Goal: Task Accomplishment & Management: Manage account settings

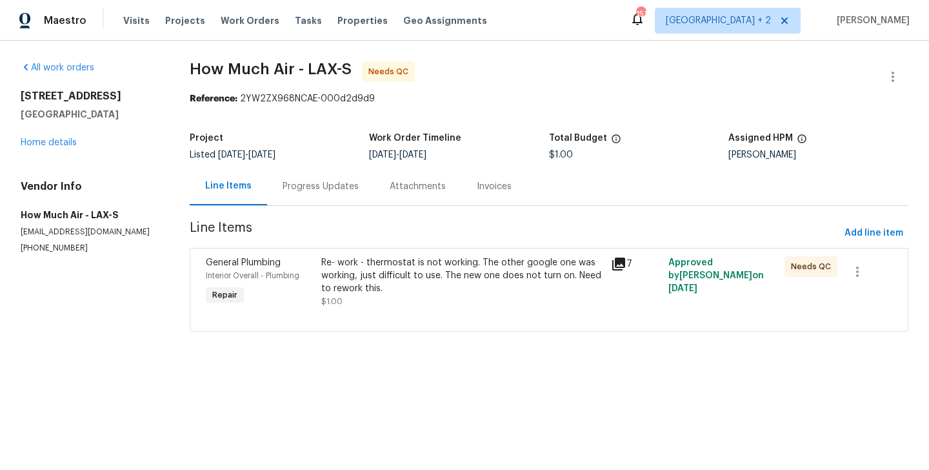
click at [399, 275] on div "Re- work - thermostat is not working. The other google one was working, just di…" at bounding box center [461, 275] width 281 height 39
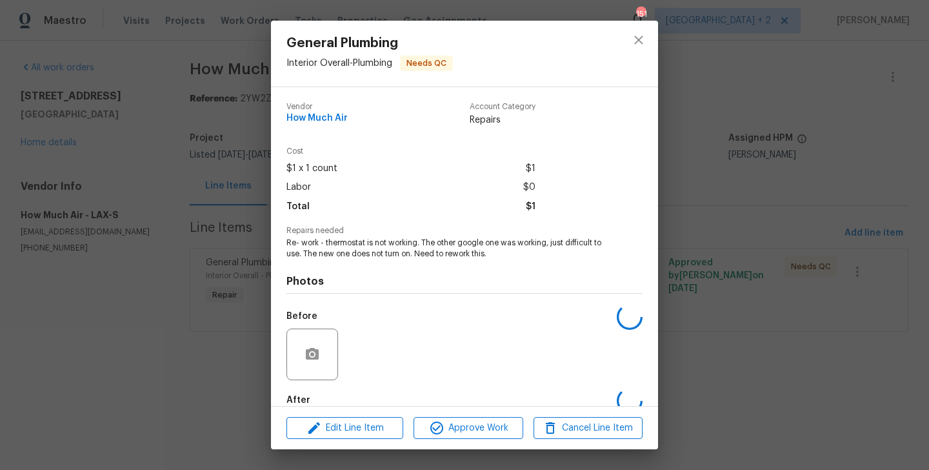
scroll to position [71, 0]
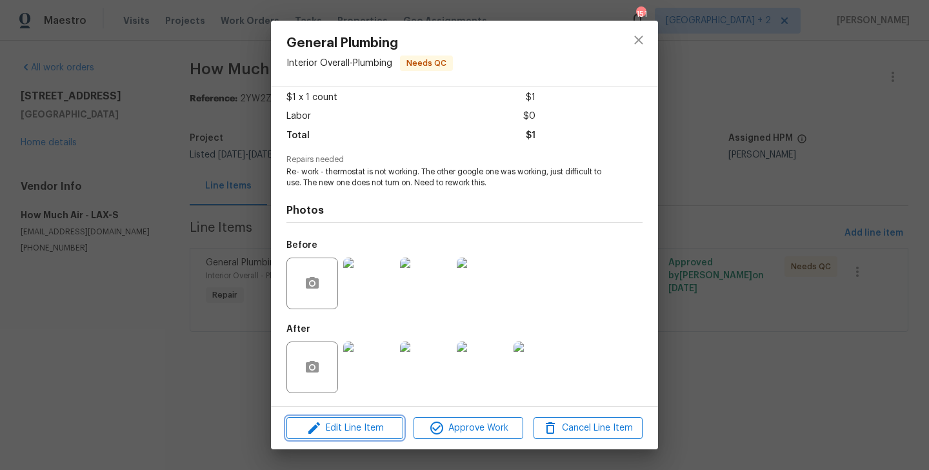
click at [337, 421] on span "Edit Line Item" at bounding box center [344, 428] width 109 height 16
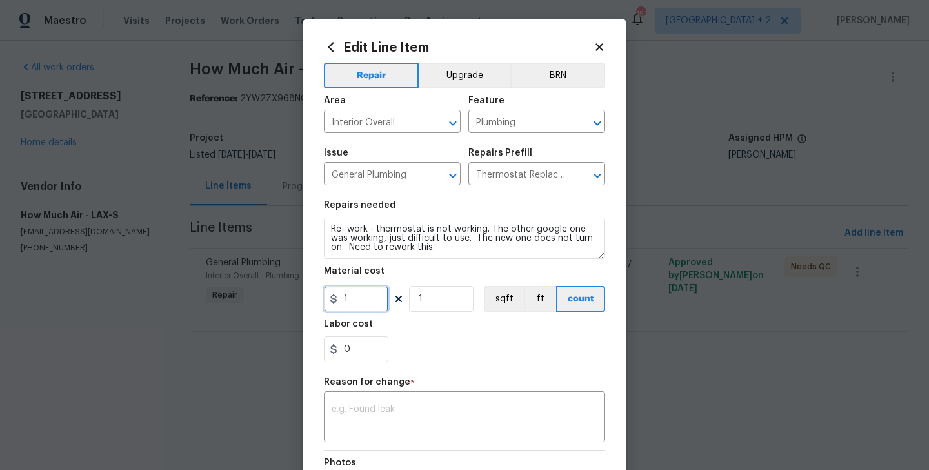
click at [350, 297] on input "1" at bounding box center [356, 299] width 64 height 26
type input "75"
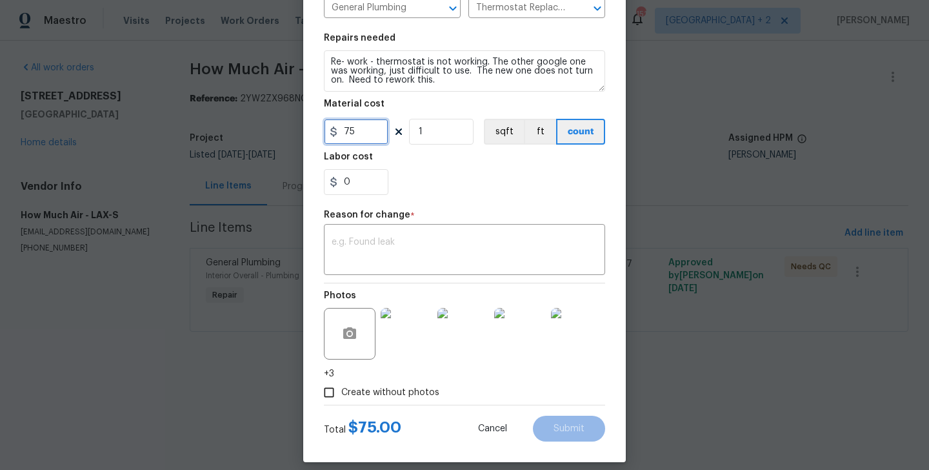
scroll to position [179, 0]
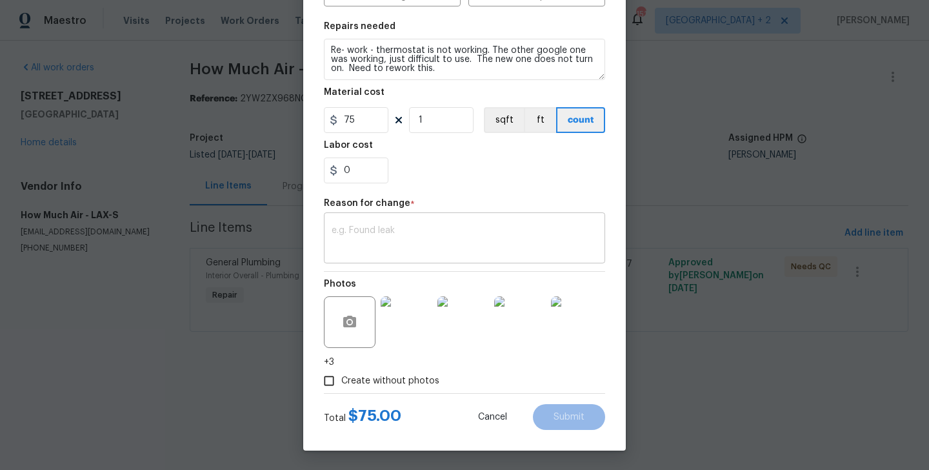
click at [382, 237] on textarea at bounding box center [464, 239] width 266 height 27
paste textarea "(BA) Updated cost per BR team approval."
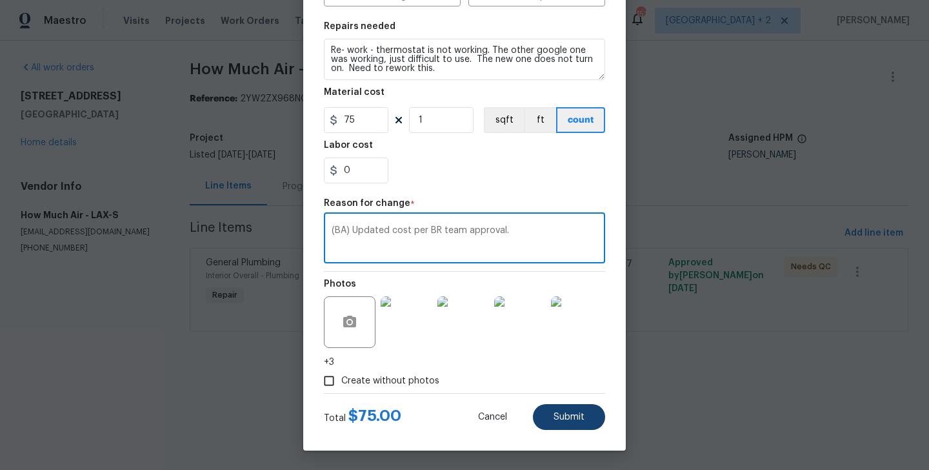
type textarea "(BA) Updated cost per BR team approval."
click at [560, 411] on button "Submit" at bounding box center [569, 417] width 72 height 26
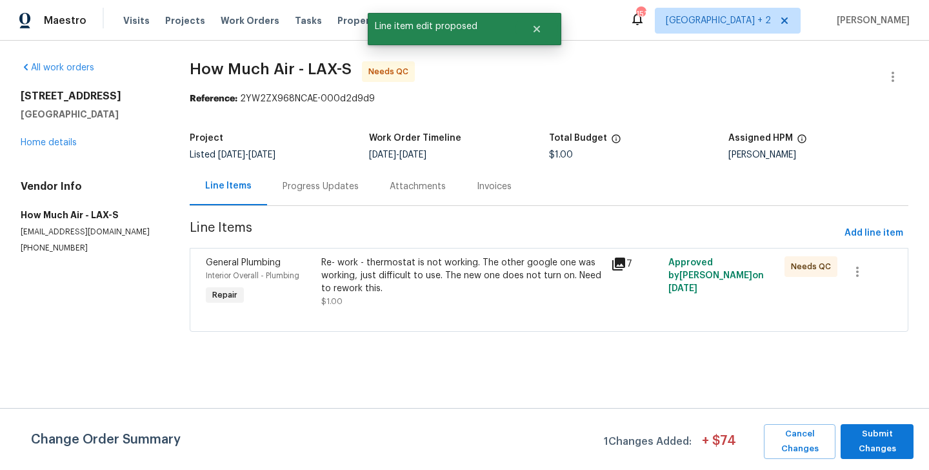
scroll to position [0, 0]
click at [889, 432] on span "Submit Changes" at bounding box center [877, 441] width 60 height 30
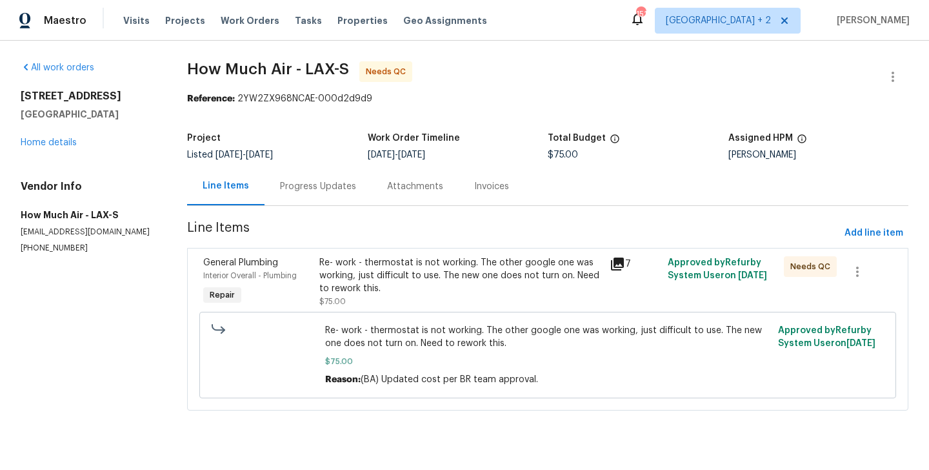
click at [341, 183] on div "Progress Updates" at bounding box center [318, 186] width 76 height 13
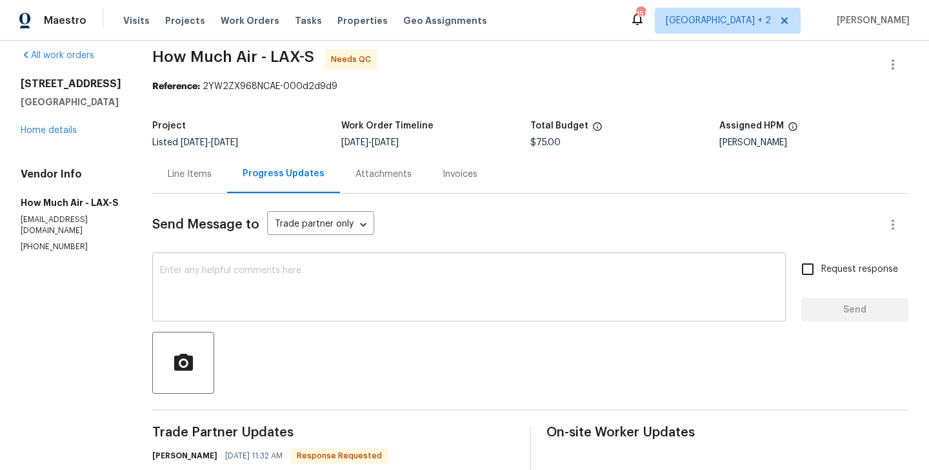
scroll to position [118, 0]
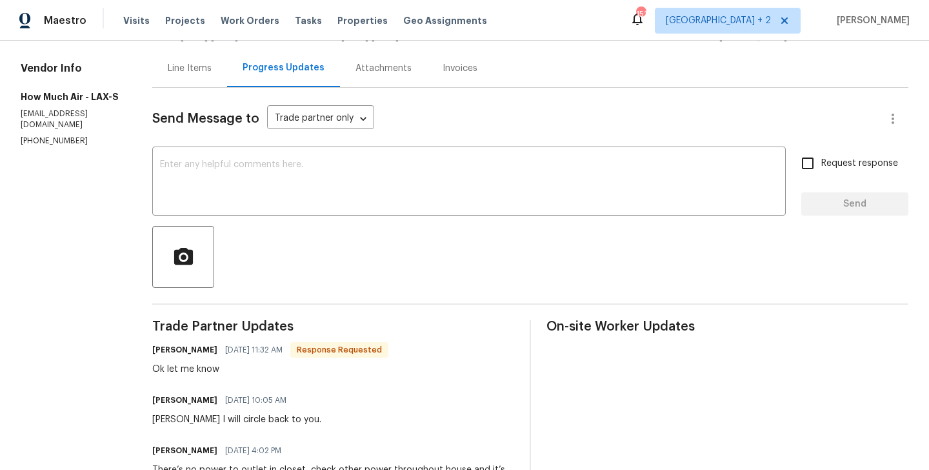
click at [164, 350] on h6 "Andy Mejia" at bounding box center [184, 349] width 65 height 13
copy h6 "Andy"
click at [288, 214] on div "x ​" at bounding box center [468, 183] width 633 height 66
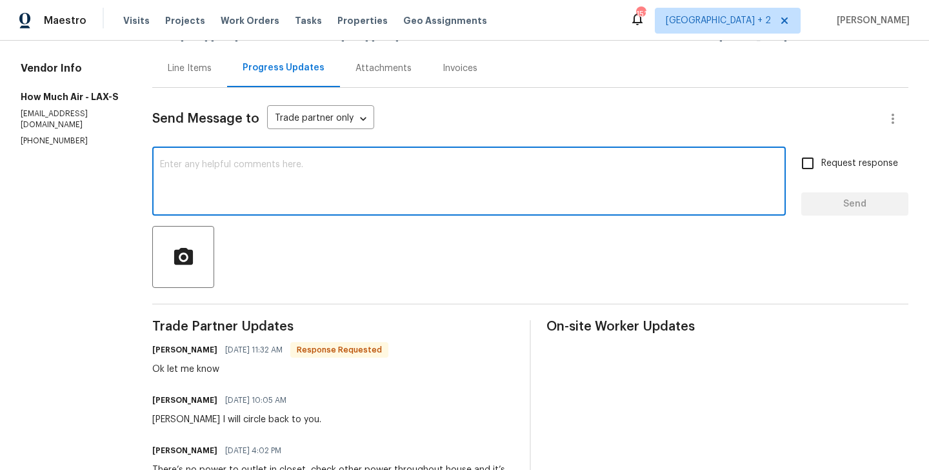
paste textarea "Andy"
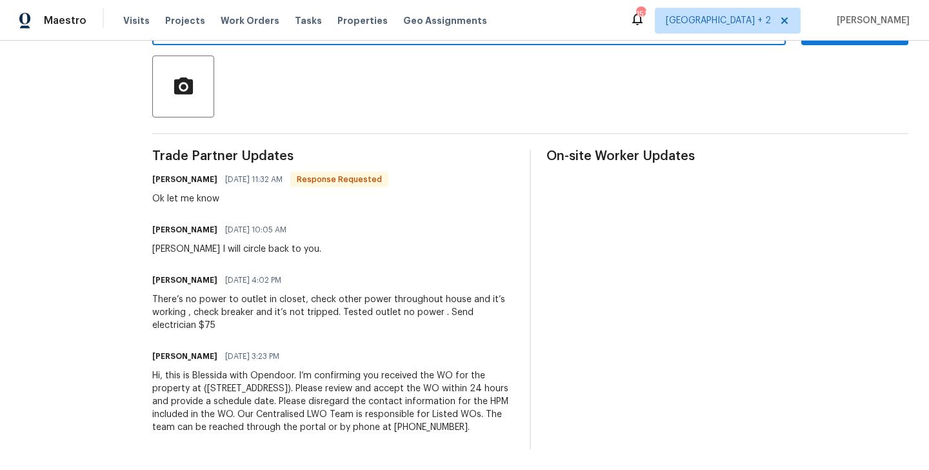
scroll to position [0, 0]
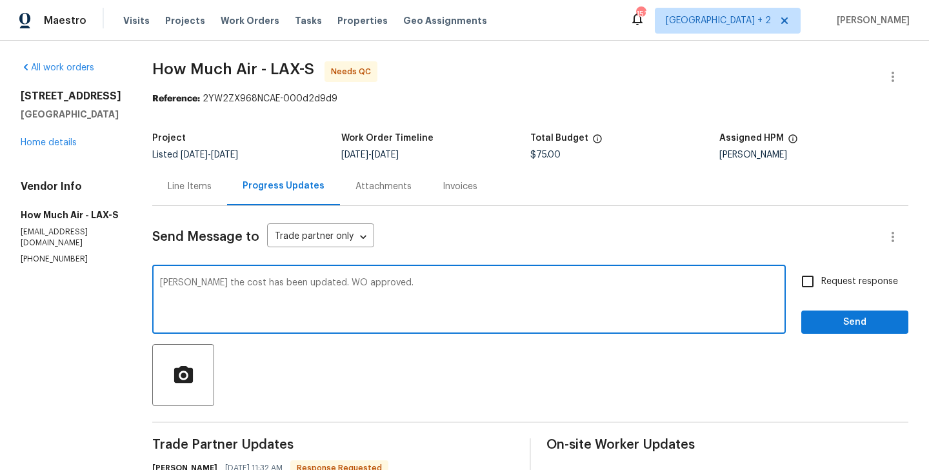
type textarea "Andy the cost has been updated. WO approved."
click at [829, 322] on span "Send" at bounding box center [854, 322] width 86 height 16
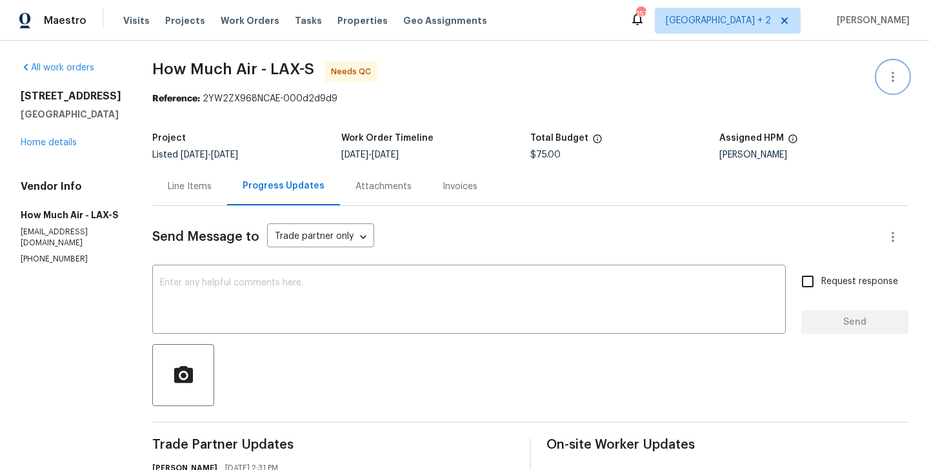
click at [894, 71] on icon "button" at bounding box center [892, 76] width 15 height 15
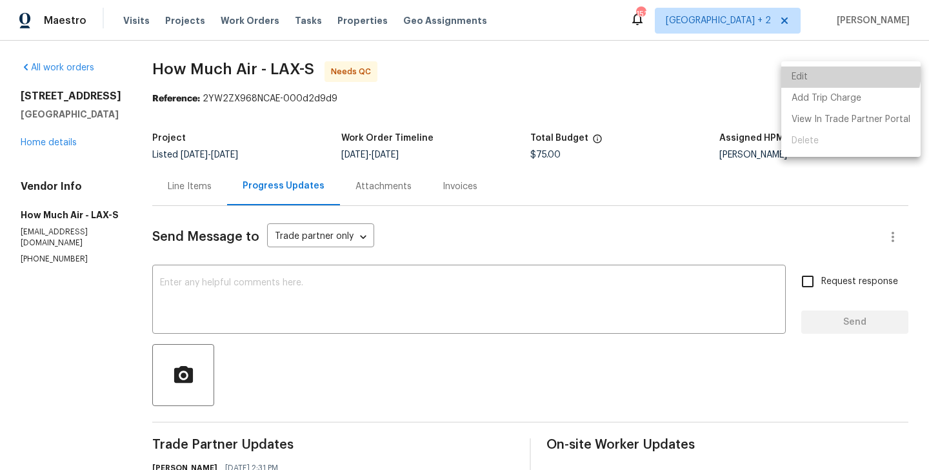
click at [844, 71] on li "Edit" at bounding box center [850, 76] width 139 height 21
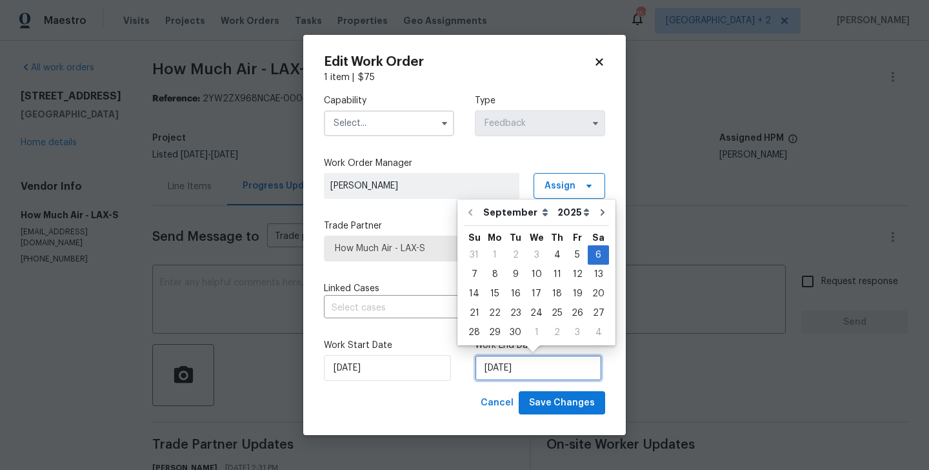
click at [509, 372] on input "06/09/2025" at bounding box center [538, 368] width 127 height 26
click at [573, 250] on div "5" at bounding box center [577, 255] width 21 height 18
type input "[DATE]"
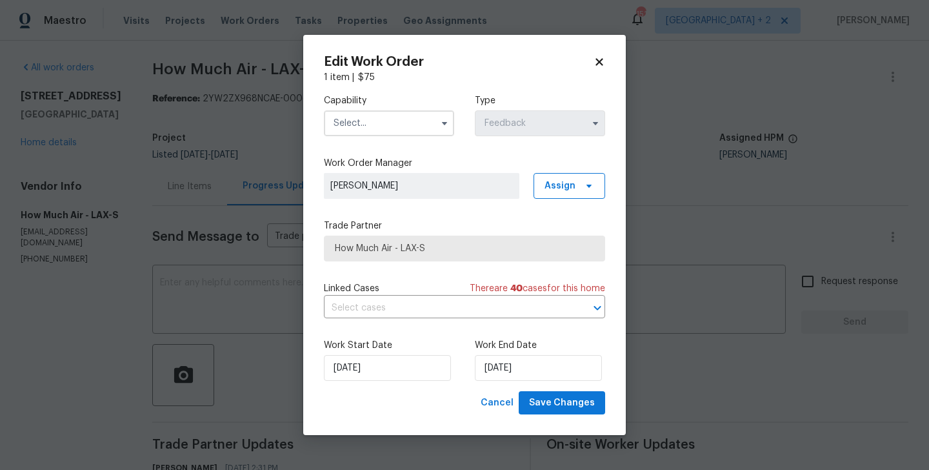
click at [359, 124] on input "text" at bounding box center [389, 123] width 130 height 26
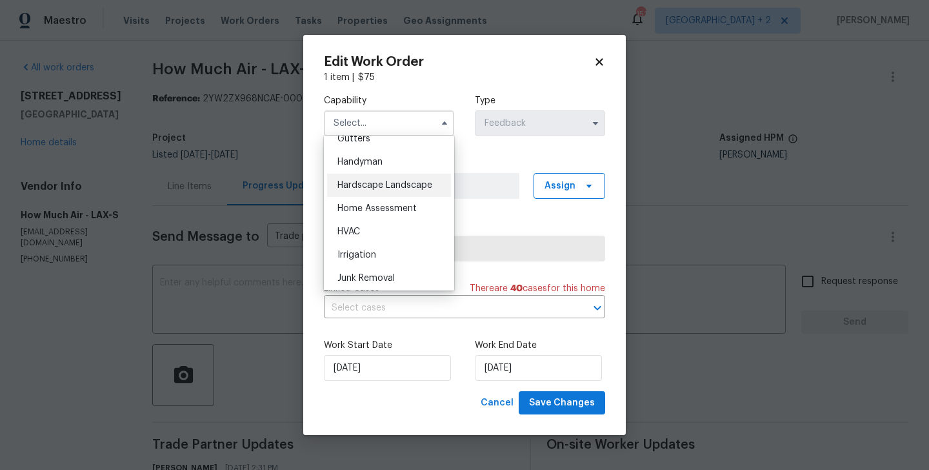
scroll to position [699, 0]
click at [377, 153] on div "Handyman" at bounding box center [389, 160] width 124 height 23
type input "Handyman"
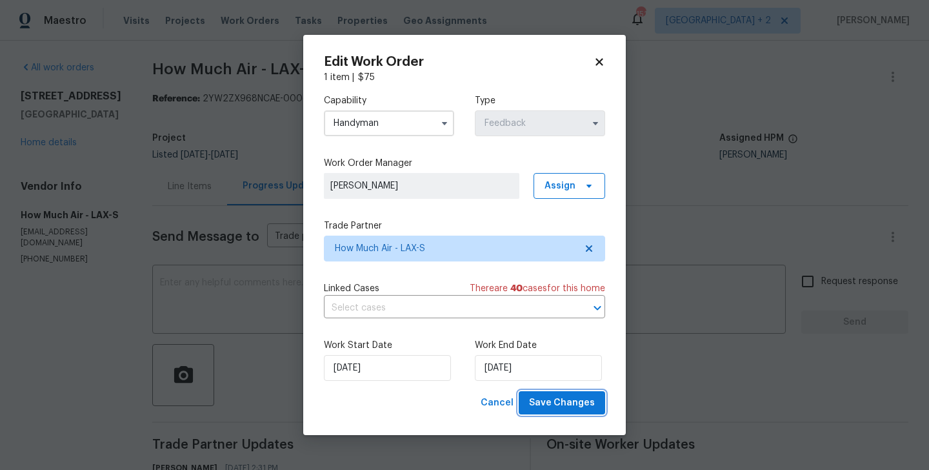
click at [559, 407] on span "Save Changes" at bounding box center [562, 403] width 66 height 16
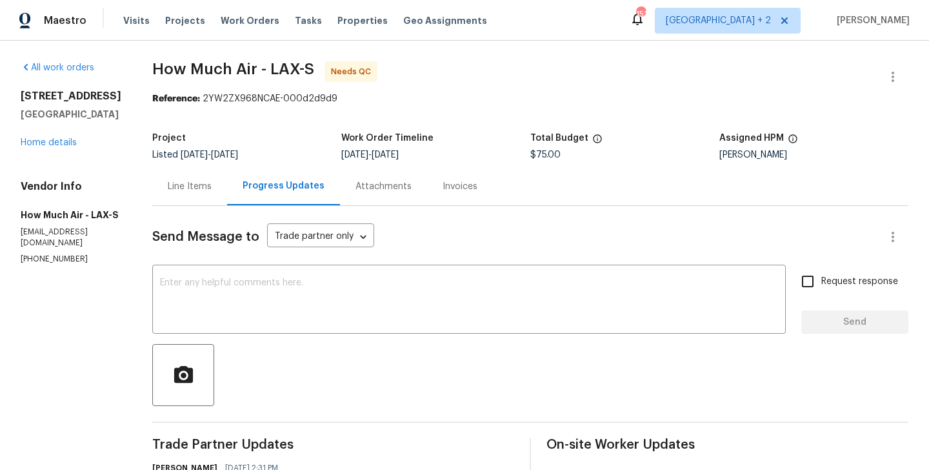
click at [190, 197] on div "Line Items" at bounding box center [189, 186] width 75 height 38
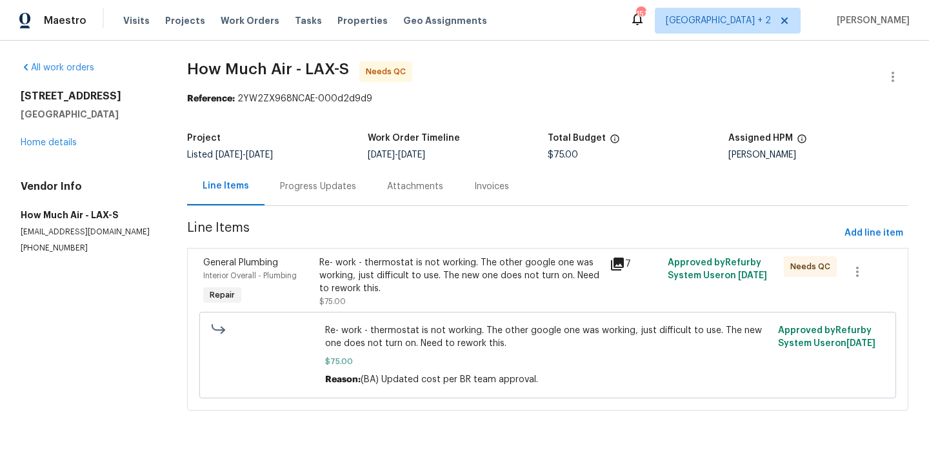
click at [404, 279] on div "Re- work - thermostat is not working. The other google one was working, just di…" at bounding box center [460, 275] width 282 height 39
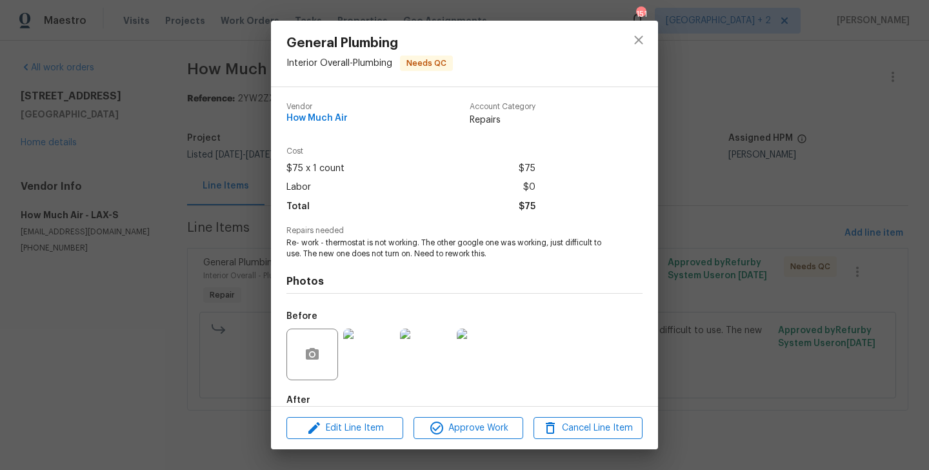
scroll to position [71, 0]
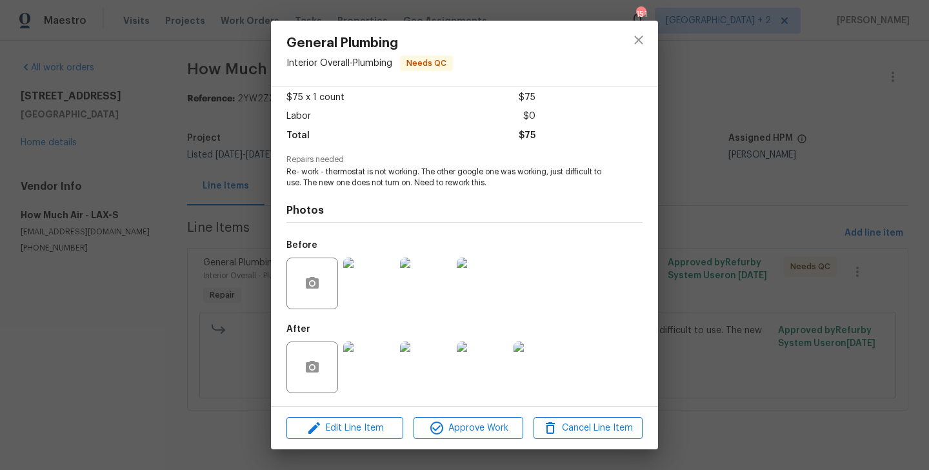
click at [757, 321] on div "General Plumbing Interior Overall - Plumbing Needs QC Vendor How Much Air Accou…" at bounding box center [464, 235] width 929 height 470
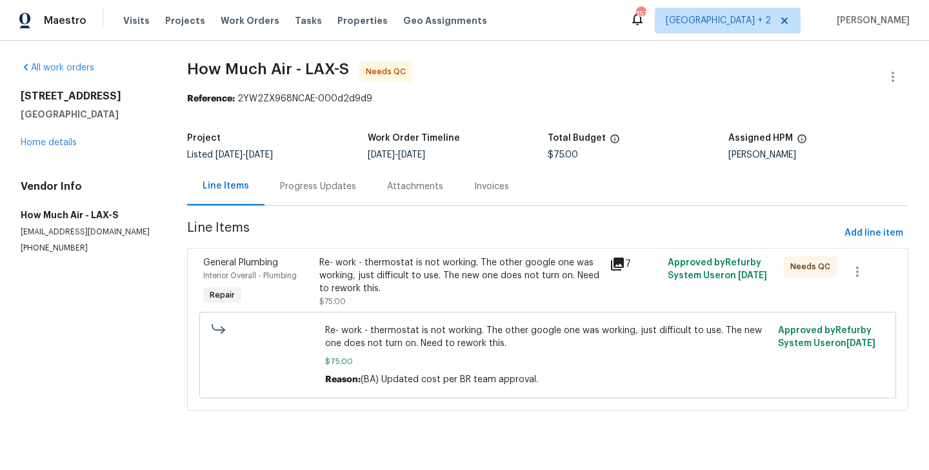
click at [319, 184] on div "Progress Updates" at bounding box center [318, 186] width 76 height 13
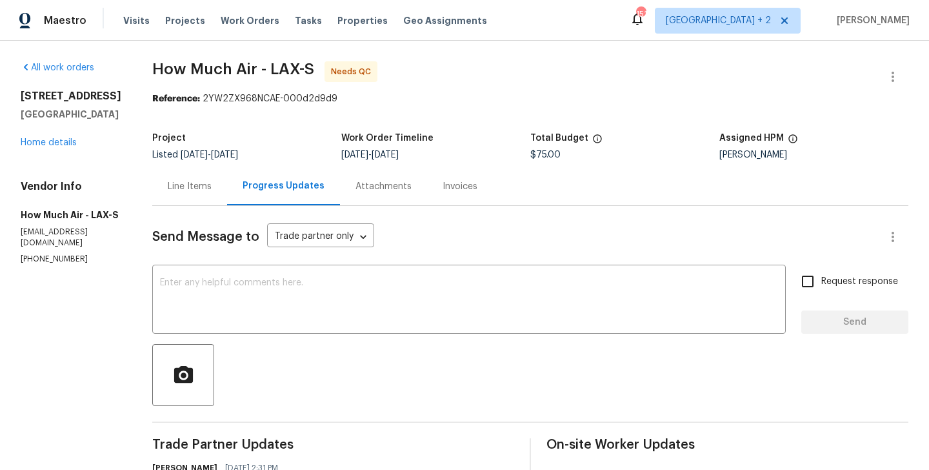
click at [187, 189] on div "Line Items" at bounding box center [190, 186] width 44 height 13
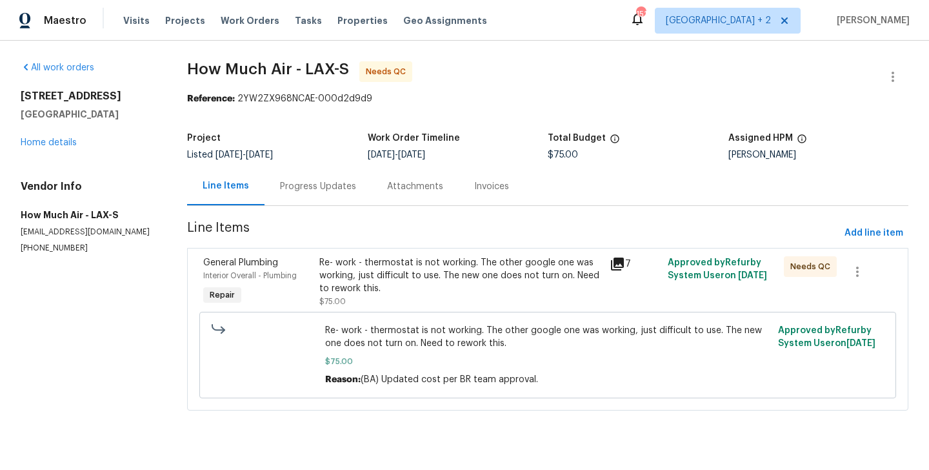
click at [306, 164] on div "Project Listed 9/4/2025 - 9/5/2025 Work Order Timeline 9/4/2025 - 9/5/2025 Tota…" at bounding box center [547, 146] width 721 height 41
click at [312, 193] on div "Progress Updates" at bounding box center [317, 186] width 107 height 38
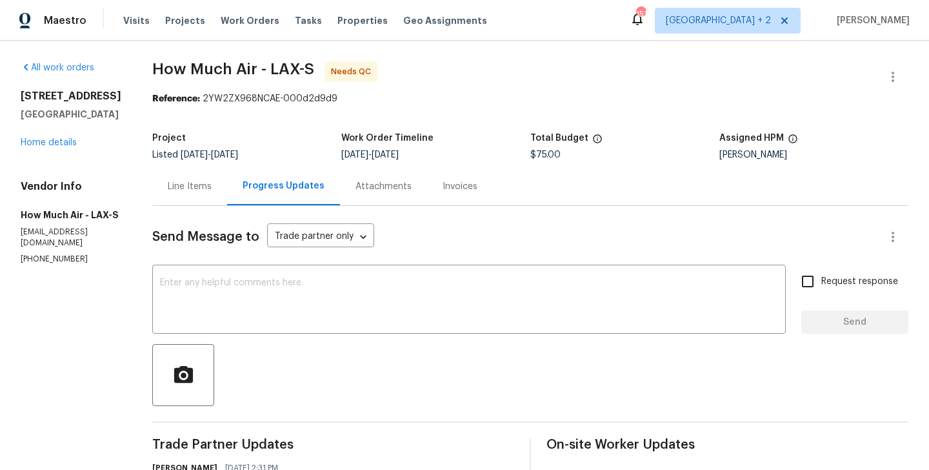
click at [184, 188] on div "Line Items" at bounding box center [190, 186] width 44 height 13
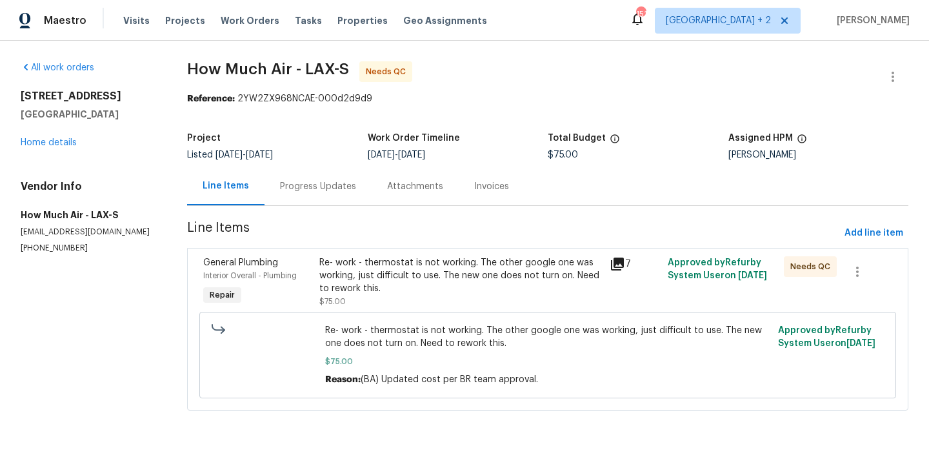
click at [425, 294] on div "Re- work - thermostat is not working. The other google one was working, just di…" at bounding box center [460, 282] width 282 height 52
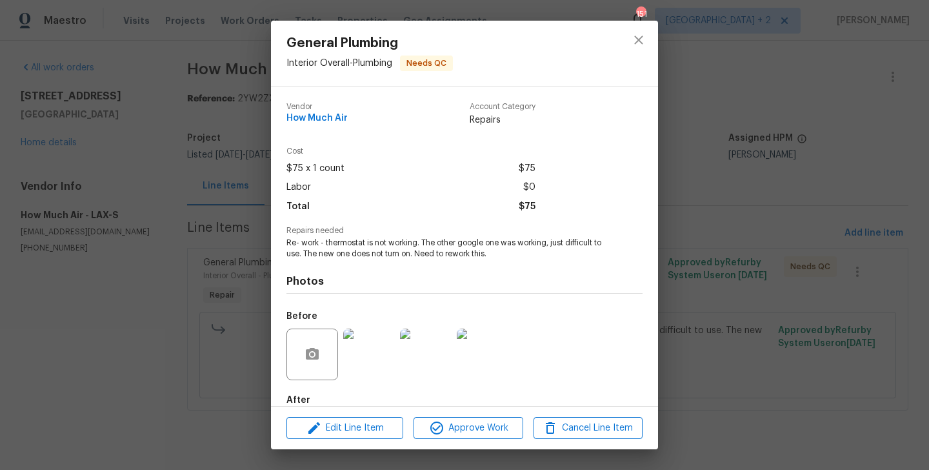
scroll to position [71, 0]
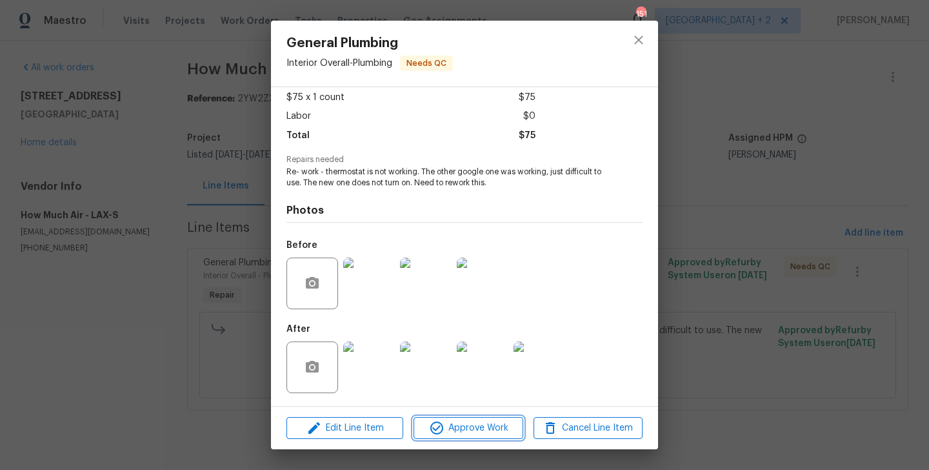
click at [439, 422] on icon "button" at bounding box center [436, 427] width 13 height 13
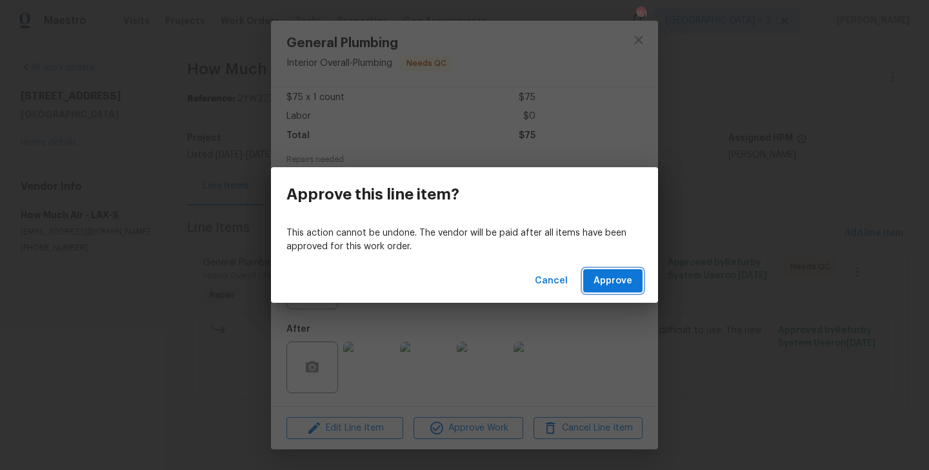
click at [614, 279] on span "Approve" at bounding box center [612, 281] width 39 height 16
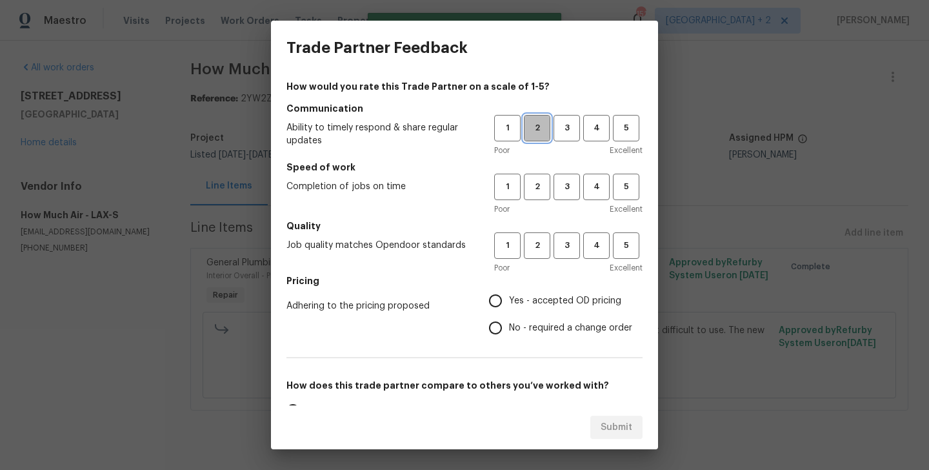
click at [531, 133] on span "2" at bounding box center [537, 128] width 24 height 15
click at [569, 188] on span "3" at bounding box center [567, 186] width 24 height 15
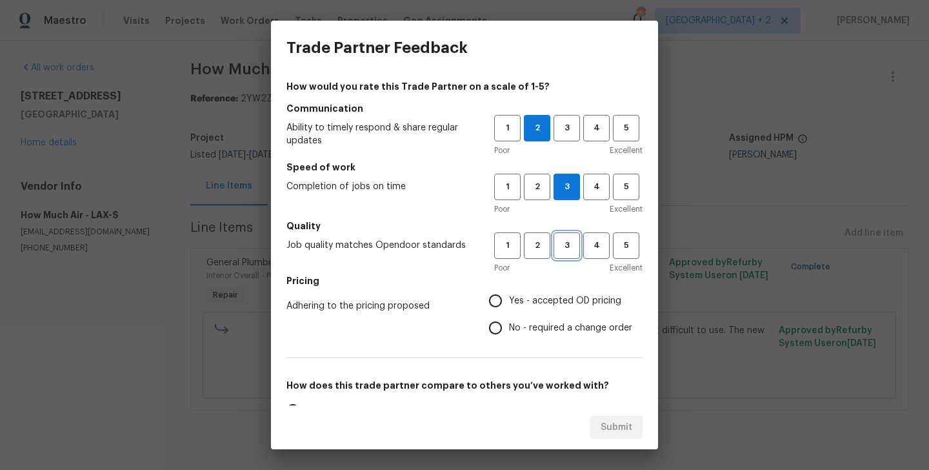
click at [569, 241] on span "3" at bounding box center [567, 245] width 24 height 15
click at [564, 321] on span "No - required a change order" at bounding box center [570, 328] width 123 height 14
click at [509, 321] on input "No - required a change order" at bounding box center [495, 327] width 27 height 27
radio input "true"
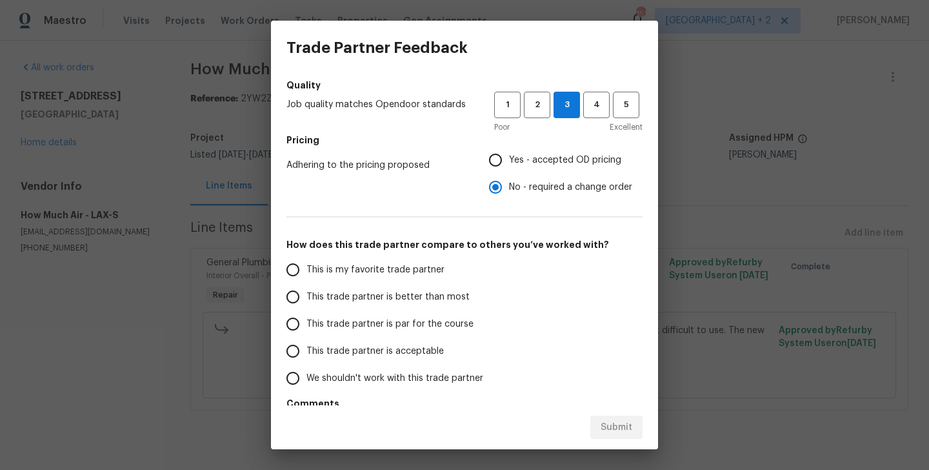
scroll to position [141, 0]
click at [421, 299] on span "This trade partner is better than most" at bounding box center [387, 297] width 163 height 14
click at [306, 299] on input "This trade partner is better than most" at bounding box center [292, 295] width 27 height 27
click at [619, 433] on span "Submit" at bounding box center [616, 427] width 32 height 16
radio input "true"
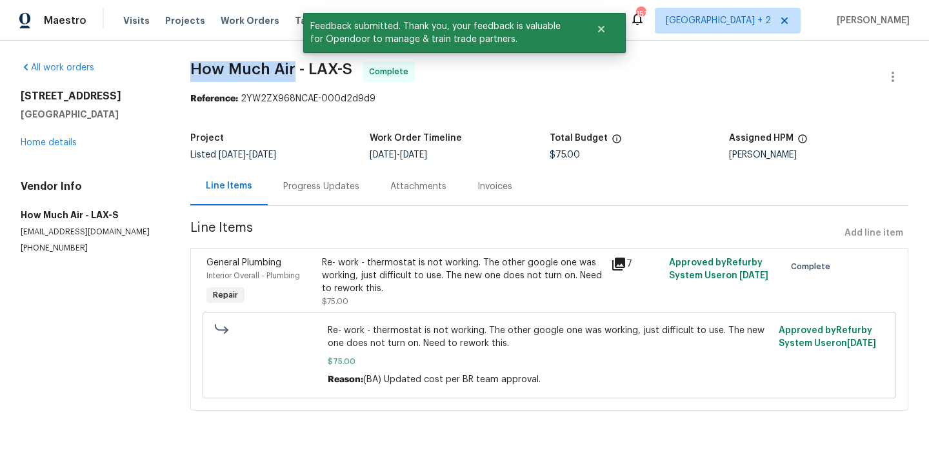
drag, startPoint x: 184, startPoint y: 75, endPoint x: 295, endPoint y: 75, distance: 110.9
click at [295, 75] on div "All work orders 12515 Cedar Ave Hawthorne, CA 90250 Home details Vendor Info Ho…" at bounding box center [464, 244] width 929 height 406
copy span "How Much Air"
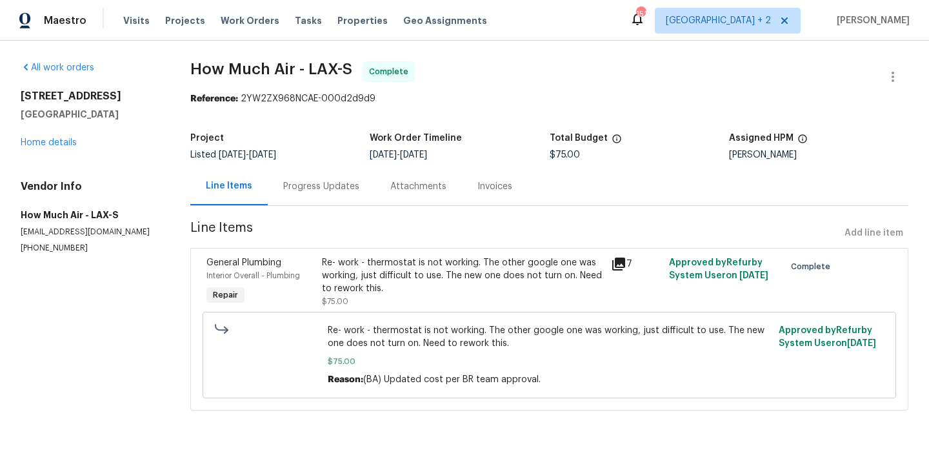
click at [330, 181] on div "Progress Updates" at bounding box center [321, 186] width 76 height 13
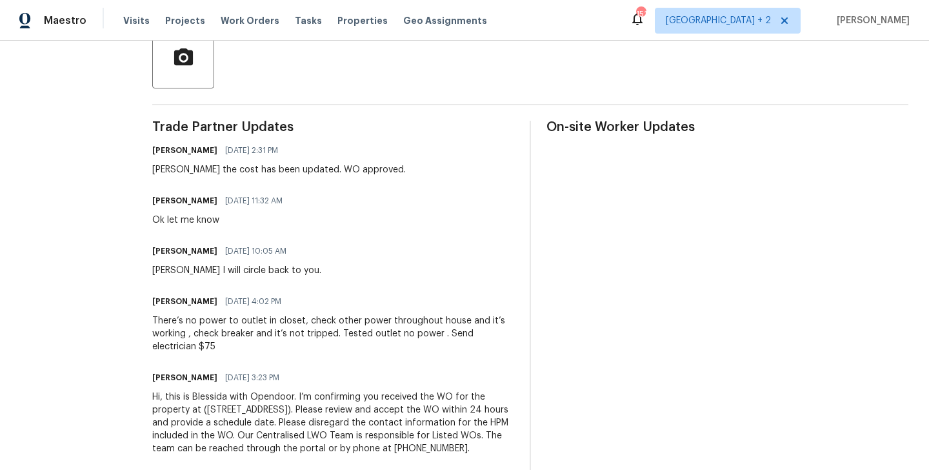
scroll to position [351, 0]
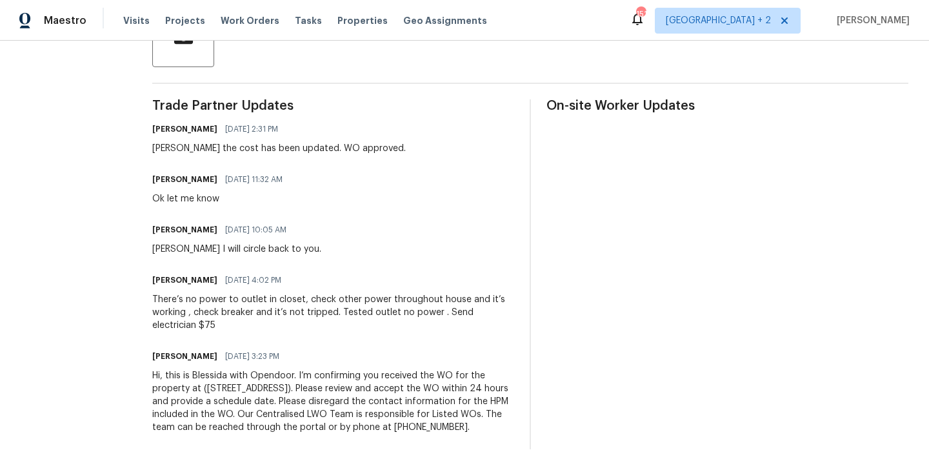
click at [230, 293] on div "There’s no power to outlet in closet, check other power throughout house and it…" at bounding box center [333, 312] width 362 height 39
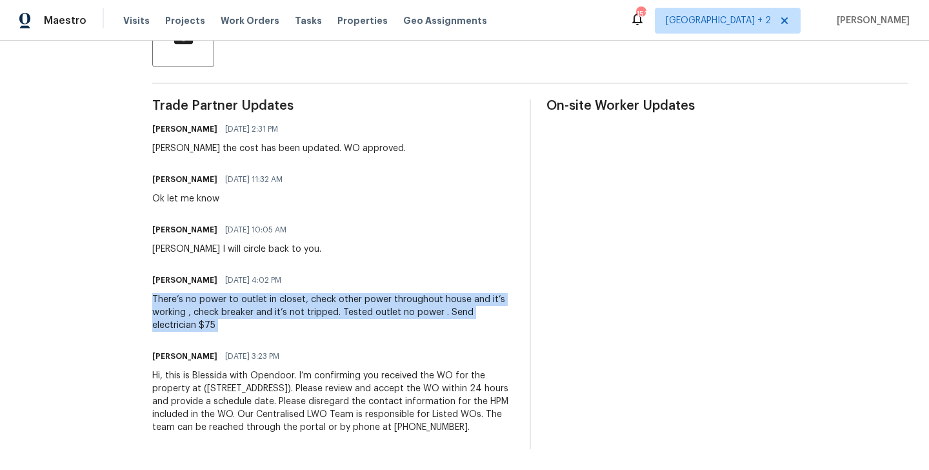
click at [230, 293] on div "There’s no power to outlet in closet, check other power throughout house and it…" at bounding box center [333, 312] width 362 height 39
copy div "There’s no power to outlet in closet, check other power throughout house and it…"
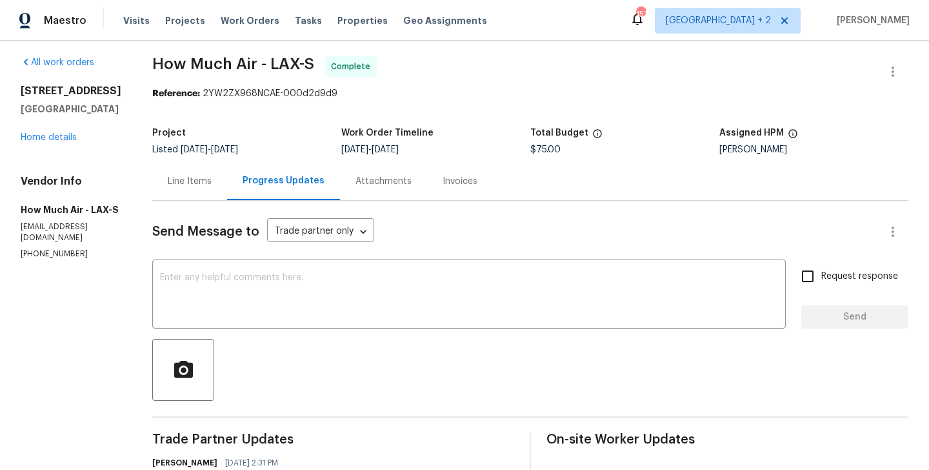
scroll to position [0, 0]
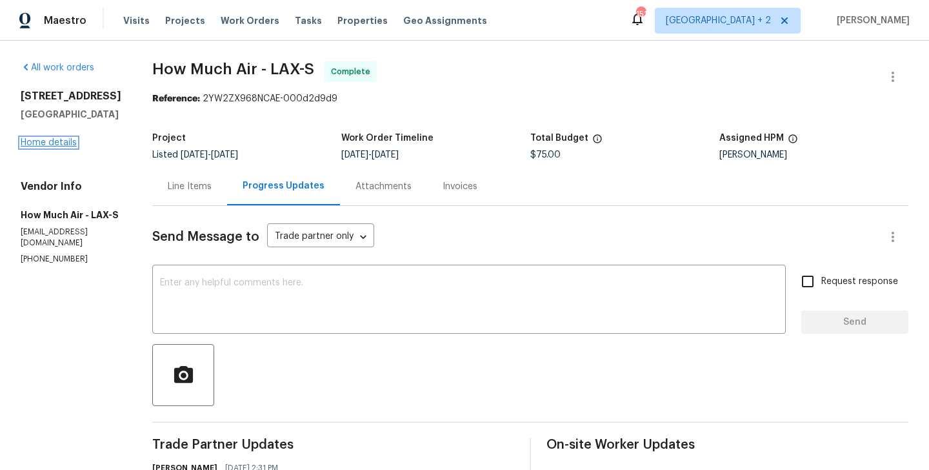
click at [69, 142] on link "Home details" at bounding box center [49, 142] width 56 height 9
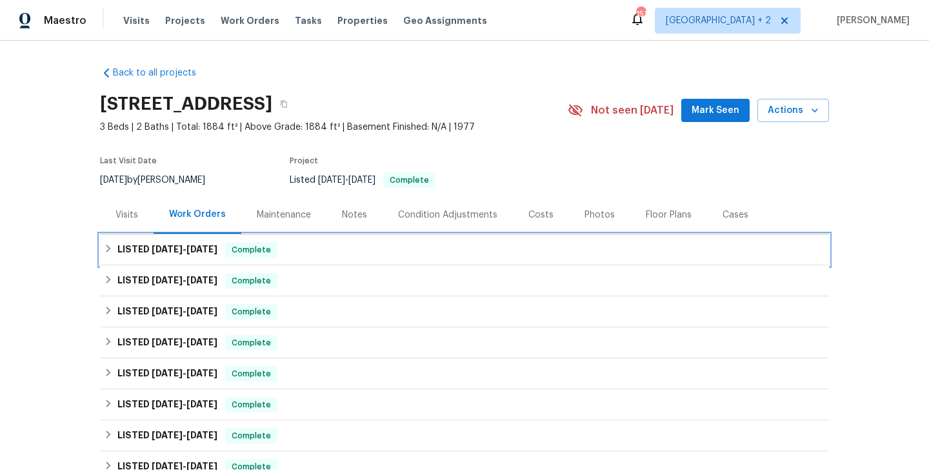
click at [307, 254] on div "LISTED 9/4/25 - 9/5/25 Complete" at bounding box center [464, 249] width 721 height 15
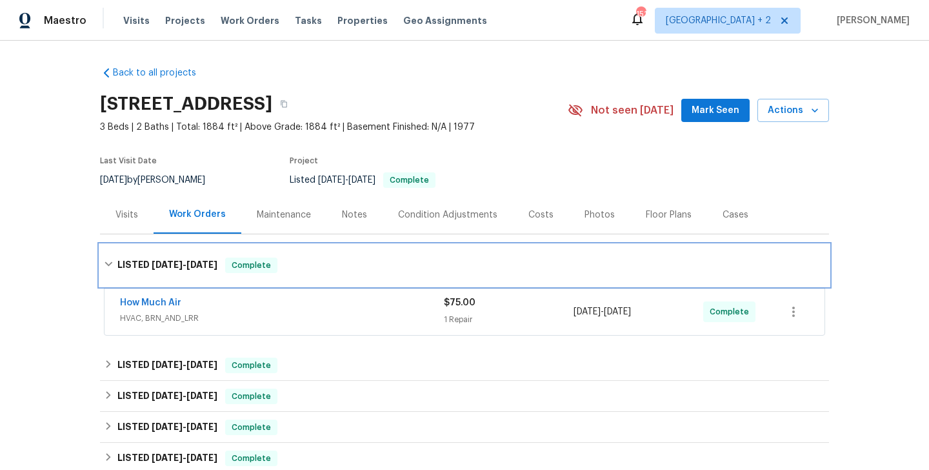
click at [307, 254] on div "LISTED 9/4/25 - 9/5/25 Complete" at bounding box center [464, 264] width 729 height 41
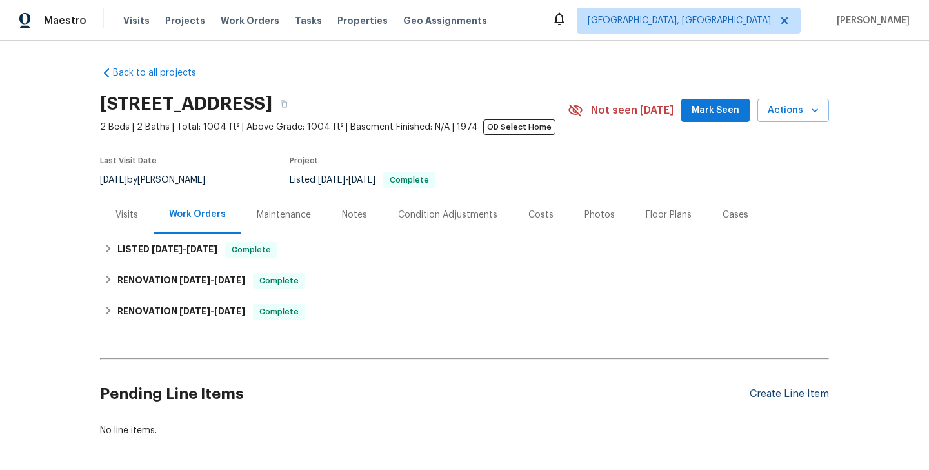
click at [787, 393] on div "Create Line Item" at bounding box center [788, 394] width 79 height 12
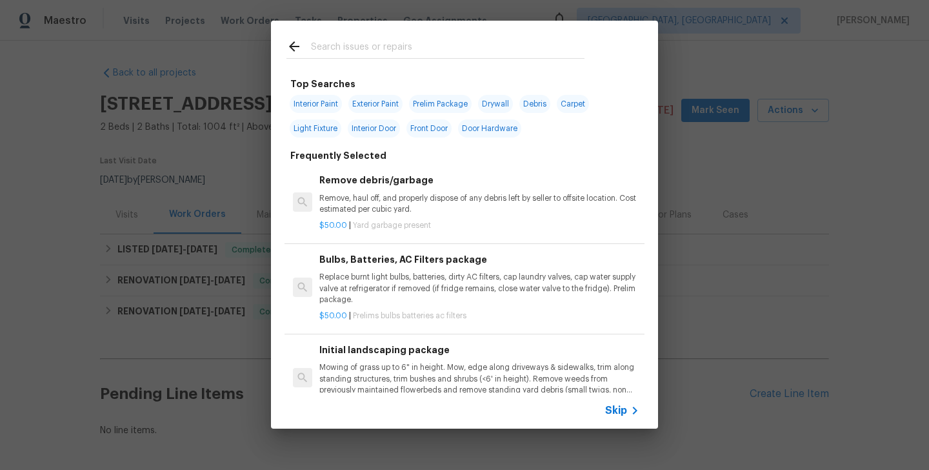
click at [373, 53] on input "text" at bounding box center [447, 48] width 273 height 19
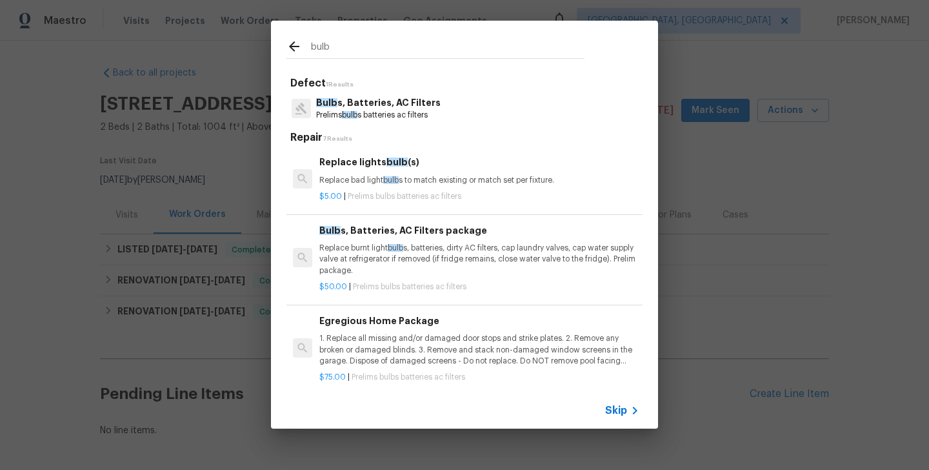
type input "bulb"
click at [381, 111] on p "Prelims bulb s batteries ac filters" at bounding box center [378, 115] width 124 height 11
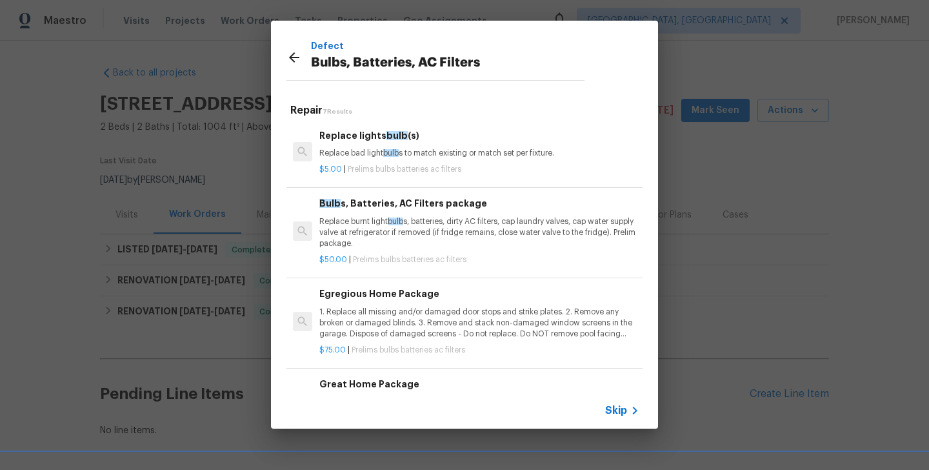
click at [398, 238] on p "Replace burnt light bulb s, batteries, dirty AC filters, cap laundry valves, ca…" at bounding box center [479, 232] width 320 height 33
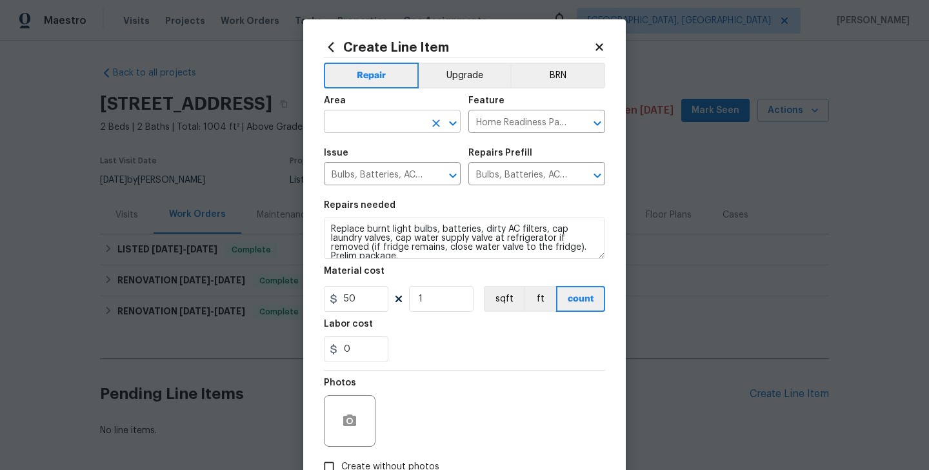
click at [355, 131] on input "text" at bounding box center [374, 123] width 101 height 20
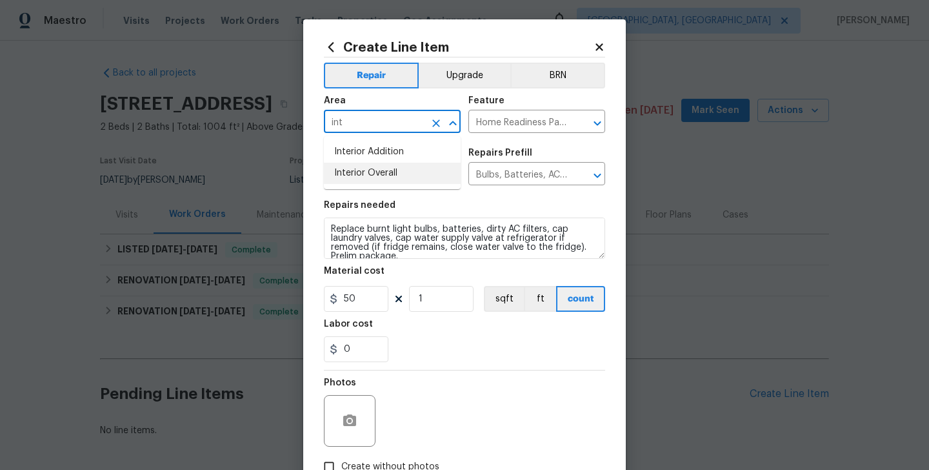
click at [362, 181] on li "Interior Overall" at bounding box center [392, 173] width 137 height 21
type input "Interior Overall"
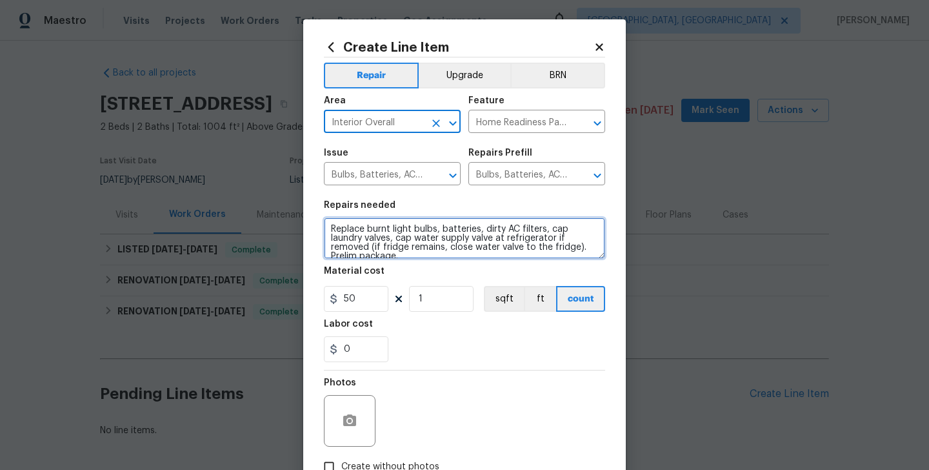
click at [370, 222] on textarea "Replace burnt light bulbs, batteries, dirty AC filters, cap laundry valves, cap…" at bounding box center [464, 237] width 281 height 41
paste textarea "The smoke alarm is going off. Please inspect the unit to determine the cause, e…"
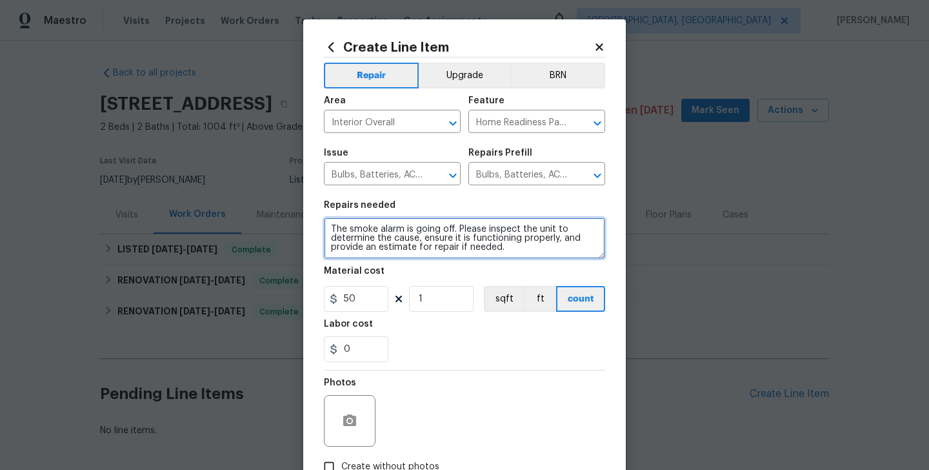
scroll to position [3, 0]
type textarea "The smoke alarm is going off. Please inspect the unit to determine the cause, e…"
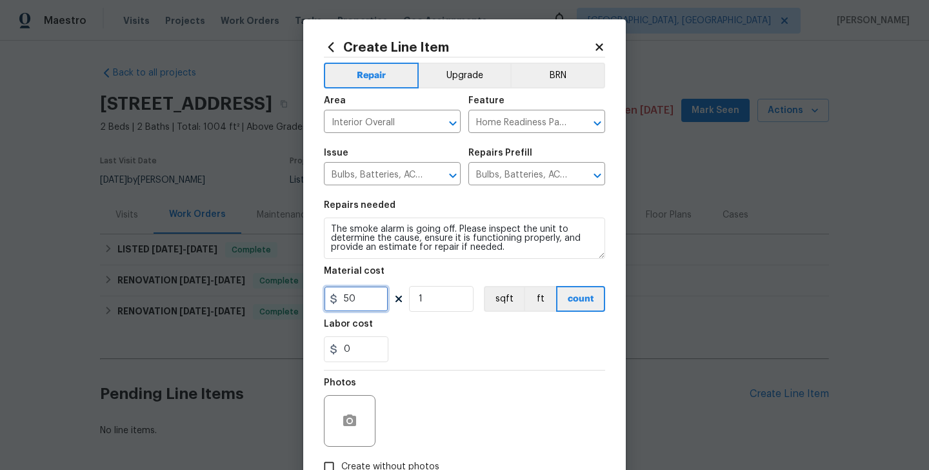
click at [355, 300] on input "50" at bounding box center [356, 299] width 64 height 26
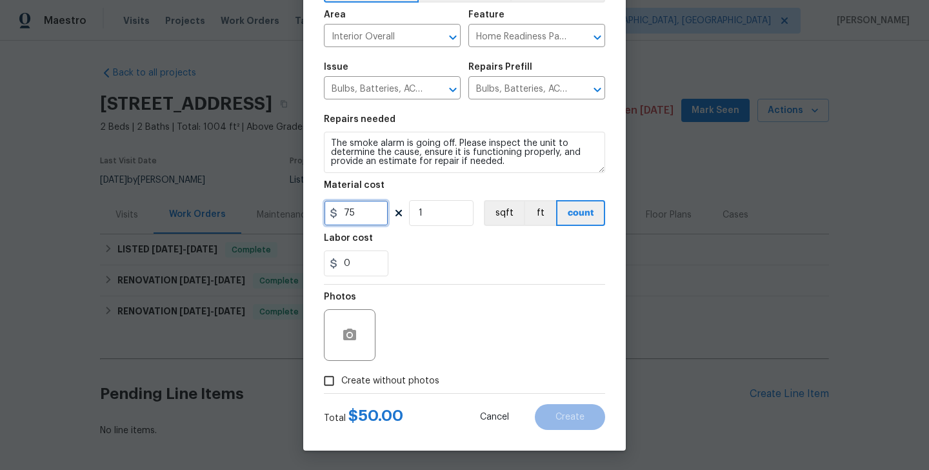
type input "75"
click at [397, 379] on span "Create without photos" at bounding box center [390, 381] width 98 height 14
click at [341, 379] on input "Create without photos" at bounding box center [329, 380] width 25 height 25
checkbox input "true"
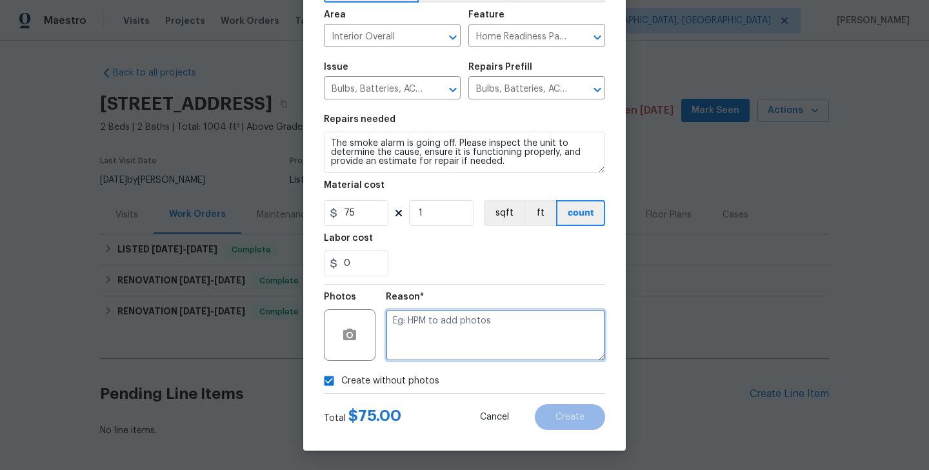
click at [478, 328] on textarea at bounding box center [495, 335] width 219 height 52
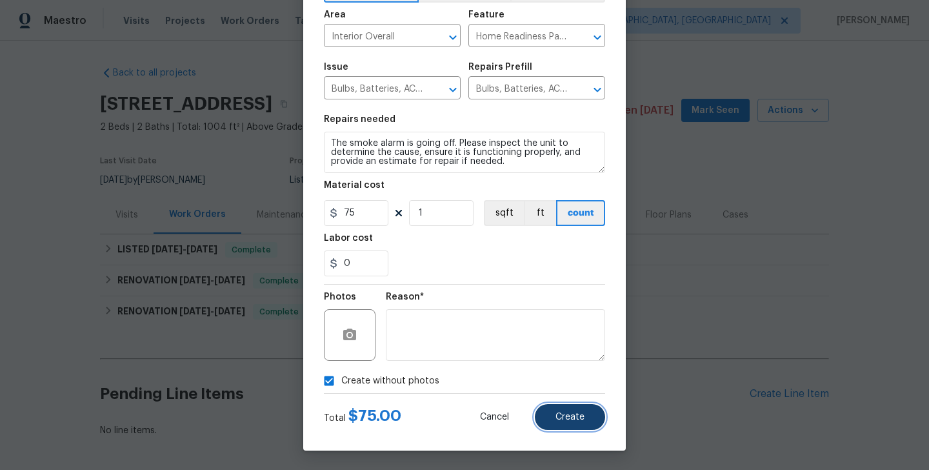
click at [568, 413] on span "Create" at bounding box center [569, 417] width 29 height 10
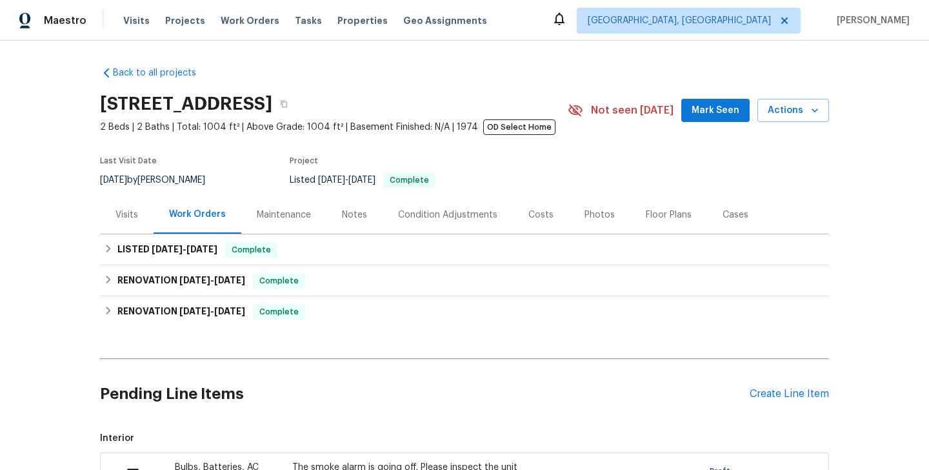
scroll to position [241, 0]
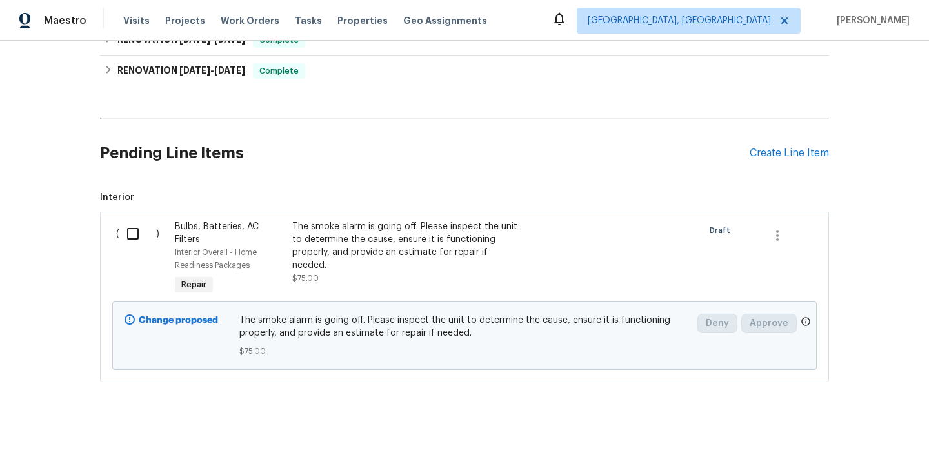
click at [143, 234] on input "checkbox" at bounding box center [137, 233] width 37 height 27
checkbox input "true"
click at [843, 438] on span "Create Work Order" at bounding box center [855, 438] width 86 height 16
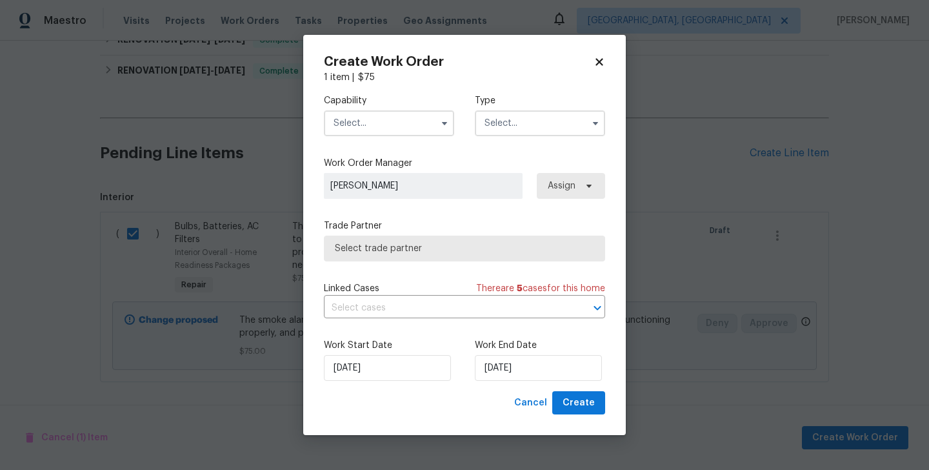
click at [371, 121] on input "text" at bounding box center [389, 123] width 130 height 26
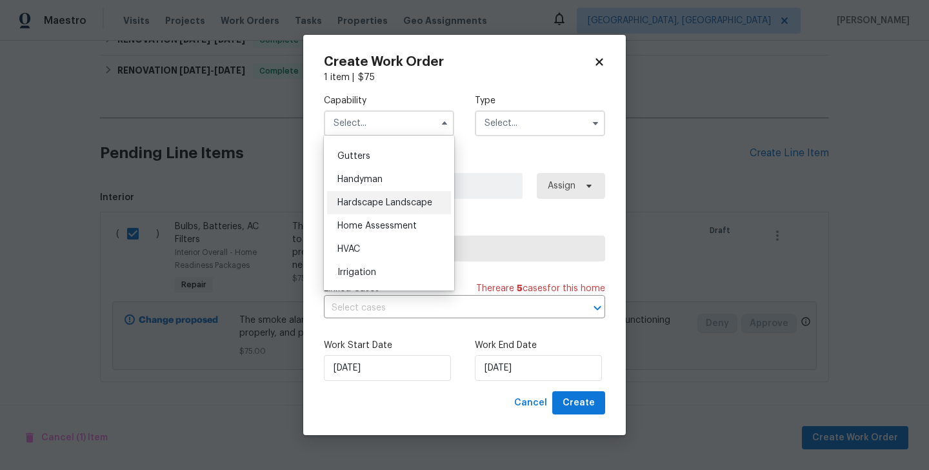
scroll to position [680, 0]
click at [381, 182] on span "Handyman" at bounding box center [359, 179] width 45 height 9
type input "Handyman"
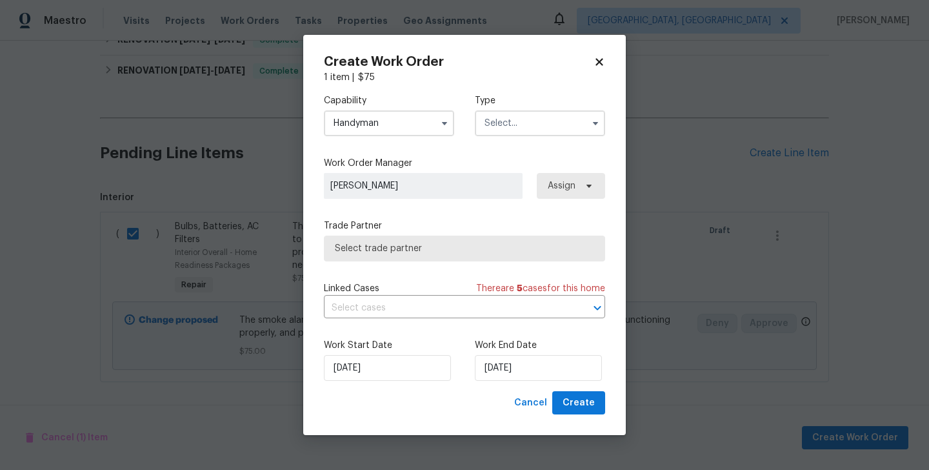
click at [535, 105] on label "Type" at bounding box center [540, 100] width 130 height 13
click at [535, 116] on input "text" at bounding box center [540, 123] width 130 height 26
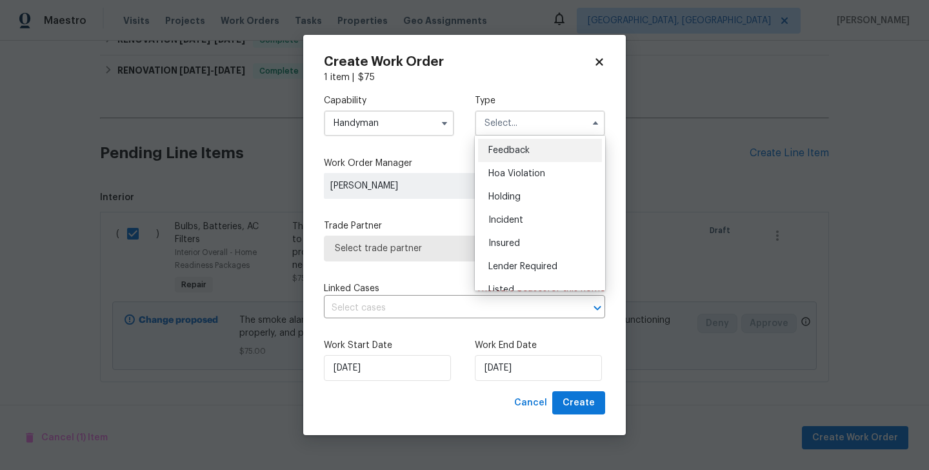
click at [535, 153] on div "Feedback" at bounding box center [540, 150] width 124 height 23
type input "Feedback"
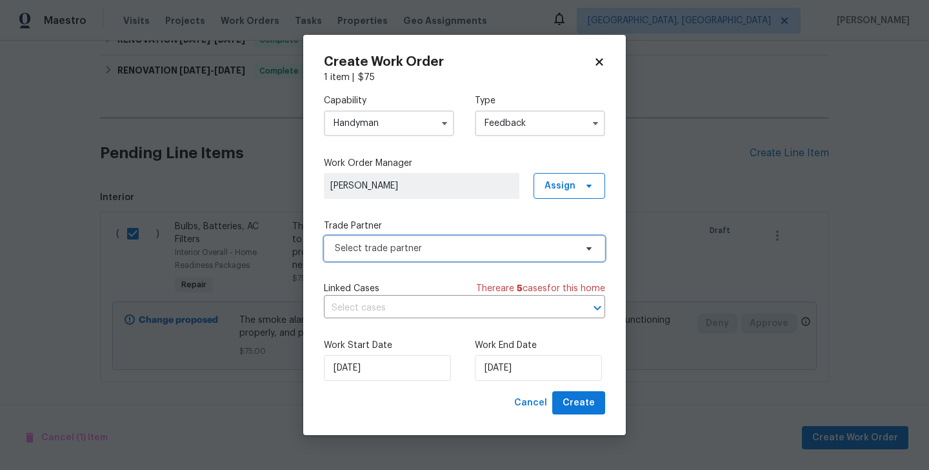
click at [419, 250] on span "Select trade partner" at bounding box center [455, 248] width 241 height 13
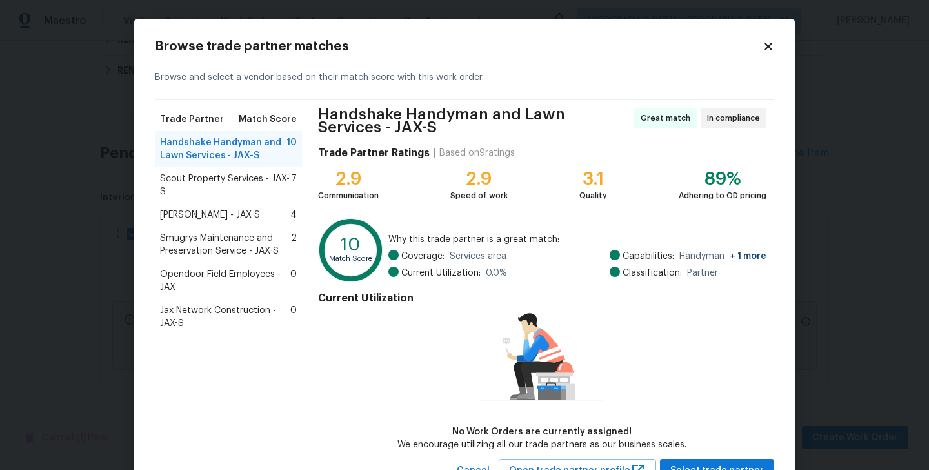
click at [226, 198] on div "Scout Property Services - JAX-S 7" at bounding box center [228, 185] width 147 height 36
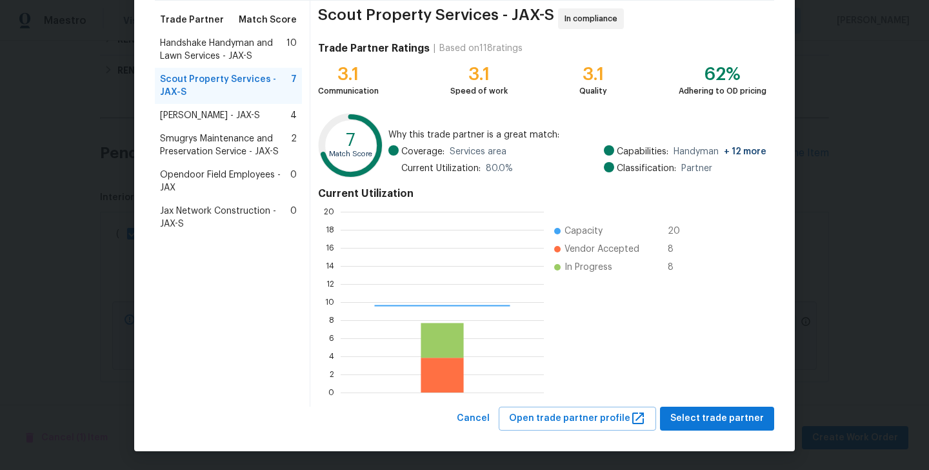
scroll to position [181, 203]
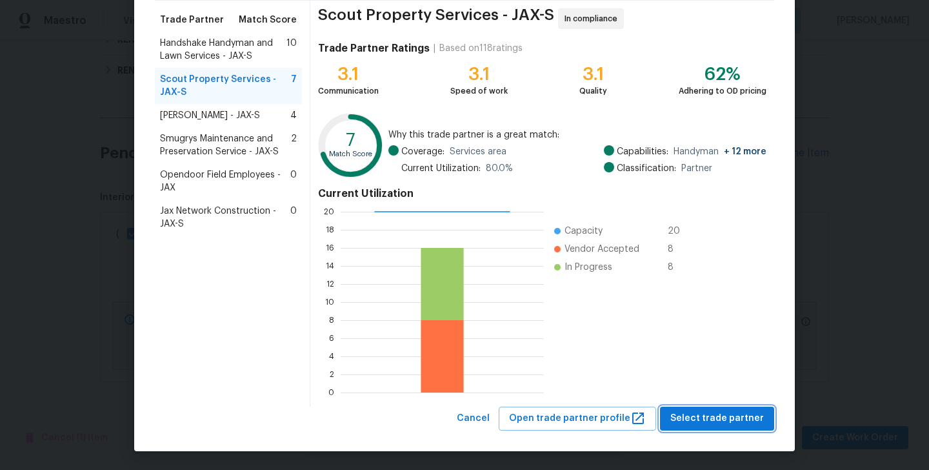
click at [711, 413] on span "Select trade partner" at bounding box center [717, 418] width 94 height 16
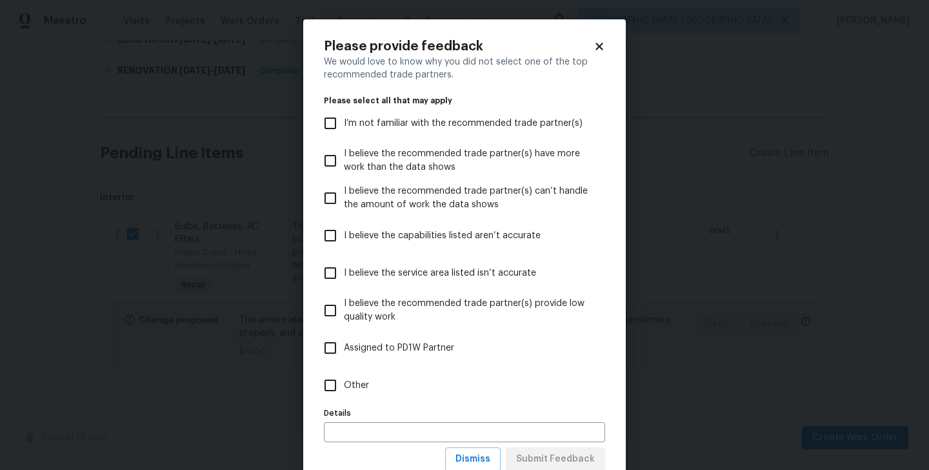
scroll to position [0, 0]
click at [472, 461] on span "Dismiss" at bounding box center [472, 459] width 35 height 16
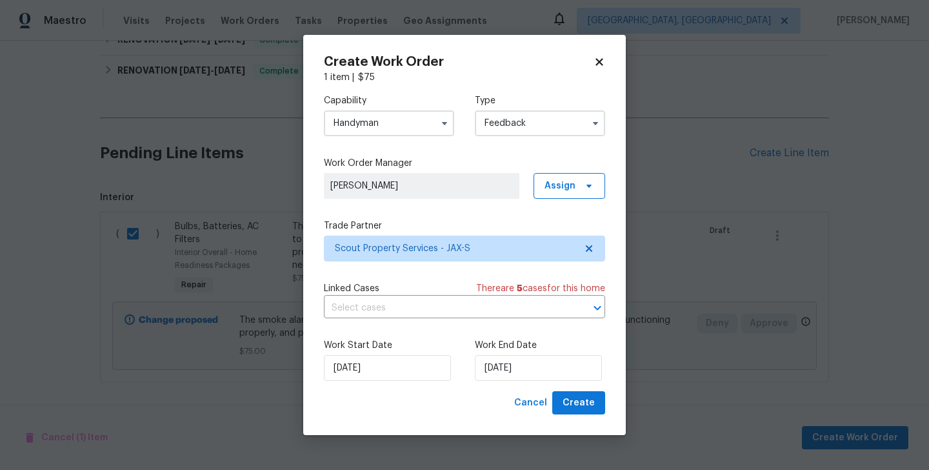
click at [515, 384] on div "Work Start Date 05/09/2025 Work End Date 05/09/2025" at bounding box center [464, 359] width 281 height 63
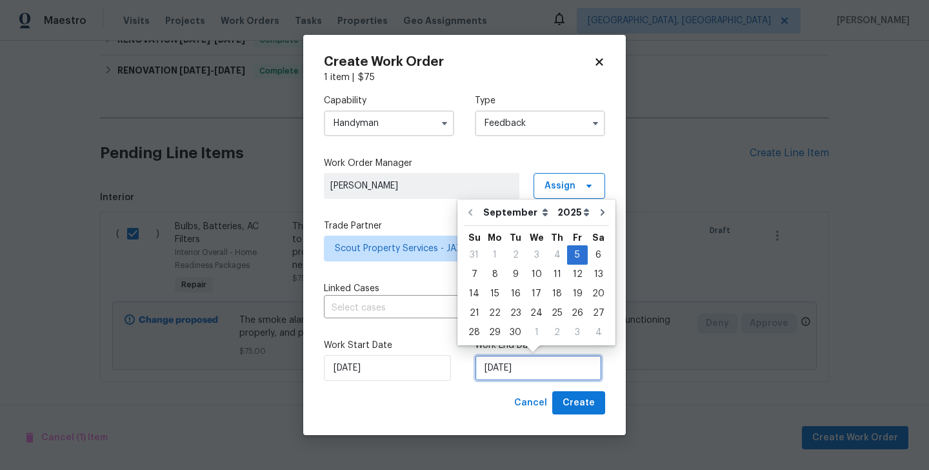
click at [515, 380] on input "05/09/2025" at bounding box center [538, 368] width 127 height 26
click at [474, 272] on div "7" at bounding box center [474, 274] width 21 height 18
type input "07/09/2025"
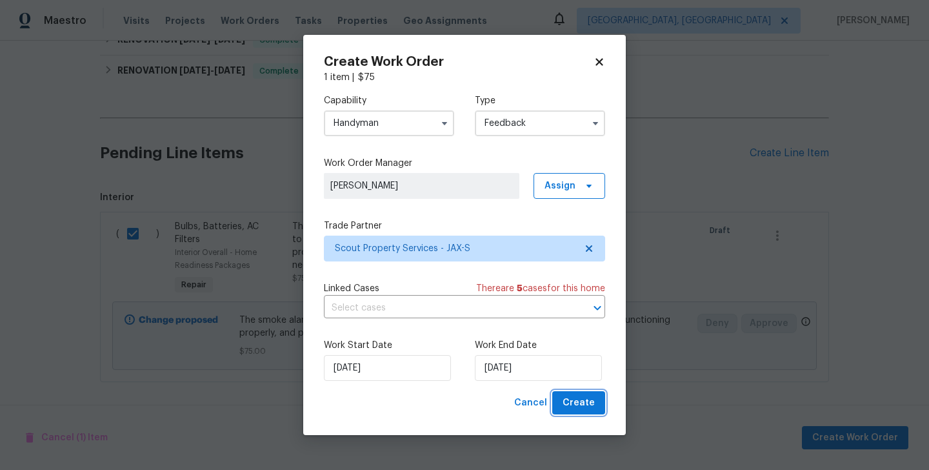
click at [591, 402] on span "Create" at bounding box center [578, 403] width 32 height 16
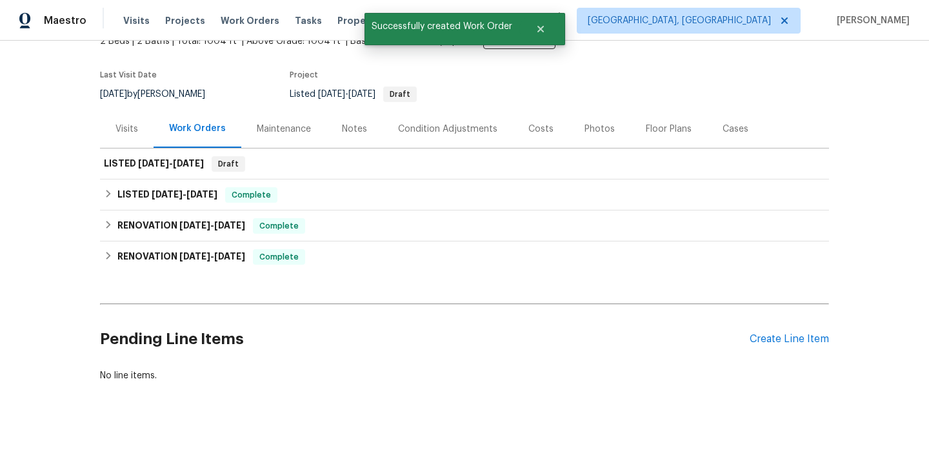
scroll to position [86, 0]
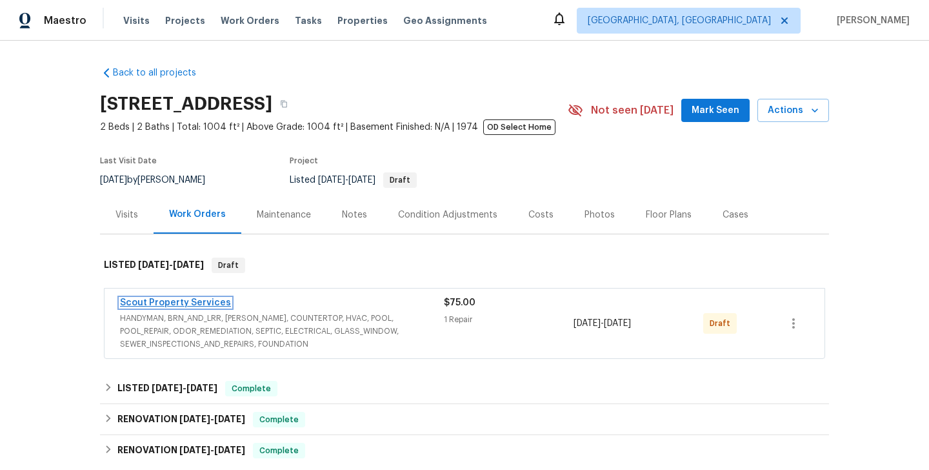
click at [193, 303] on link "Scout Property Services" at bounding box center [175, 302] width 111 height 9
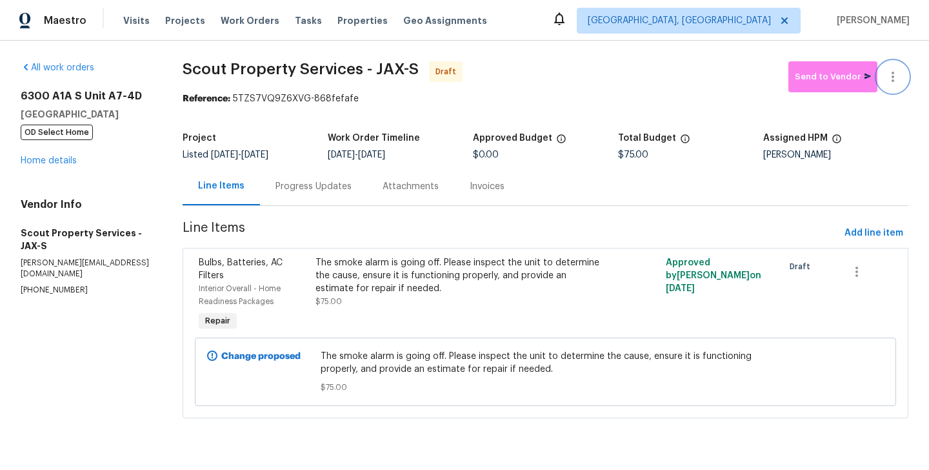
click at [891, 65] on button "button" at bounding box center [892, 76] width 31 height 31
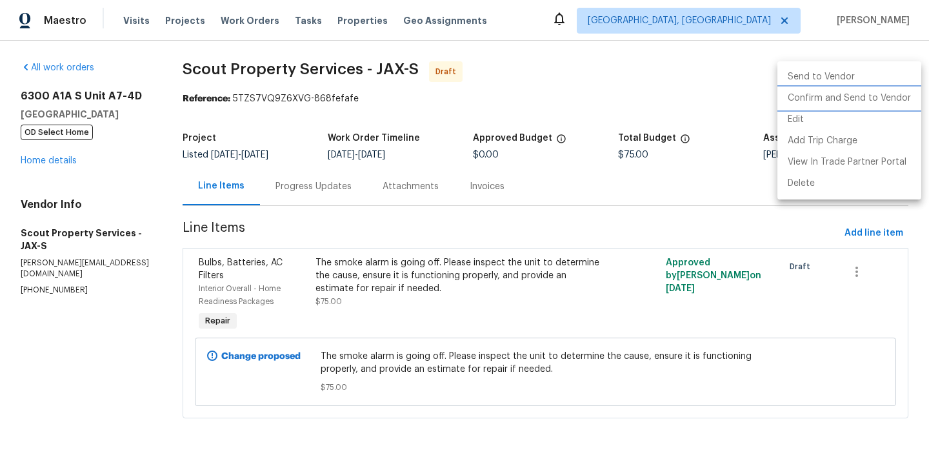
click at [890, 101] on li "Confirm and Send to Vendor" at bounding box center [849, 98] width 144 height 21
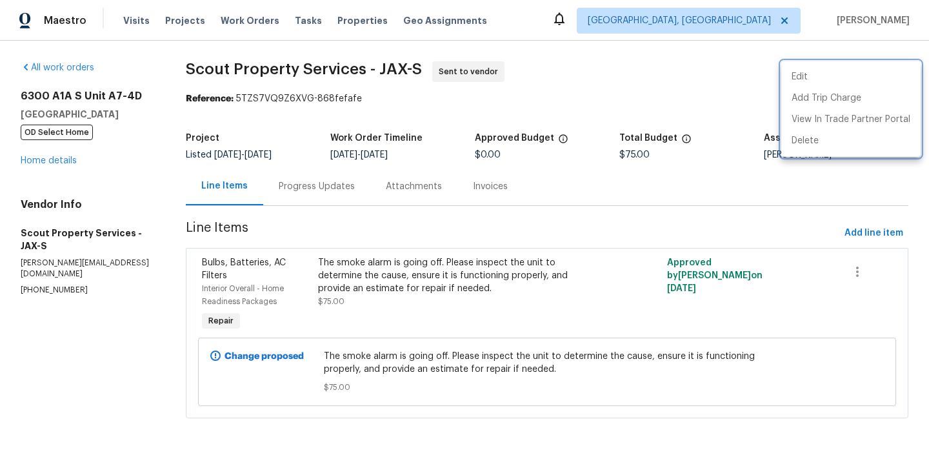
click at [308, 182] on div at bounding box center [464, 235] width 929 height 470
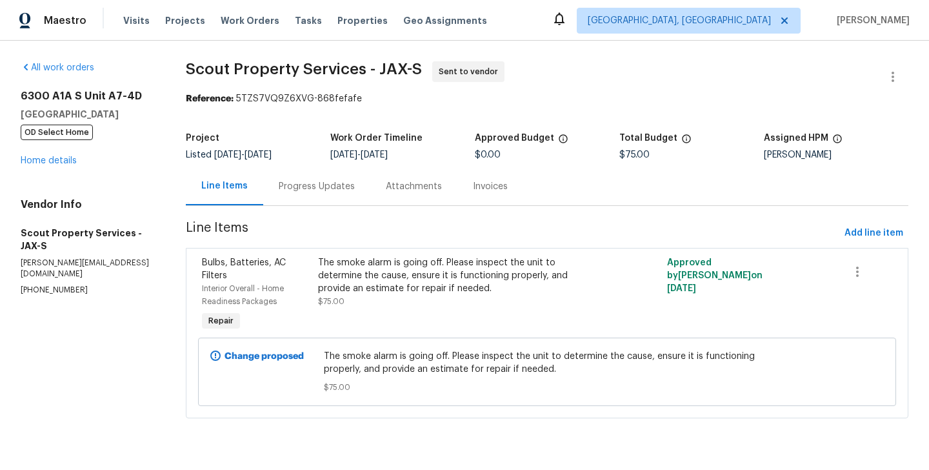
click at [312, 187] on div "Progress Updates" at bounding box center [317, 186] width 76 height 13
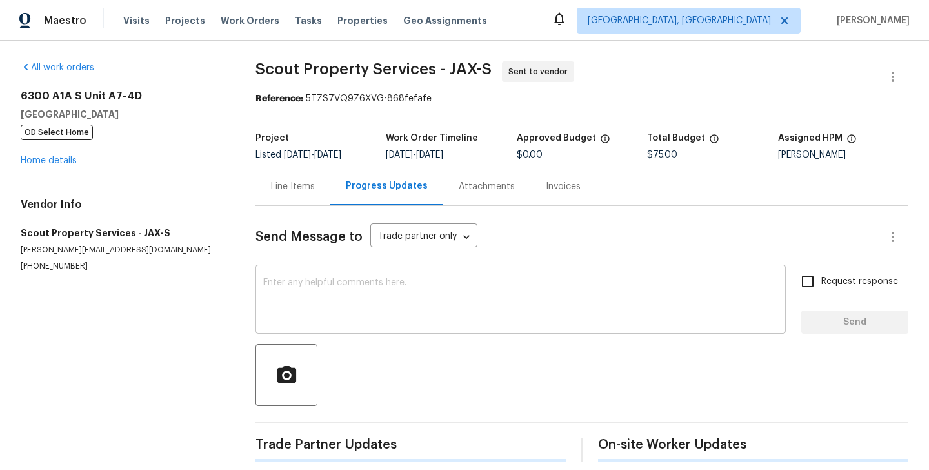
click at [400, 293] on textarea at bounding box center [520, 300] width 515 height 45
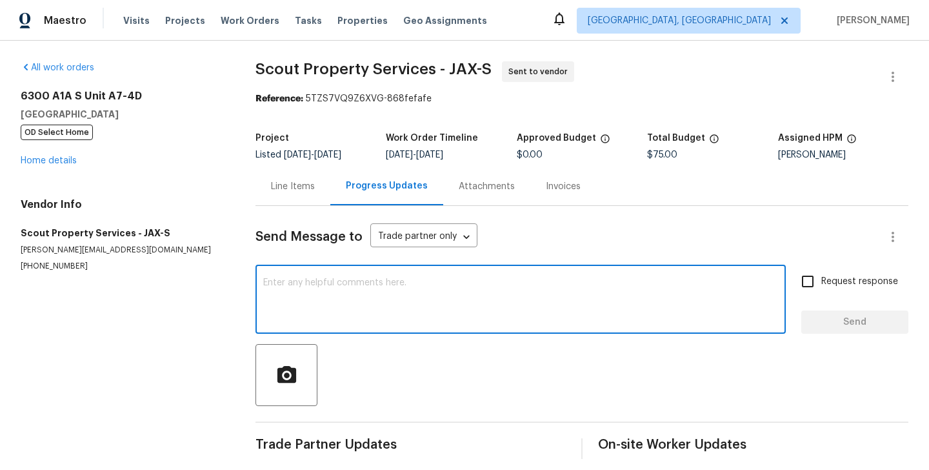
paste textarea "Hi, this is Blessida with Opendoor. I’m confirming you received the WO for the …"
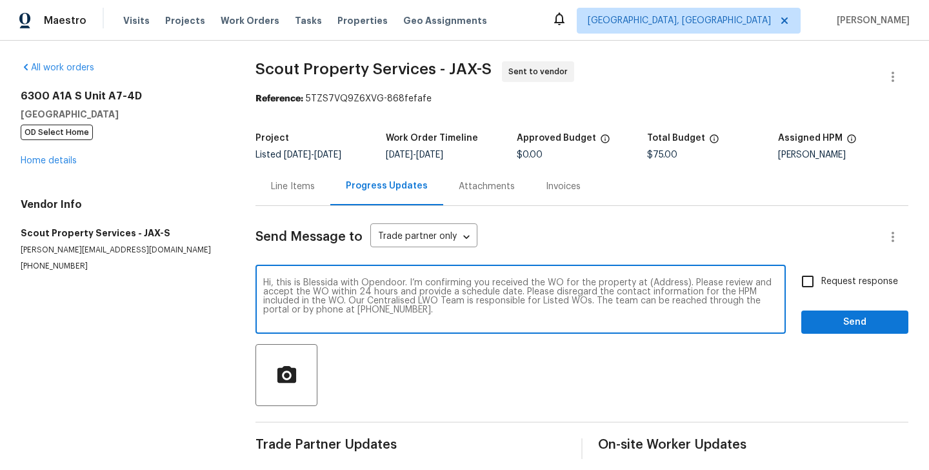
click at [665, 282] on textarea "Hi, this is Blessida with Opendoor. I’m confirming you received the WO for the …" at bounding box center [520, 300] width 515 height 45
paste textarea "6300 A1A S Unit A7-4D, Saint Augustine, FL 32080"
type textarea "Hi, this is Blessida with Opendoor. I’m confirming you received the WO for the …"
click at [831, 294] on label "Request response" at bounding box center [846, 281] width 104 height 27
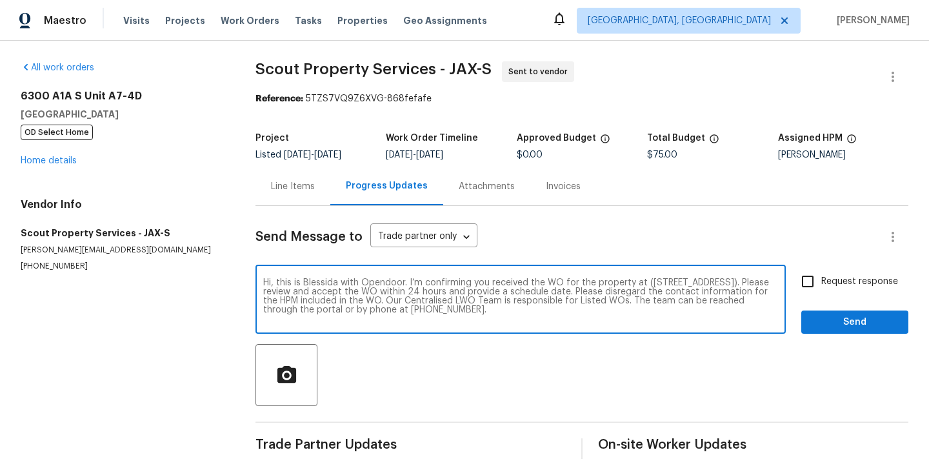
click at [821, 294] on input "Request response" at bounding box center [807, 281] width 27 height 27
checkbox input "true"
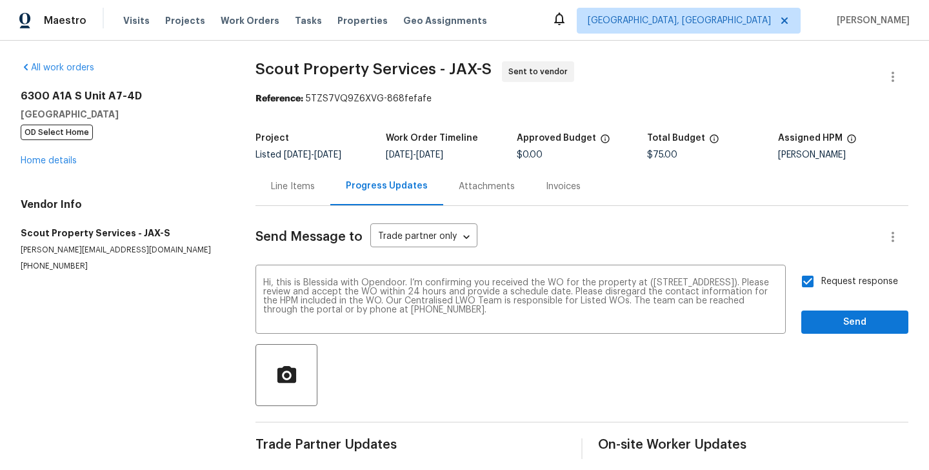
click at [828, 347] on div at bounding box center [581, 375] width 653 height 62
click at [822, 329] on span "Send" at bounding box center [854, 322] width 86 height 16
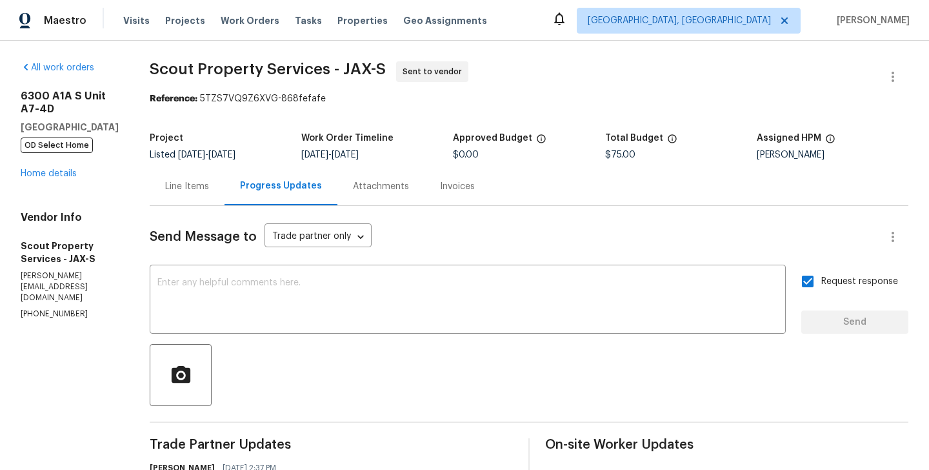
scroll to position [124, 0]
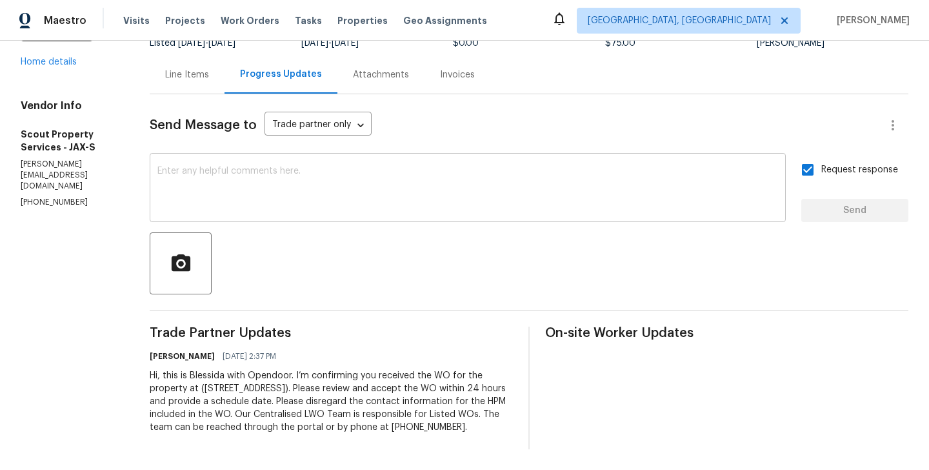
click at [285, 166] on textarea at bounding box center [467, 188] width 620 height 45
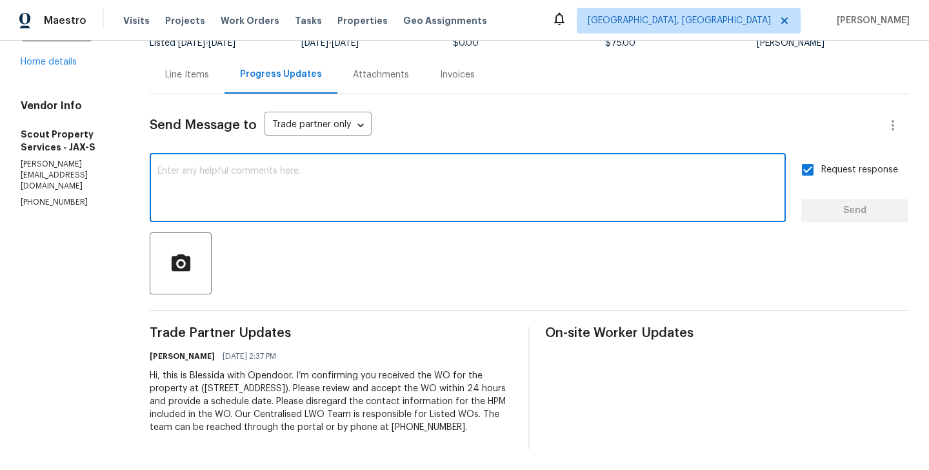
paste textarea "All Work Orders must include before-photos (both close-up and wide-angle) and a…"
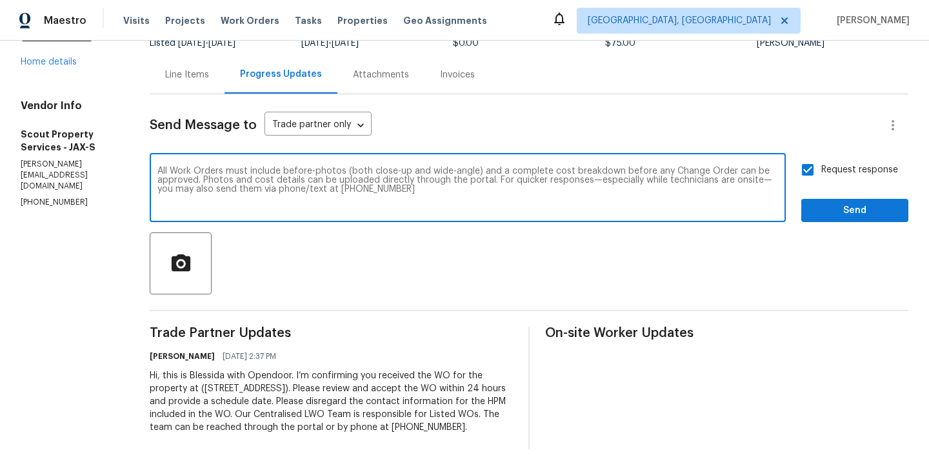
type textarea "All Work Orders must include before-photos (both close-up and wide-angle) and a…"
click at [869, 203] on span "Send" at bounding box center [854, 211] width 86 height 16
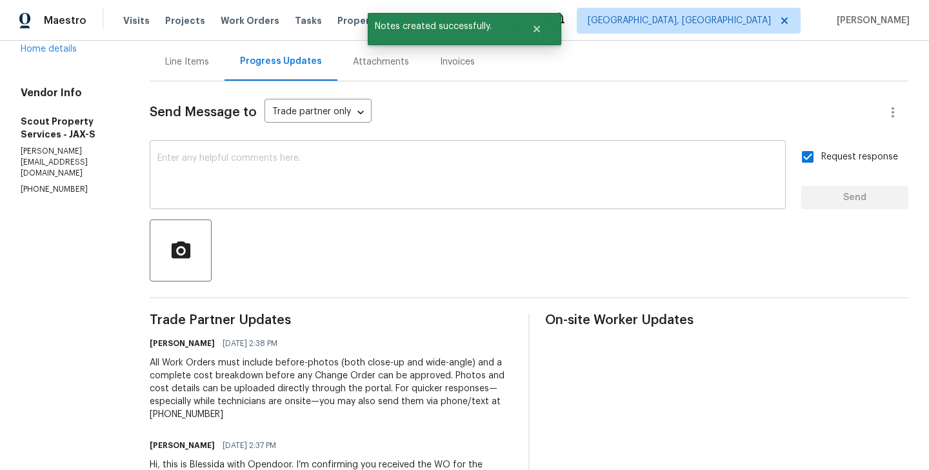
scroll to position [0, 0]
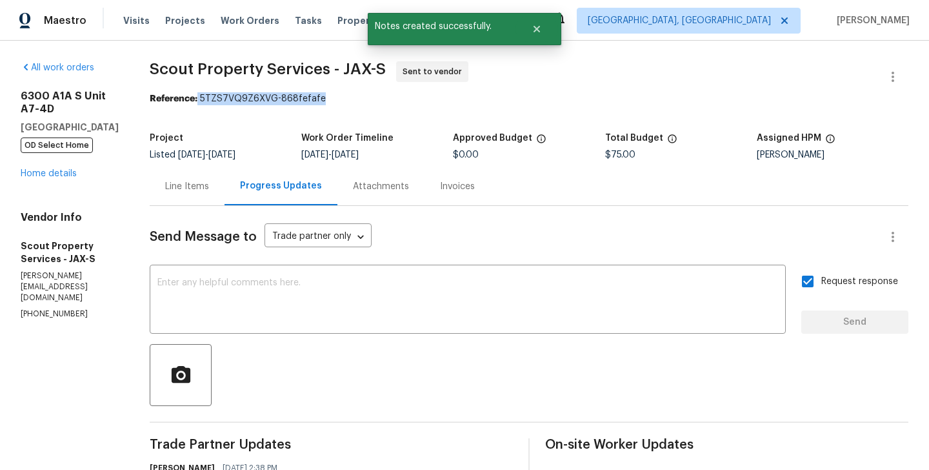
drag, startPoint x: 179, startPoint y: 97, endPoint x: 359, endPoint y: 97, distance: 179.9
click at [359, 97] on div "Reference: 5TZS7VQ9Z6XVG-868fefafe" at bounding box center [529, 98] width 758 height 13
copy div "5TZS7VQ9Z6XVG-868fefafe"
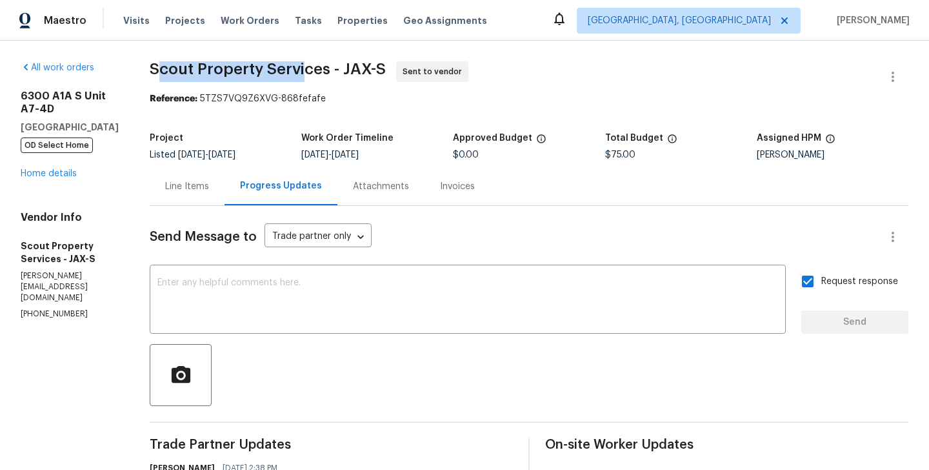
drag, startPoint x: 136, startPoint y: 74, endPoint x: 288, endPoint y: 74, distance: 151.6
click at [288, 74] on span "Scout Property Services - JAX-S" at bounding box center [268, 68] width 236 height 15
drag, startPoint x: 308, startPoint y: 73, endPoint x: 132, endPoint y: 68, distance: 176.1
click at [150, 68] on span "Scout Property Services - JAX-S" at bounding box center [268, 68] width 236 height 15
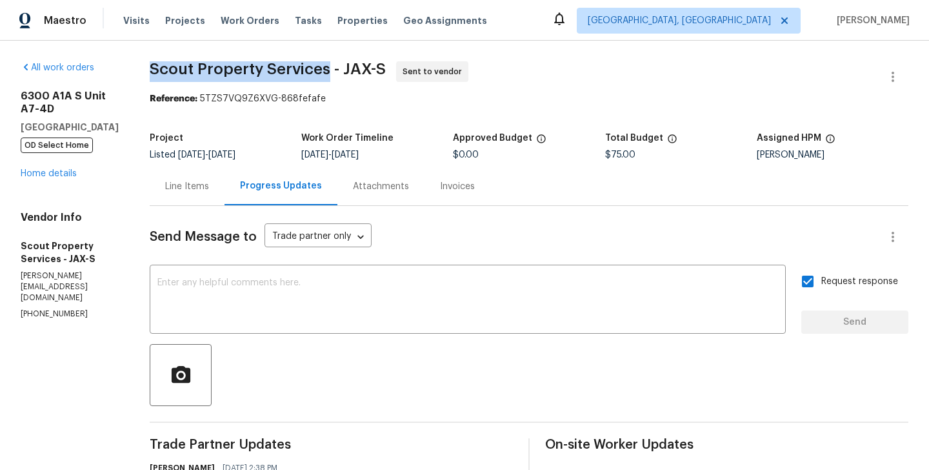
copy span "Scout Property Services"
click at [57, 178] on link "Home details" at bounding box center [49, 173] width 56 height 9
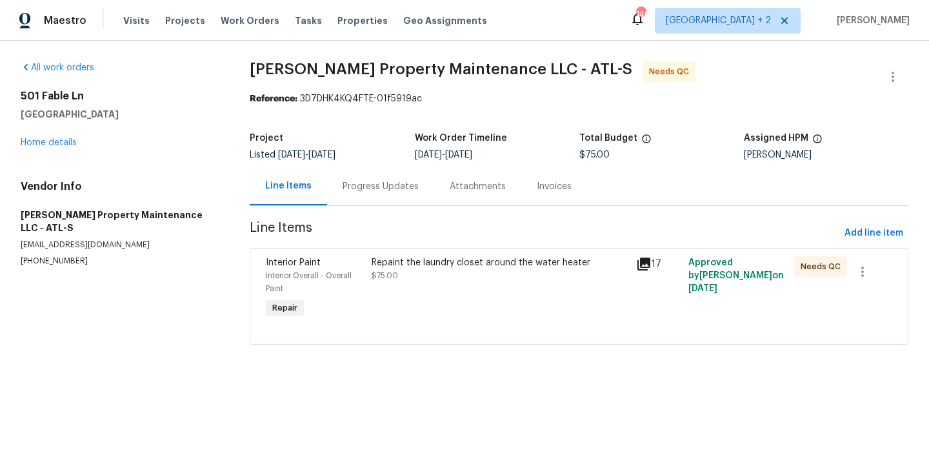
click at [375, 173] on div "Progress Updates" at bounding box center [380, 186] width 107 height 38
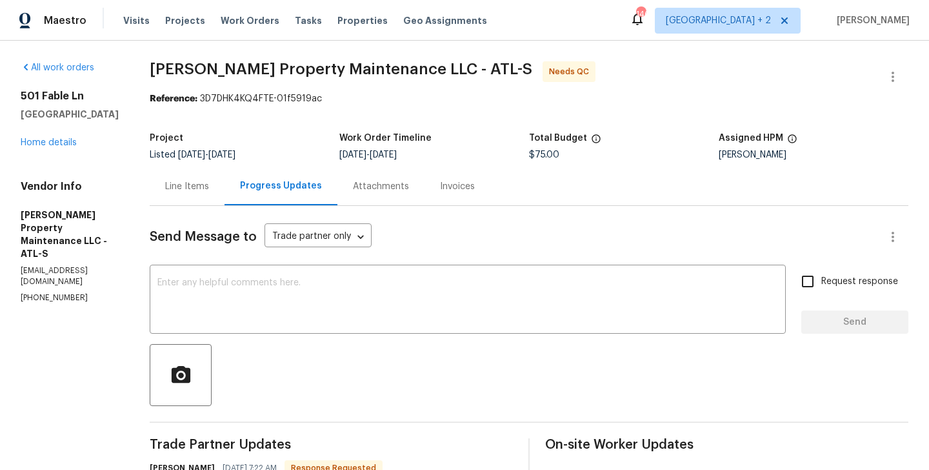
click at [193, 193] on div "Line Items" at bounding box center [187, 186] width 75 height 38
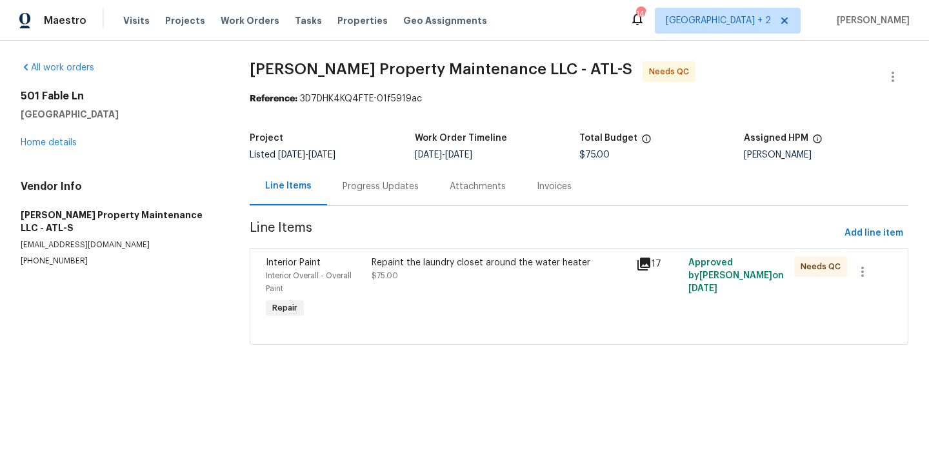
click at [361, 181] on div "Progress Updates" at bounding box center [380, 186] width 76 height 13
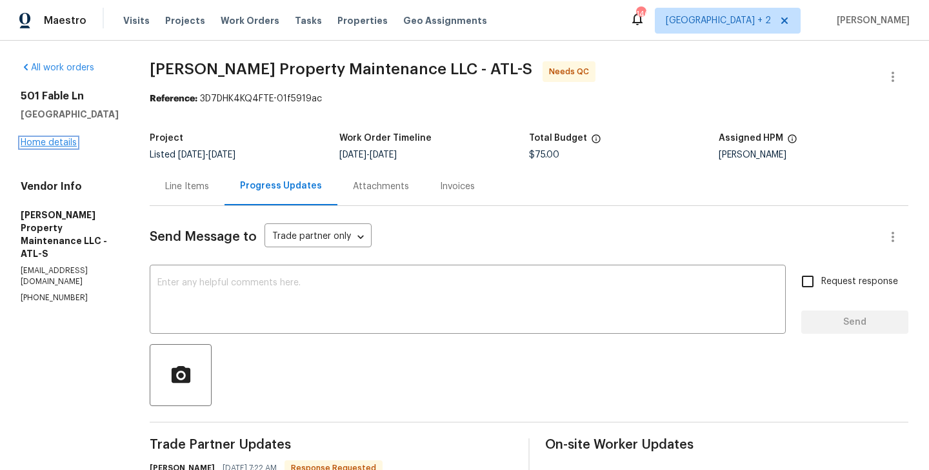
click at [43, 139] on link "Home details" at bounding box center [49, 142] width 56 height 9
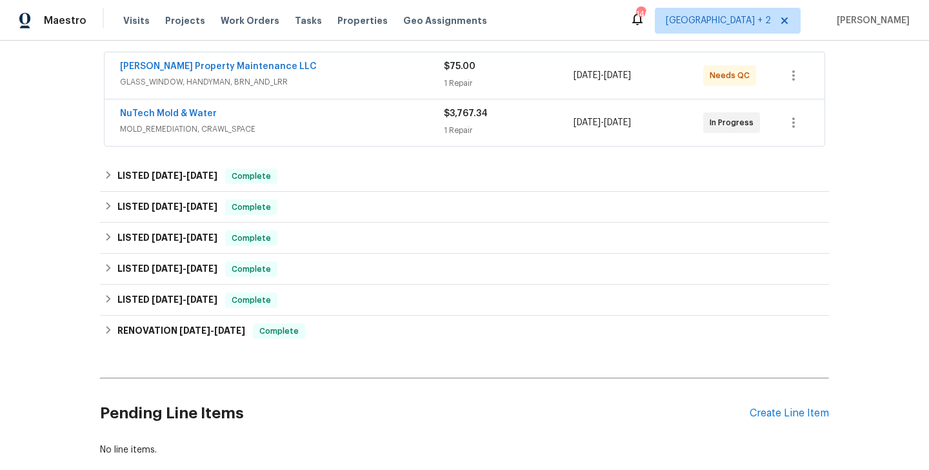
scroll to position [310, 0]
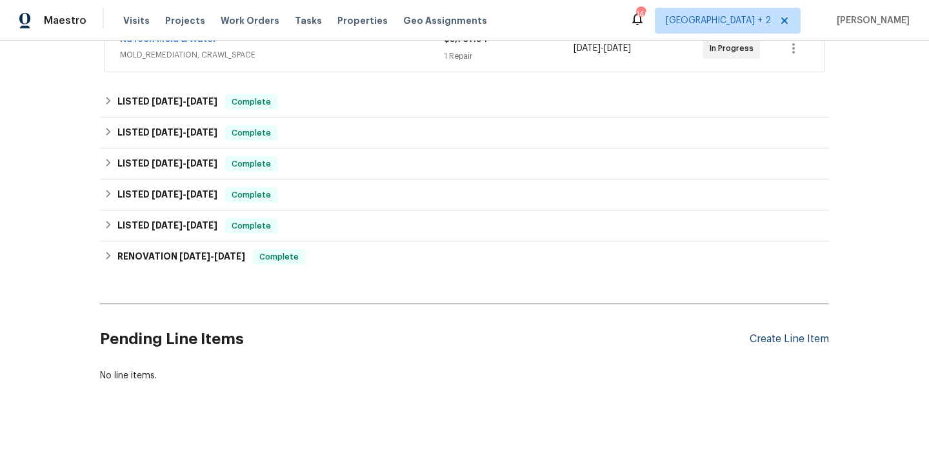
click at [773, 338] on div "Create Line Item" at bounding box center [788, 339] width 79 height 12
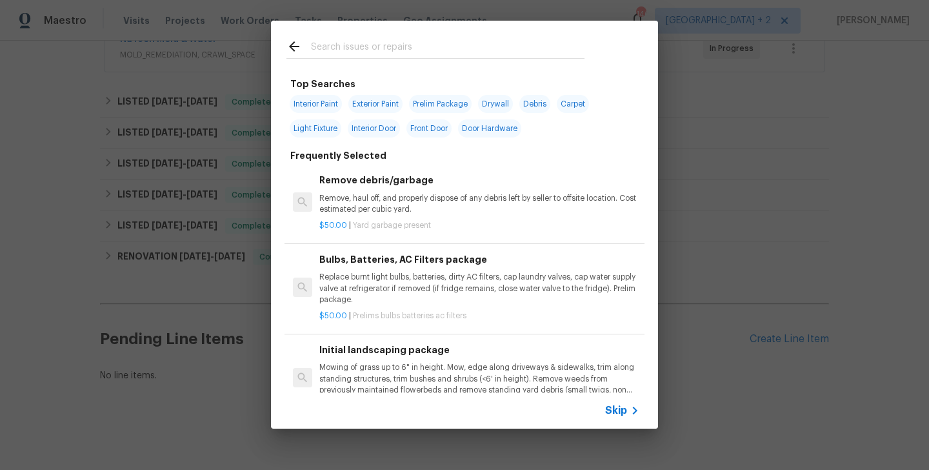
click at [362, 54] on input "text" at bounding box center [447, 48] width 273 height 19
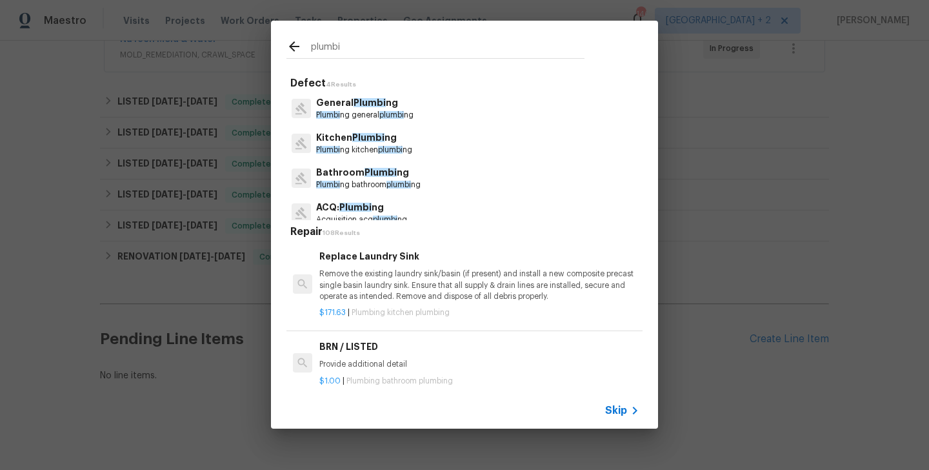
type input "plumbi"
click at [357, 106] on span "Plumbi" at bounding box center [369, 102] width 32 height 9
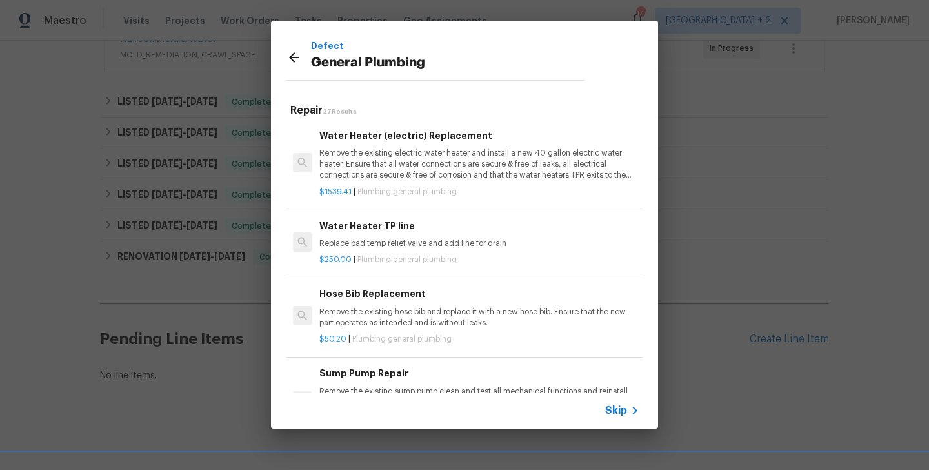
click at [370, 268] on div "Water Heater TP line Replace bad temp relief valve and add line for drain $250.…" at bounding box center [464, 242] width 360 height 72
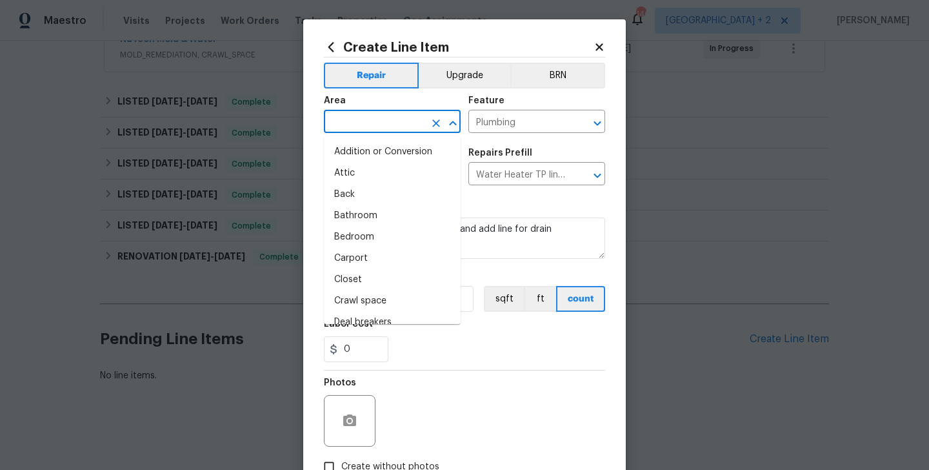
click at [364, 117] on input "text" at bounding box center [374, 123] width 101 height 20
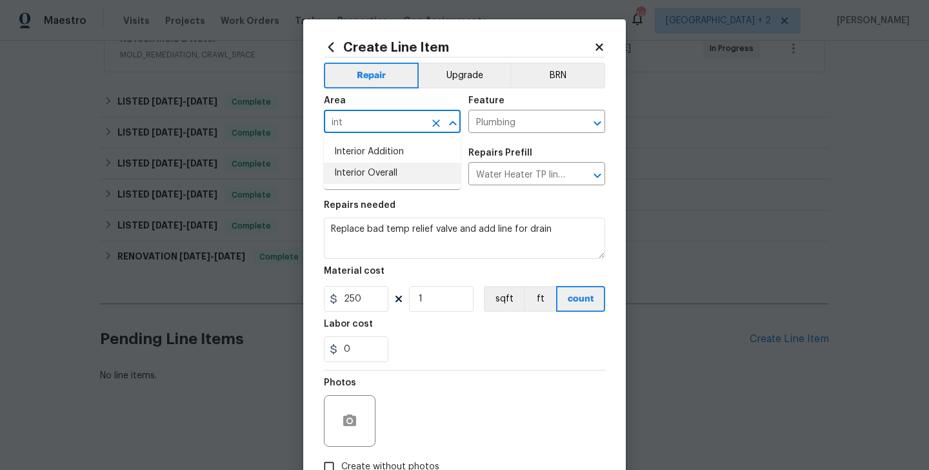
click at [377, 164] on li "Interior Overall" at bounding box center [392, 173] width 137 height 21
type input "Interior Overall"
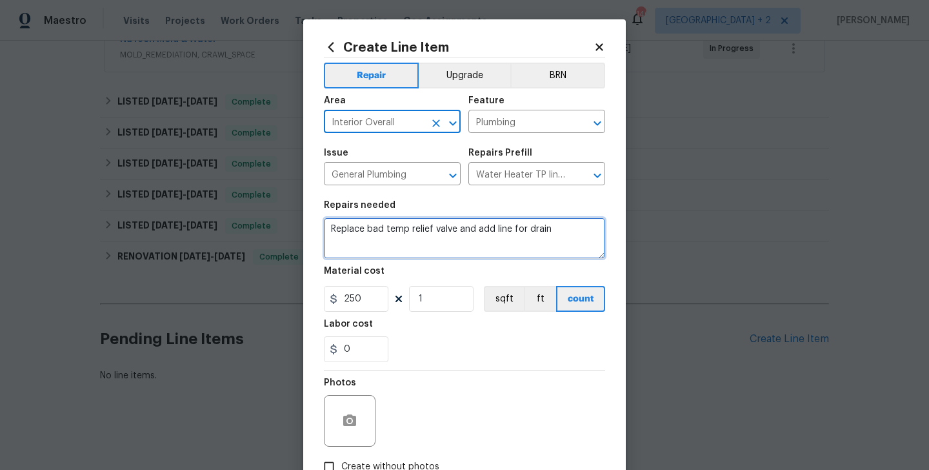
click at [388, 230] on textarea "Replace bad temp relief valve and add line for drain" at bounding box center [464, 237] width 281 height 41
paste textarea "Please test all plumbing supply lines for leaks."
type textarea "Please test all plumbing supply lines for leaks."
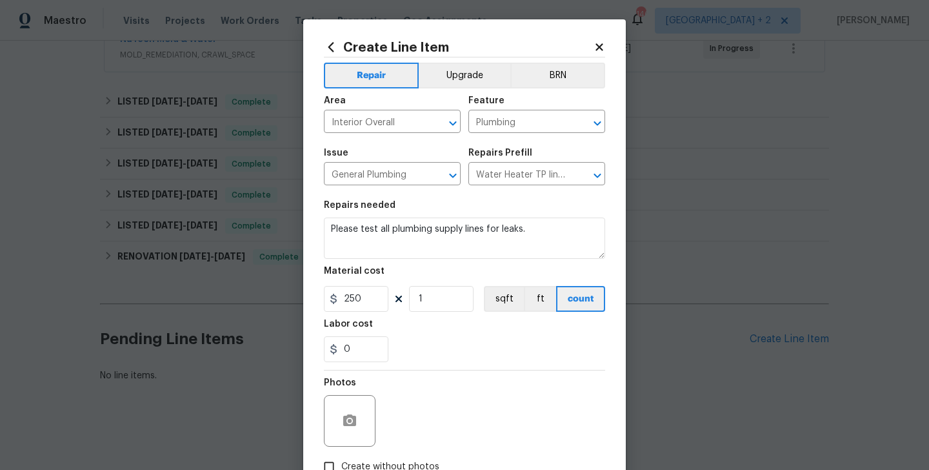
click at [362, 268] on h5 "Material cost" at bounding box center [354, 270] width 61 height 9
click at [362, 292] on input "250" at bounding box center [356, 299] width 64 height 26
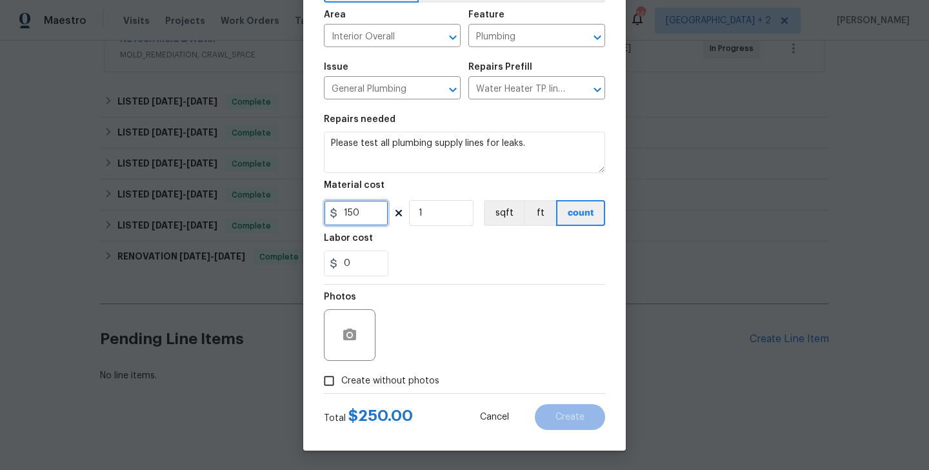
type input "150"
drag, startPoint x: 402, startPoint y: 381, endPoint x: 415, endPoint y: 370, distance: 16.9
click at [402, 381] on span "Create without photos" at bounding box center [390, 381] width 98 height 14
click at [341, 381] on input "Create without photos" at bounding box center [329, 380] width 25 height 25
checkbox input "true"
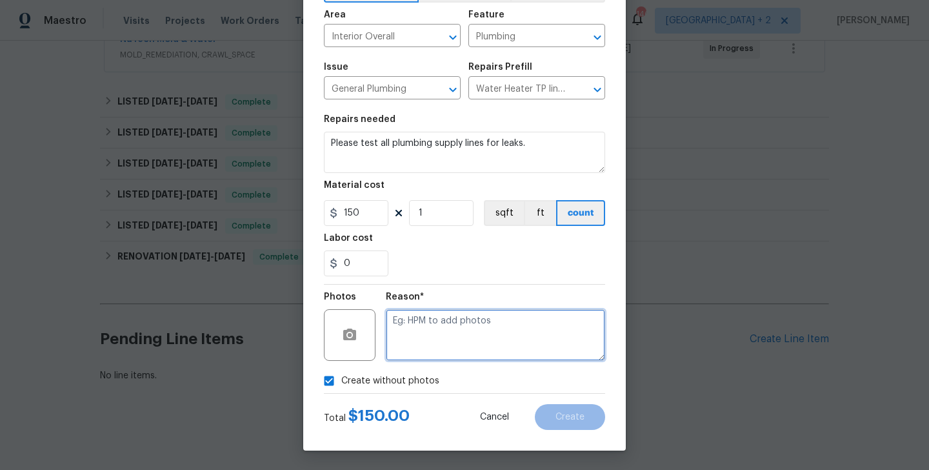
click at [504, 314] on textarea at bounding box center [495, 335] width 219 height 52
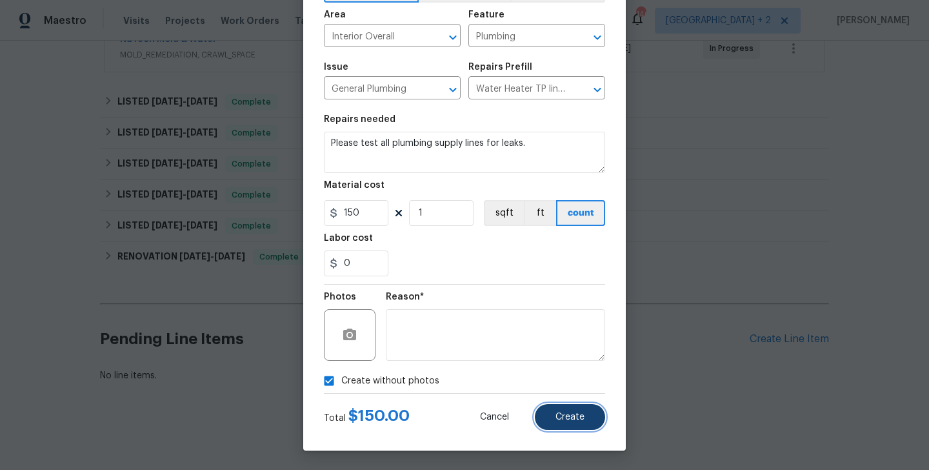
click at [571, 419] on span "Create" at bounding box center [569, 417] width 29 height 10
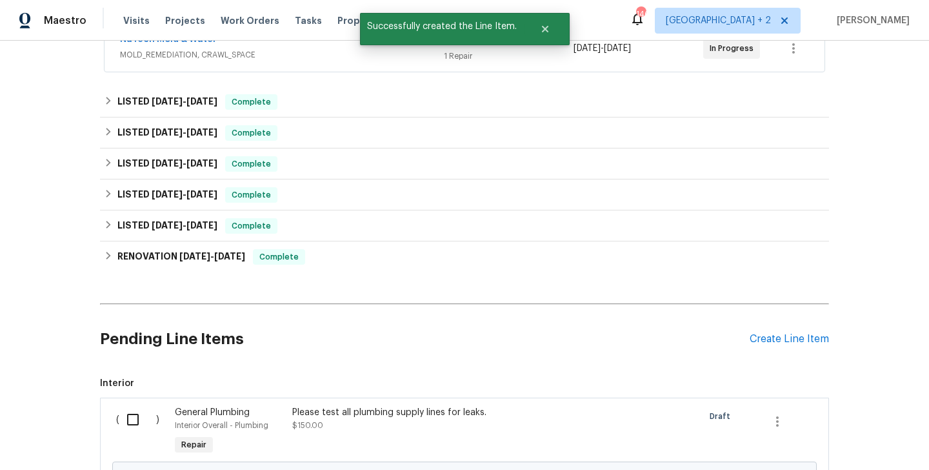
scroll to position [457, 0]
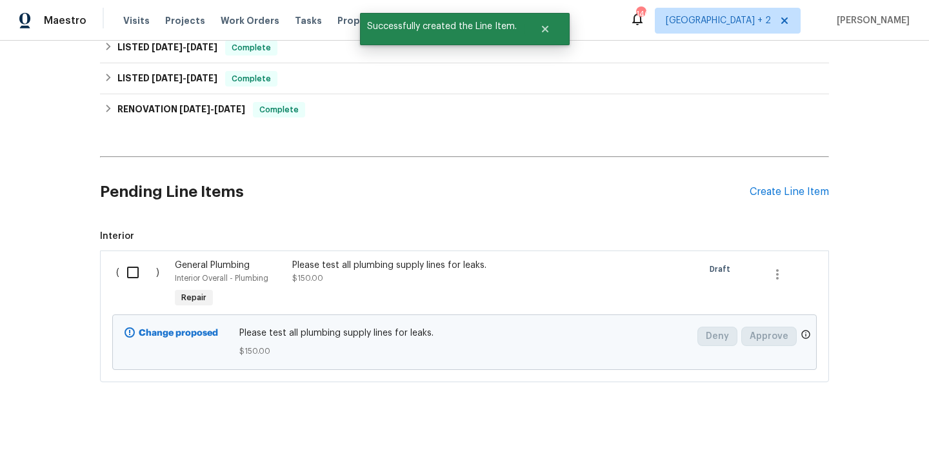
click at [132, 263] on input "checkbox" at bounding box center [137, 272] width 37 height 27
checkbox input "true"
click at [833, 433] on span "Create Work Order" at bounding box center [855, 438] width 86 height 16
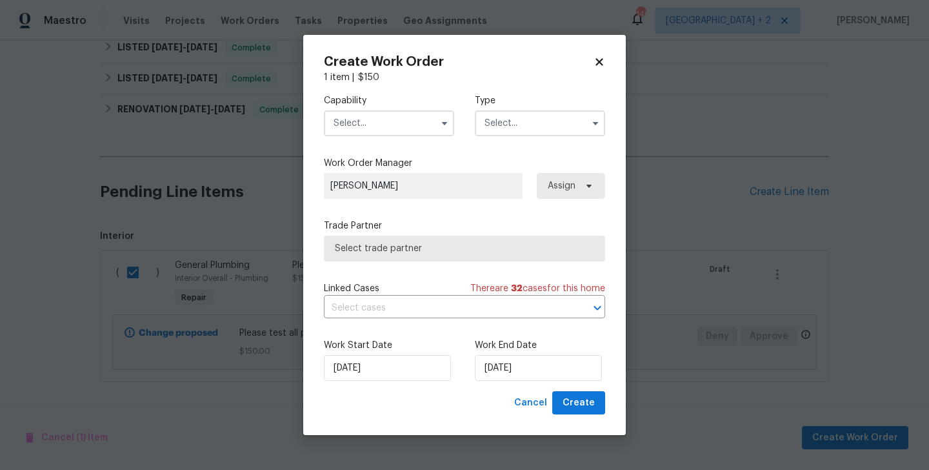
click at [346, 112] on input "text" at bounding box center [389, 123] width 130 height 26
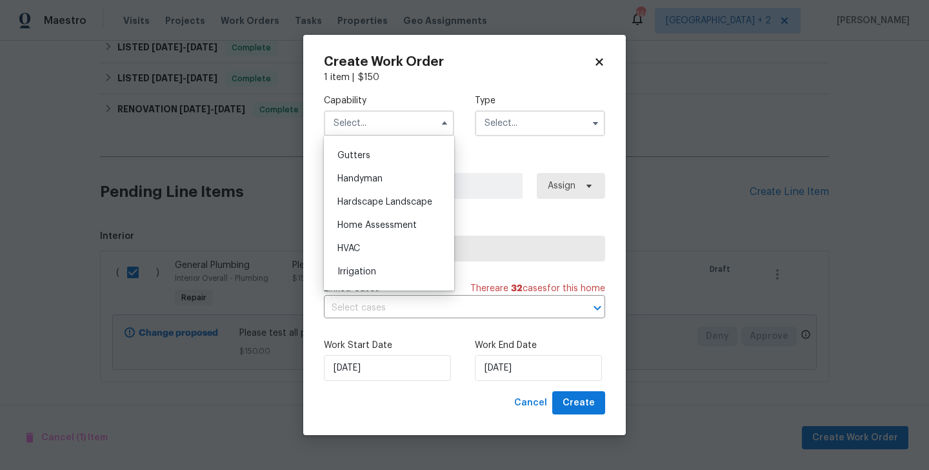
scroll to position [680, 0]
click at [369, 172] on div "Handyman" at bounding box center [389, 179] width 124 height 23
type input "Handyman"
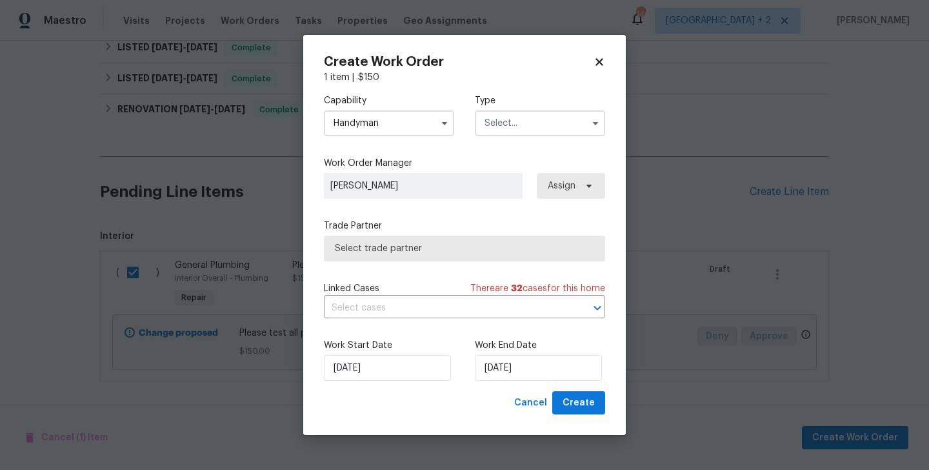
click at [511, 124] on input "text" at bounding box center [540, 123] width 130 height 26
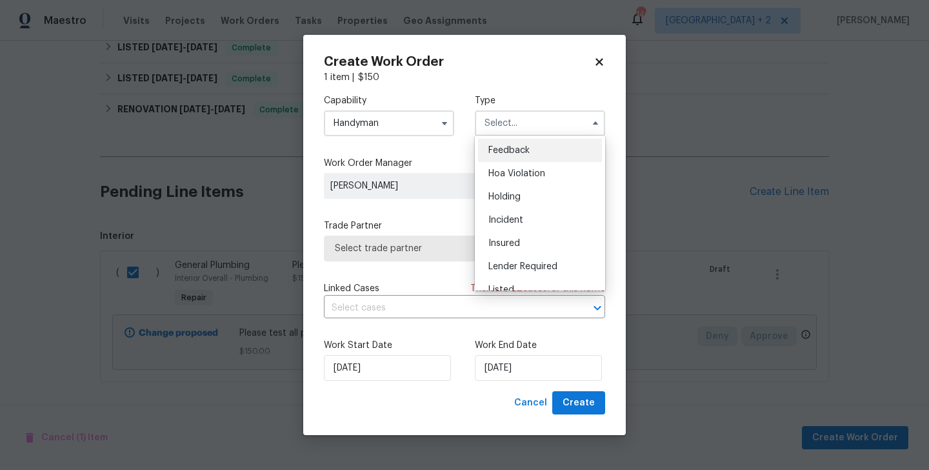
click at [506, 153] on span "Feedback" at bounding box center [508, 150] width 41 height 9
type input "Feedback"
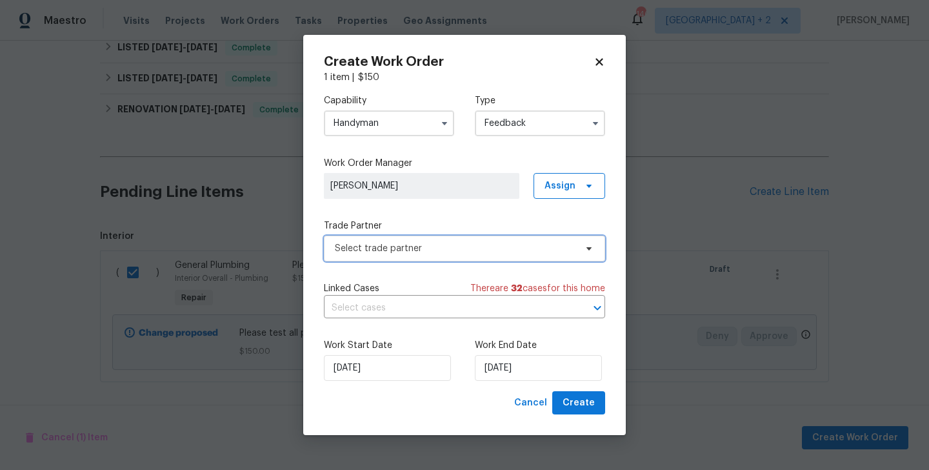
click at [438, 237] on span "Select trade partner" at bounding box center [464, 248] width 281 height 26
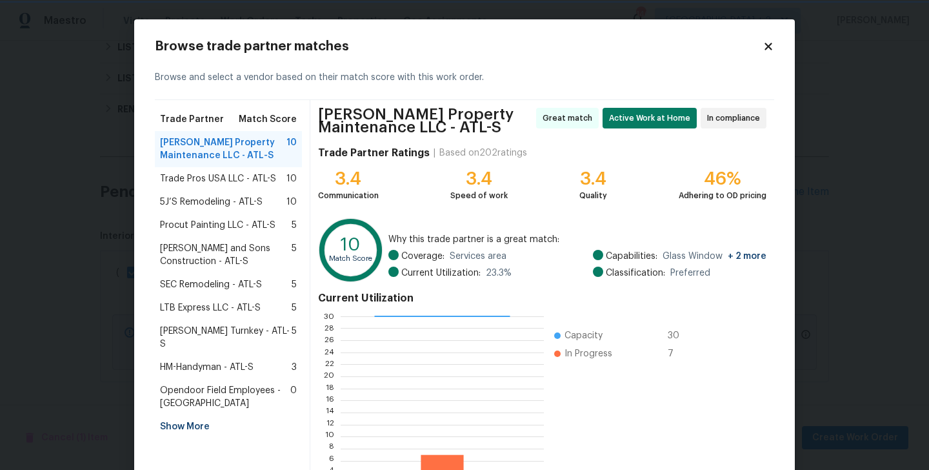
scroll to position [104, 0]
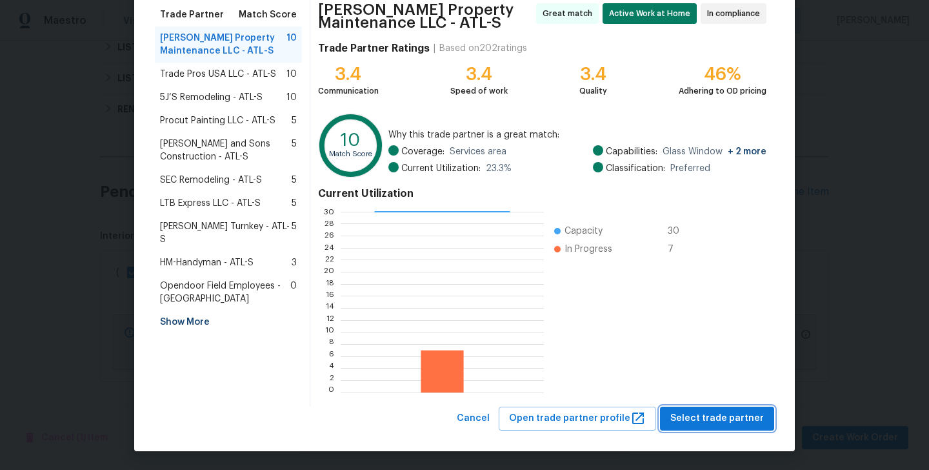
click at [706, 410] on button "Select trade partner" at bounding box center [717, 418] width 114 height 24
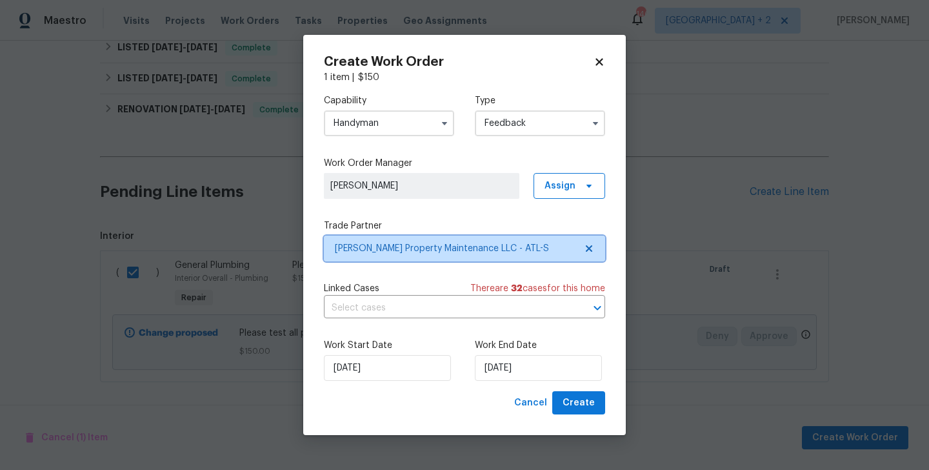
scroll to position [0, 0]
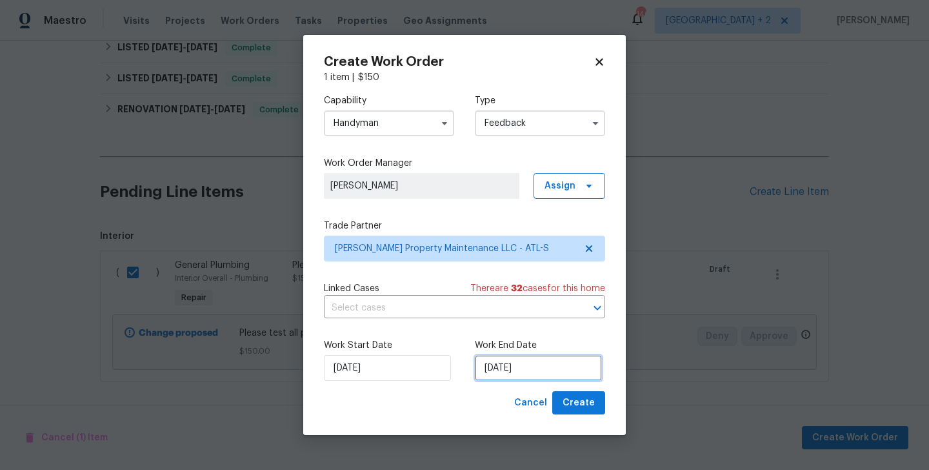
click at [503, 378] on input "05/09/2025" at bounding box center [538, 368] width 127 height 26
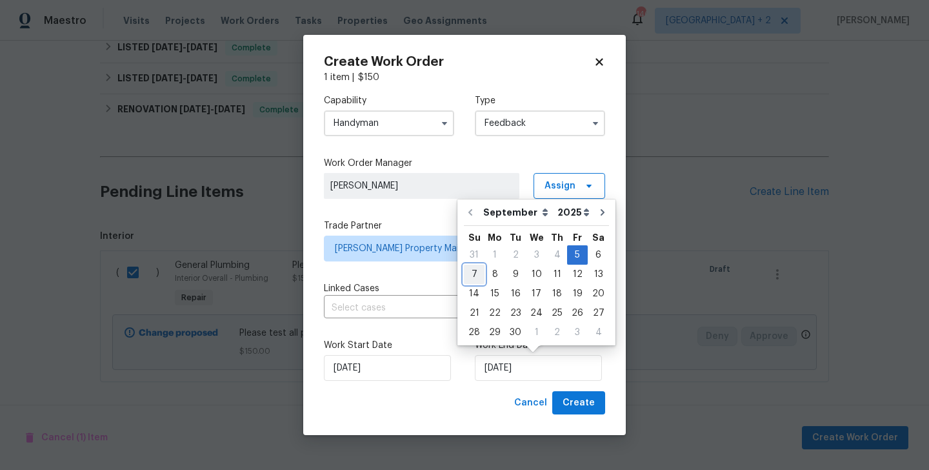
click at [470, 281] on div "7" at bounding box center [474, 274] width 21 height 18
type input "07/09/2025"
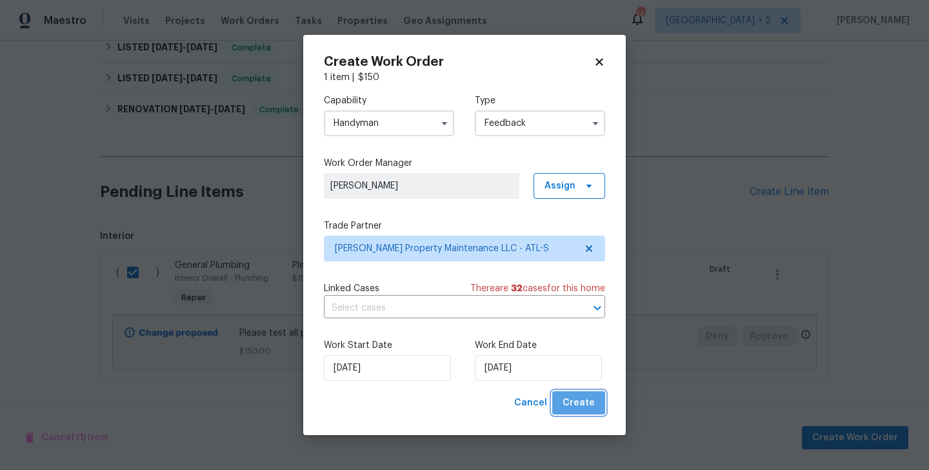
click at [586, 400] on span "Create" at bounding box center [578, 403] width 32 height 16
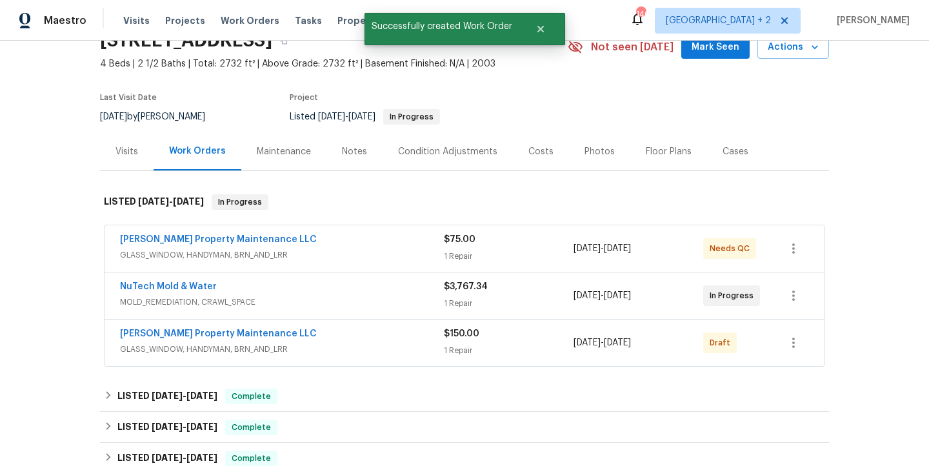
scroll to position [77, 0]
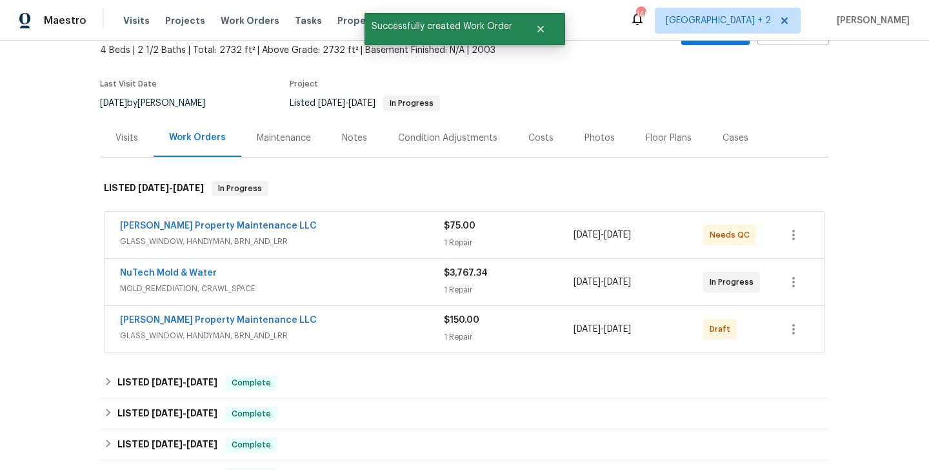
click at [233, 326] on div "Glen Property Maintenance LLC" at bounding box center [282, 320] width 324 height 15
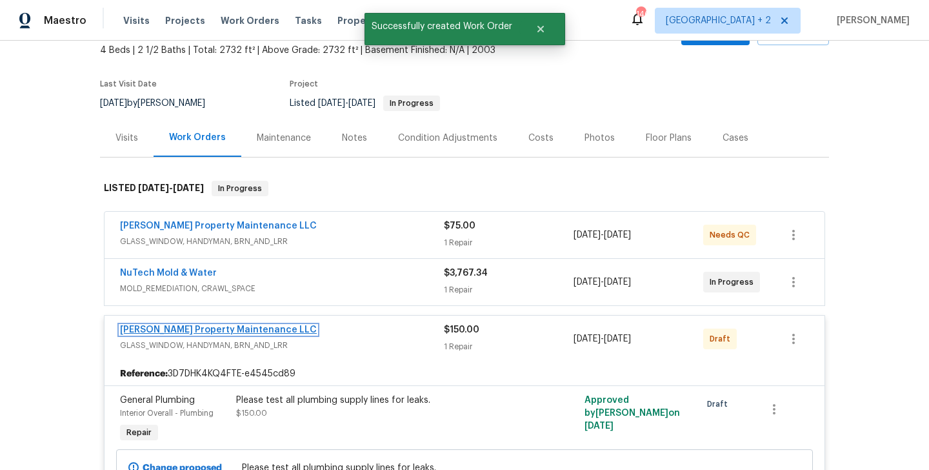
click at [222, 326] on link "Glen Property Maintenance LLC" at bounding box center [218, 329] width 197 height 9
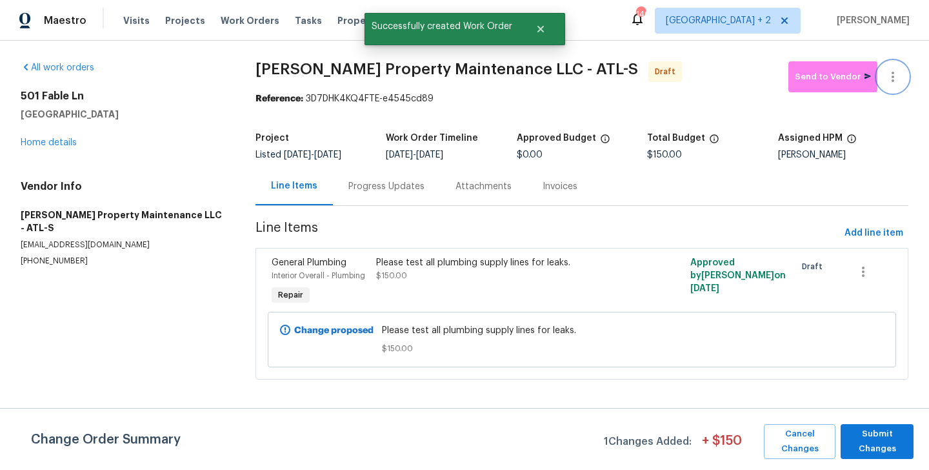
click at [892, 70] on icon "button" at bounding box center [892, 76] width 15 height 15
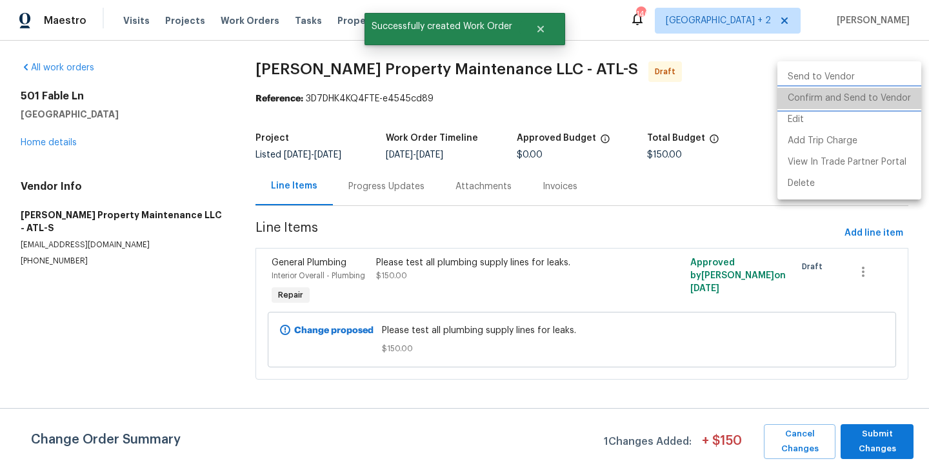
click at [892, 104] on li "Confirm and Send to Vendor" at bounding box center [849, 98] width 144 height 21
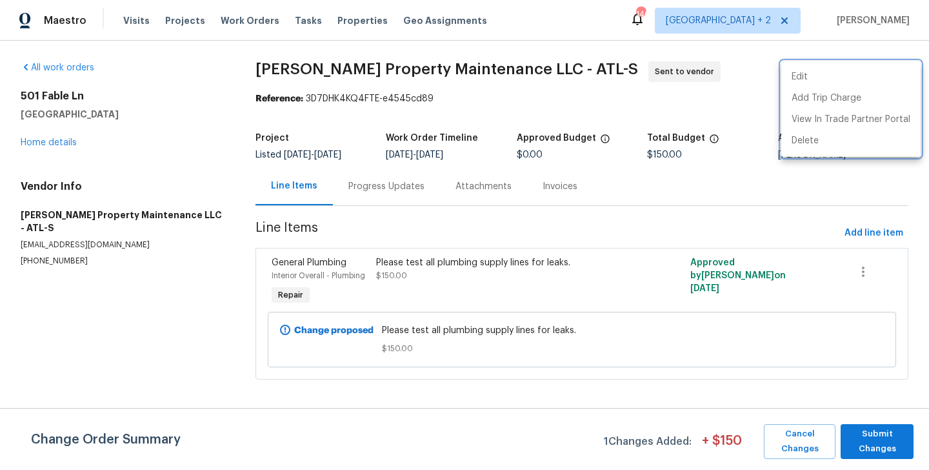
click at [353, 202] on div at bounding box center [464, 235] width 929 height 470
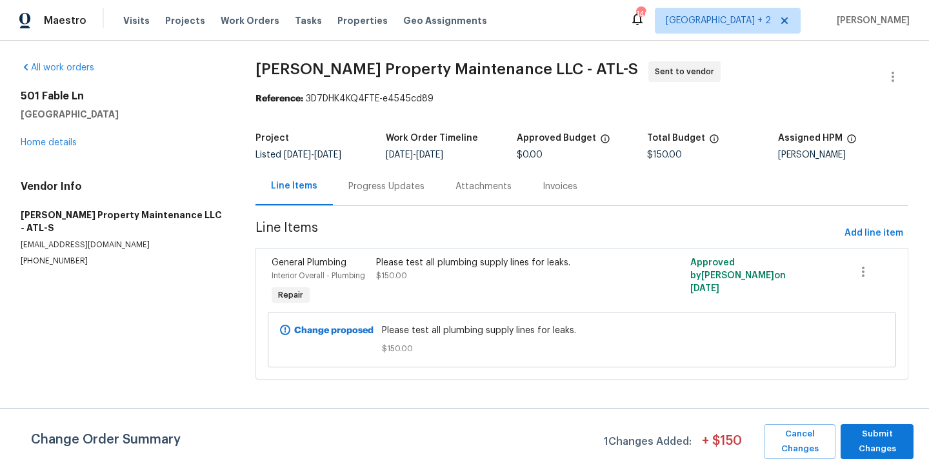
click at [398, 182] on div "Progress Updates" at bounding box center [386, 186] width 76 height 13
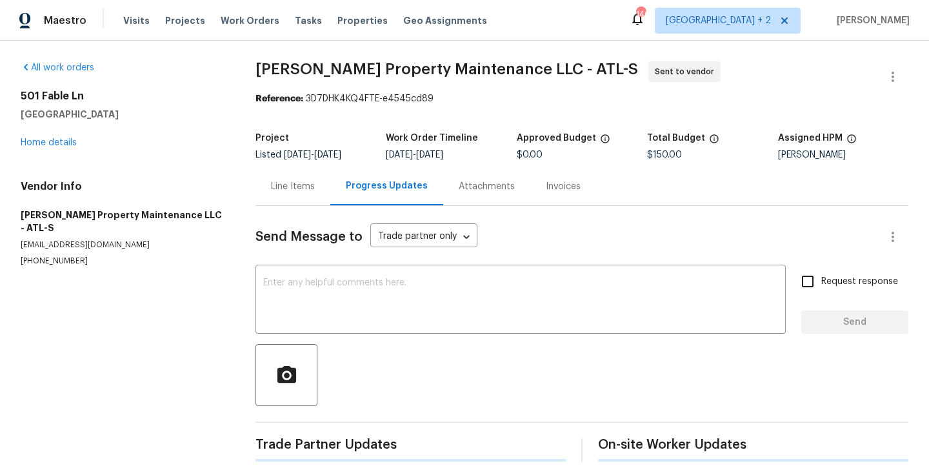
click at [384, 308] on textarea at bounding box center [520, 300] width 515 height 45
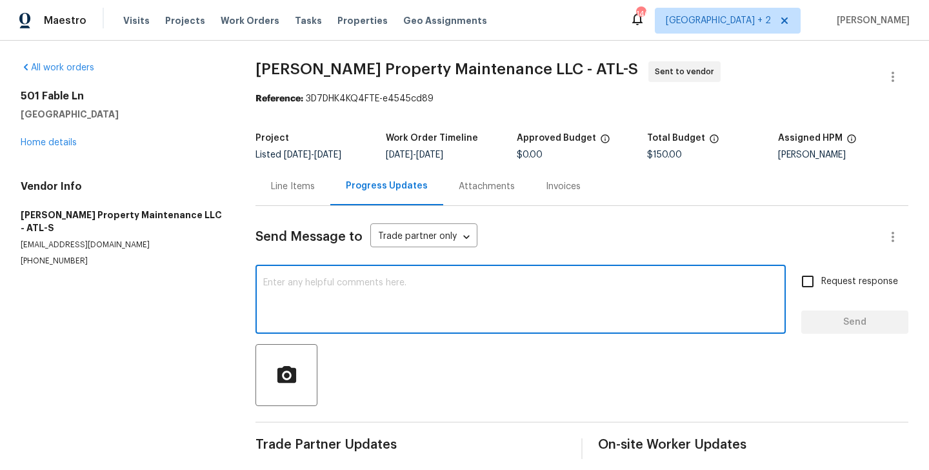
paste textarea "Hi, this is Blessida with Opendoor. I’m confirming you received the WO for the …"
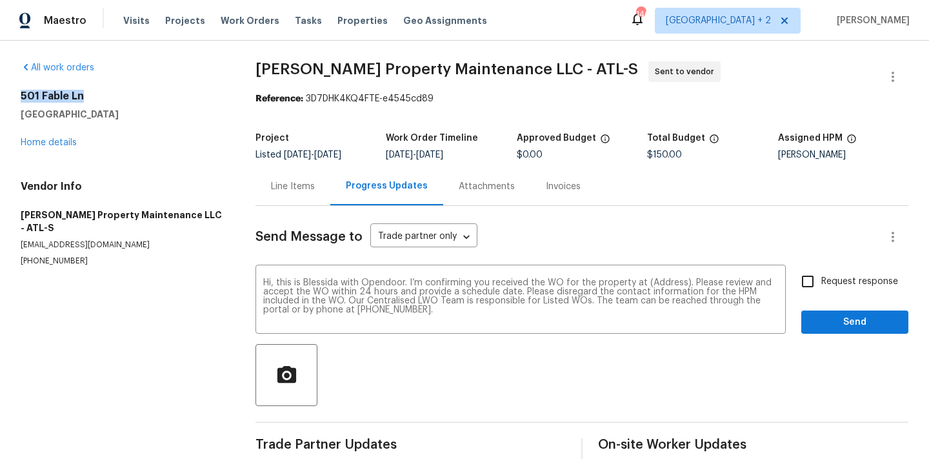
drag, startPoint x: 17, startPoint y: 95, endPoint x: 111, endPoint y: 95, distance: 93.5
click at [111, 95] on div "All work orders 501 Fable Ln Canton, GA 30114 Home details Vendor Info Glen Pro…" at bounding box center [464, 260] width 929 height 439
copy h2 "501 Fable Ln"
click at [659, 281] on textarea "Hi, this is Blessida with Opendoor. I’m confirming you received the WO for the …" at bounding box center [520, 300] width 515 height 45
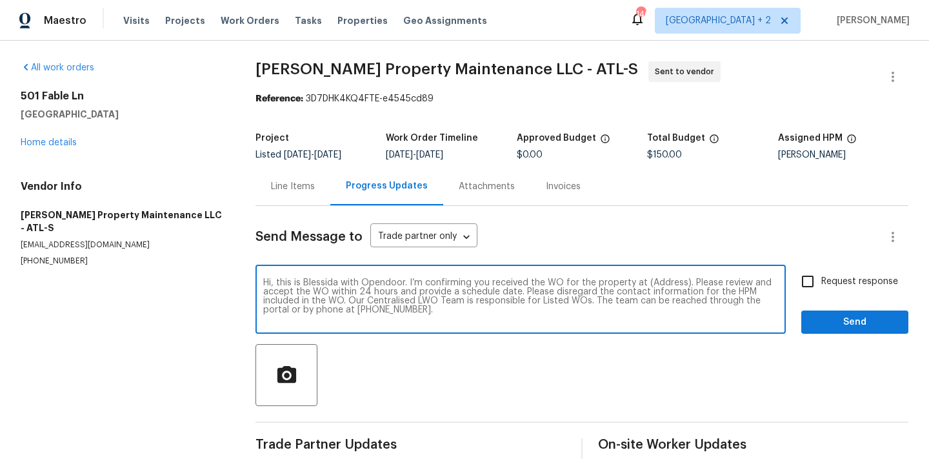
click at [659, 281] on textarea "Hi, this is Blessida with Opendoor. I’m confirming you received the WO for the …" at bounding box center [520, 300] width 515 height 45
paste textarea "501 Fable Ln"
click at [58, 109] on h5 "Canton, GA 30114" at bounding box center [123, 114] width 204 height 13
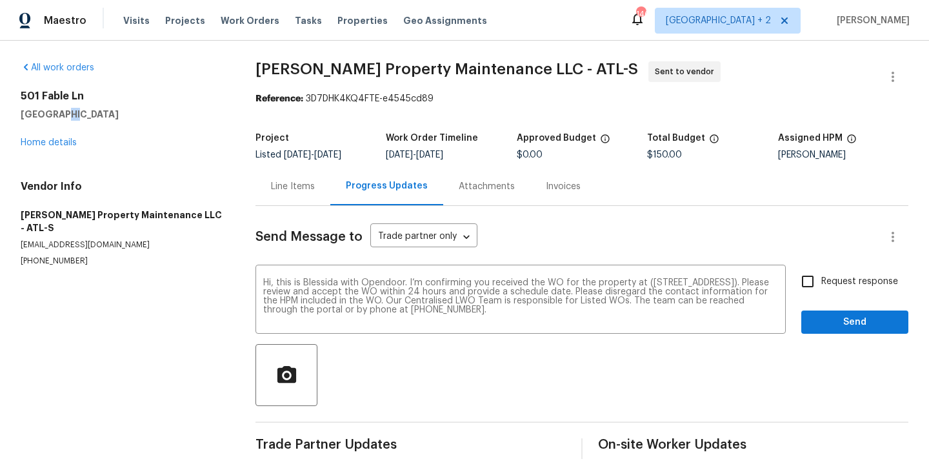
click at [58, 109] on h5 "Canton, GA 30114" at bounding box center [123, 114] width 204 height 13
copy h5 "Canton, GA 30114"
click at [698, 284] on textarea "Hi, this is Blessida with Opendoor. I’m confirming you received the WO for the …" at bounding box center [520, 300] width 515 height 45
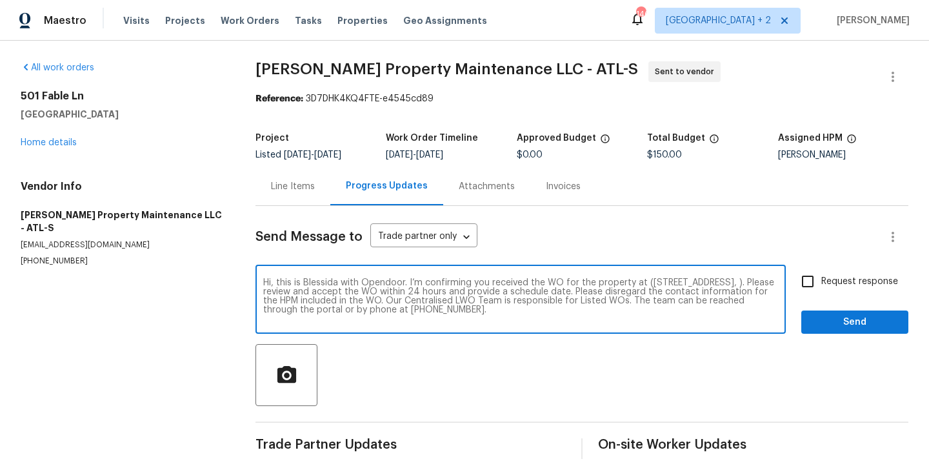
paste textarea "Canton, GA 30114"
type textarea "Hi, this is Blessida with Opendoor. I’m confirming you received the WO for the …"
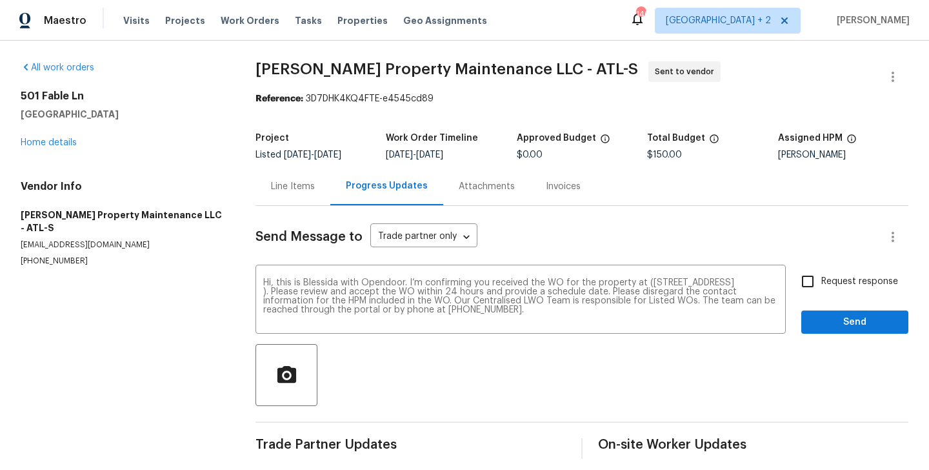
click at [843, 293] on label "Request response" at bounding box center [846, 281] width 104 height 27
click at [821, 293] on input "Request response" at bounding box center [807, 281] width 27 height 27
checkbox input "true"
click at [840, 330] on button "Send" at bounding box center [854, 322] width 107 height 24
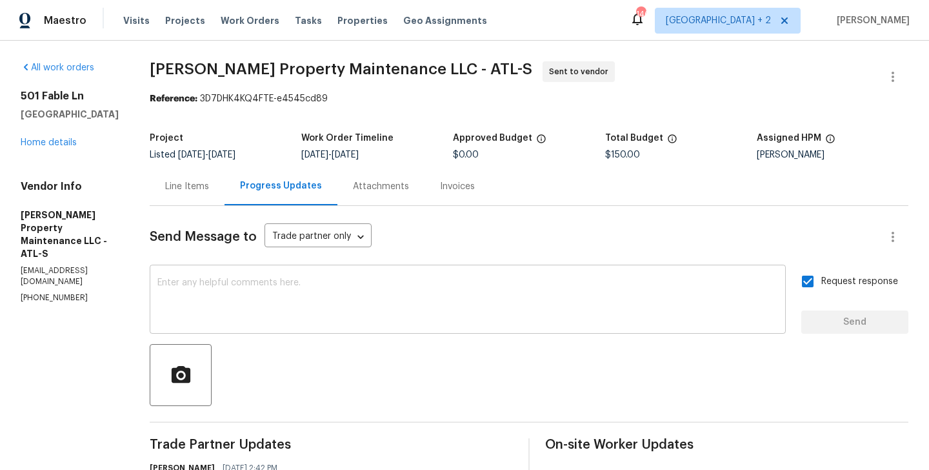
click at [390, 301] on textarea at bounding box center [467, 300] width 620 height 45
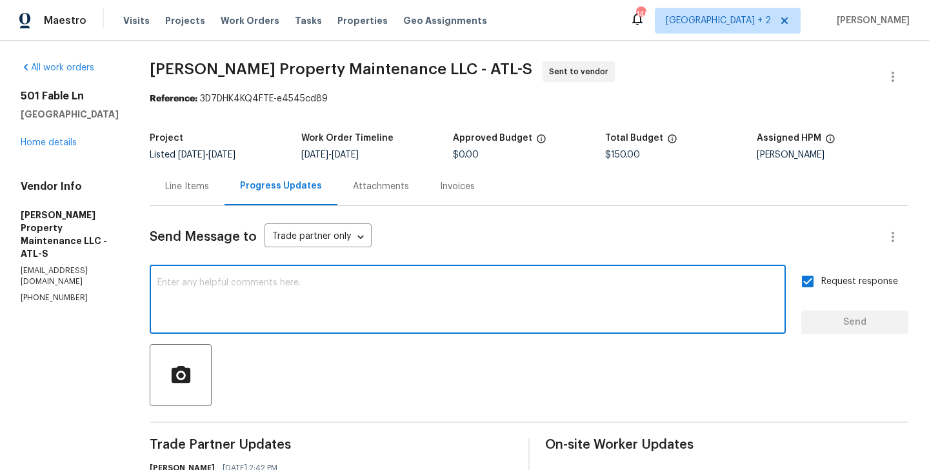
paste textarea "All Work Orders must include before-photos (both close-up and wide-angle) and a…"
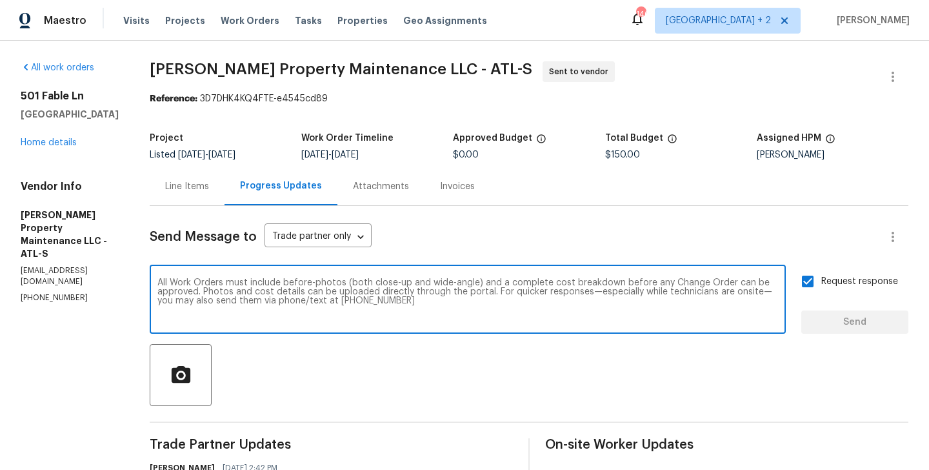
scroll to position [9, 0]
type textarea "All Work Orders must include before-photos (both close-up and wide-angle) and a…"
click at [844, 322] on span "Send" at bounding box center [854, 322] width 86 height 16
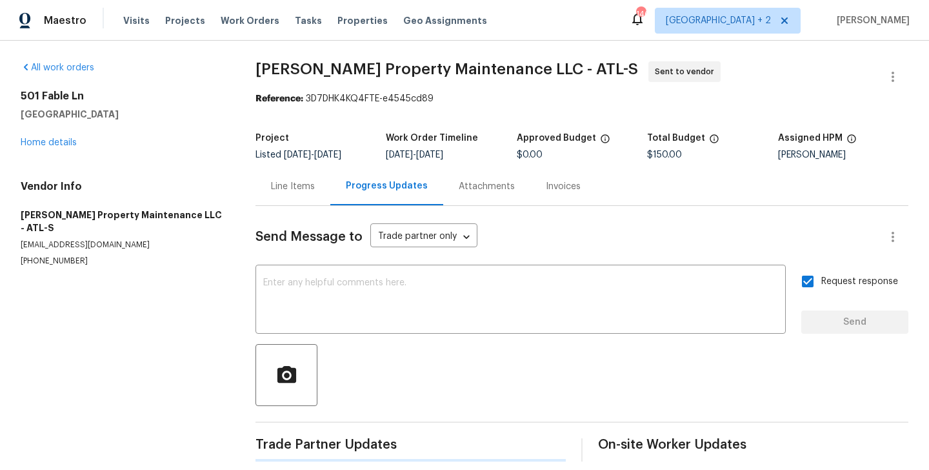
scroll to position [0, 0]
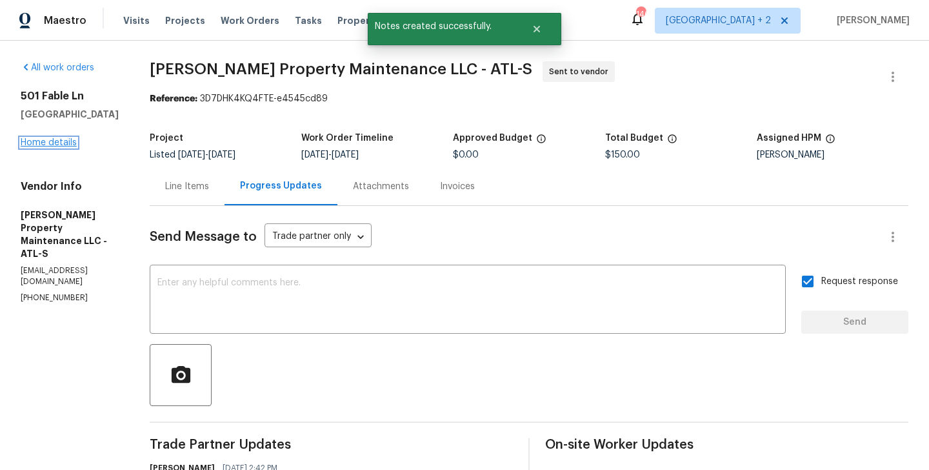
click at [59, 143] on link "Home details" at bounding box center [49, 142] width 56 height 9
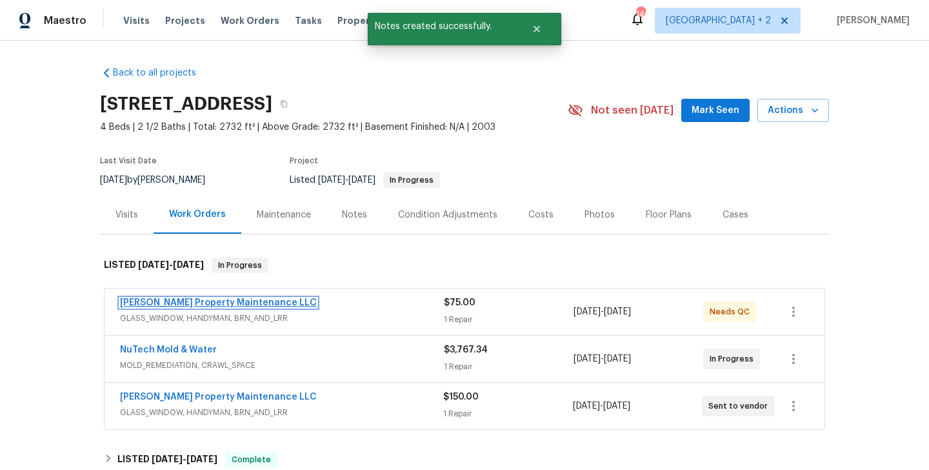
click at [247, 304] on link "Glen Property Maintenance LLC" at bounding box center [218, 302] width 197 height 9
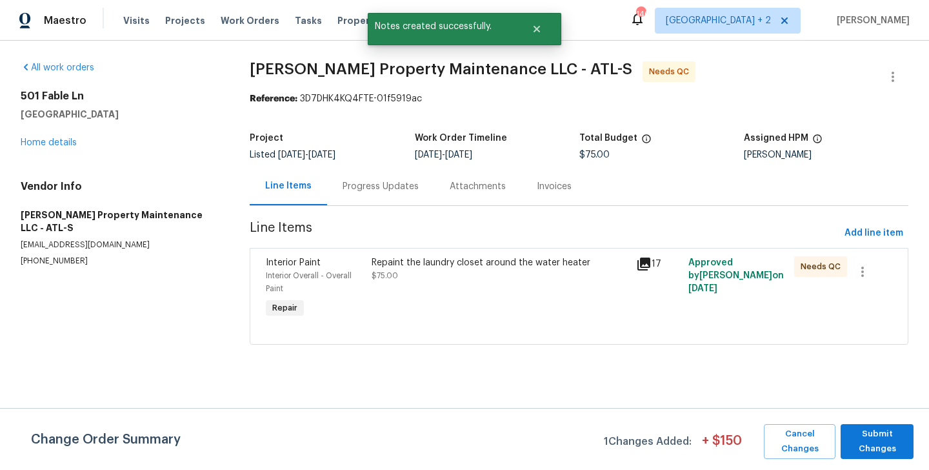
click at [384, 189] on div "Progress Updates" at bounding box center [380, 186] width 76 height 13
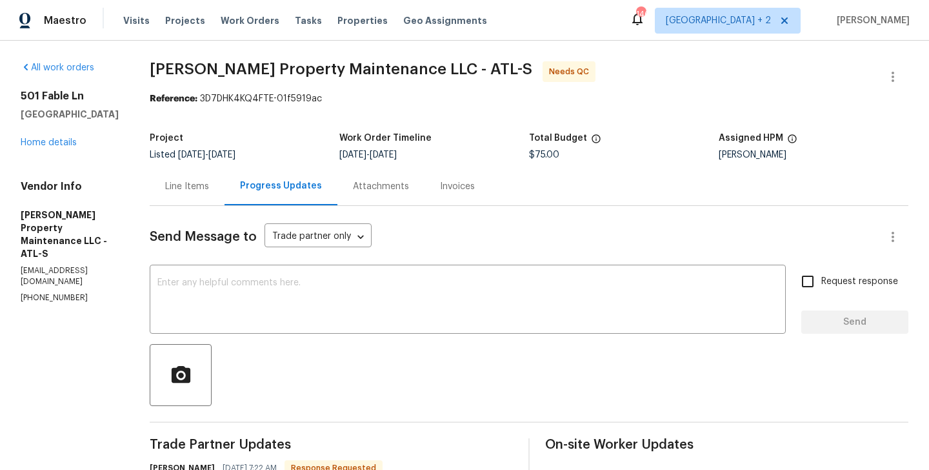
click at [196, 202] on div "Line Items" at bounding box center [187, 186] width 75 height 38
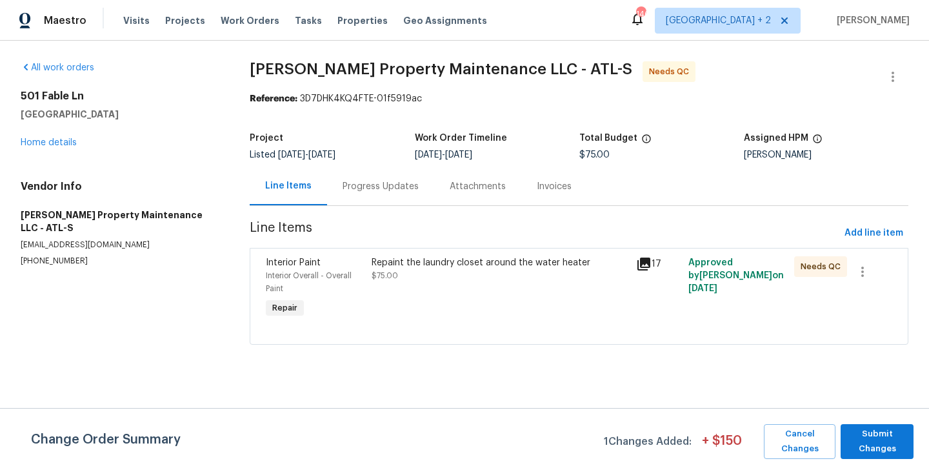
click at [380, 269] on div "Repaint the laundry closet around the water heater $75.00" at bounding box center [499, 269] width 256 height 26
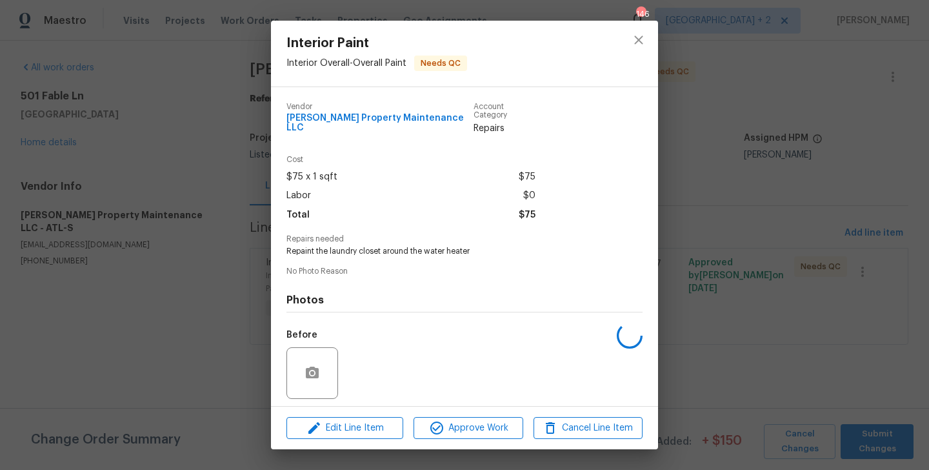
scroll to position [81, 0]
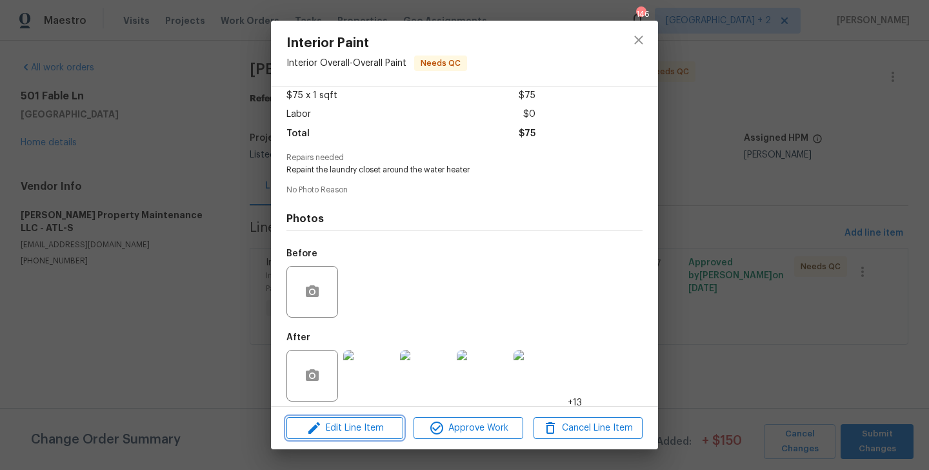
click at [330, 422] on span "Edit Line Item" at bounding box center [344, 428] width 109 height 16
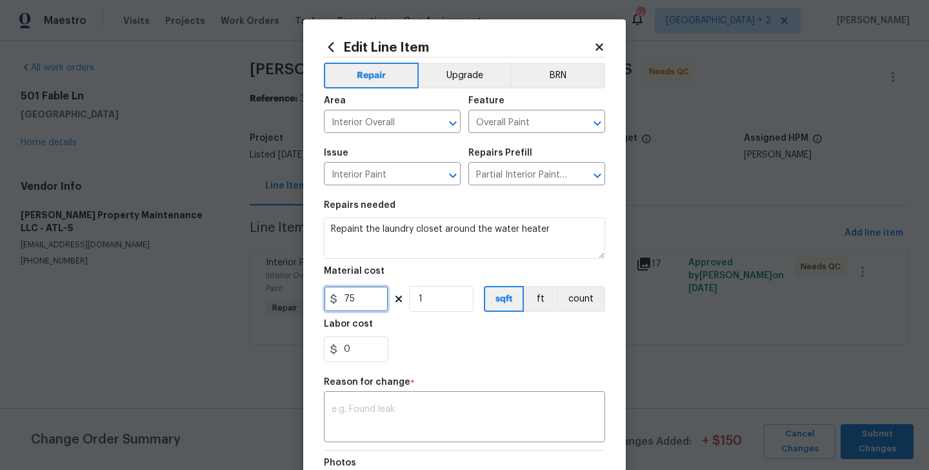
click at [348, 302] on input "75" at bounding box center [356, 299] width 64 height 26
type input "645"
click at [390, 408] on textarea at bounding box center [464, 417] width 266 height 27
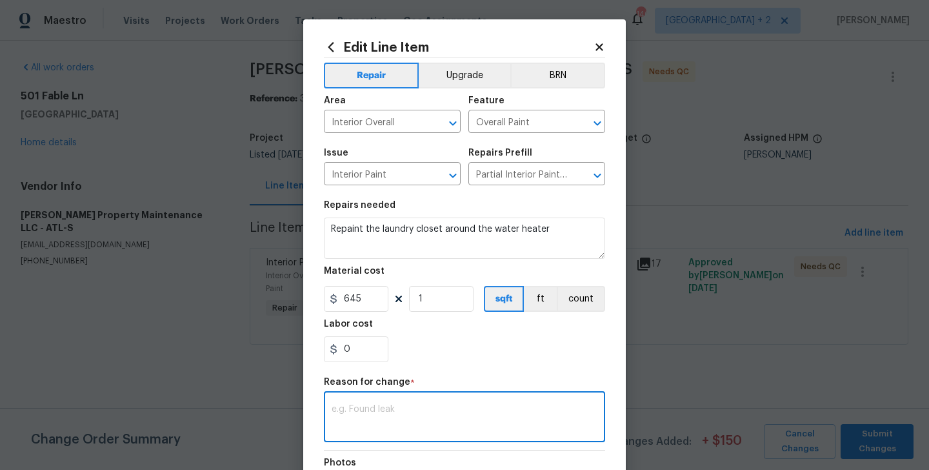
paste textarea "(BA) Updated per vendor’s final cost."
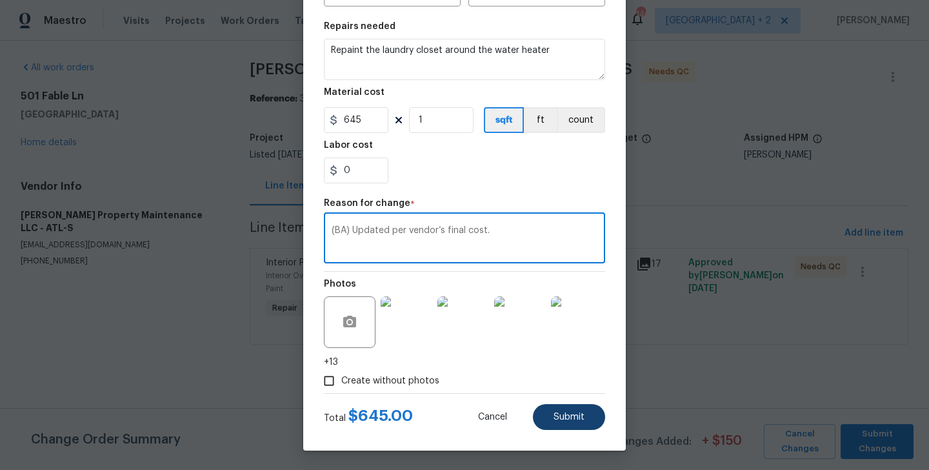
type textarea "(BA) Updated per vendor’s final cost."
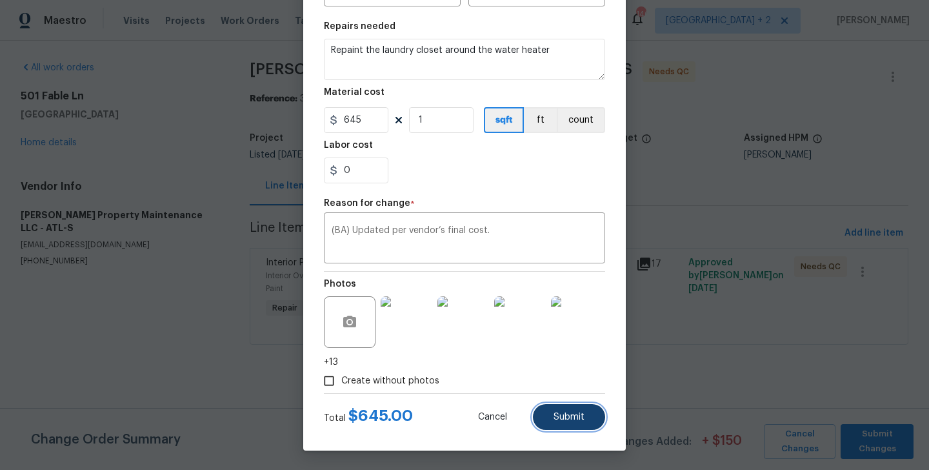
click at [583, 416] on span "Submit" at bounding box center [568, 417] width 31 height 10
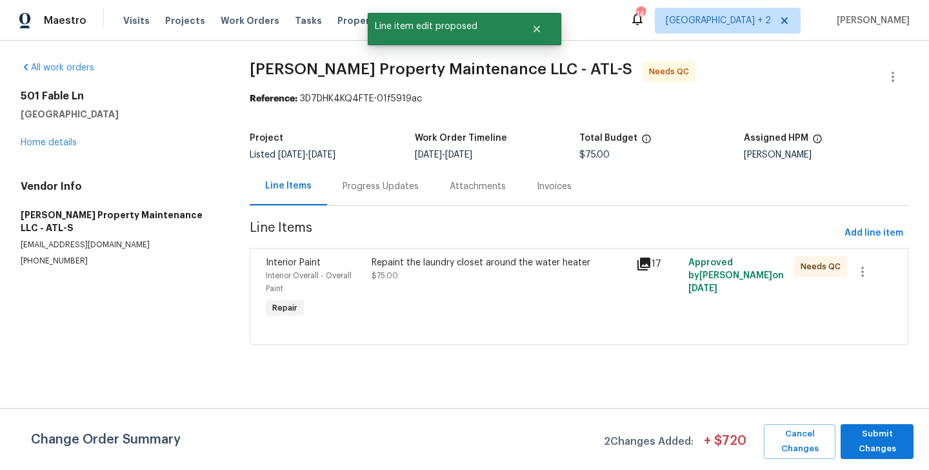
scroll to position [0, 0]
click at [884, 428] on span "Submit Changes" at bounding box center [877, 441] width 60 height 30
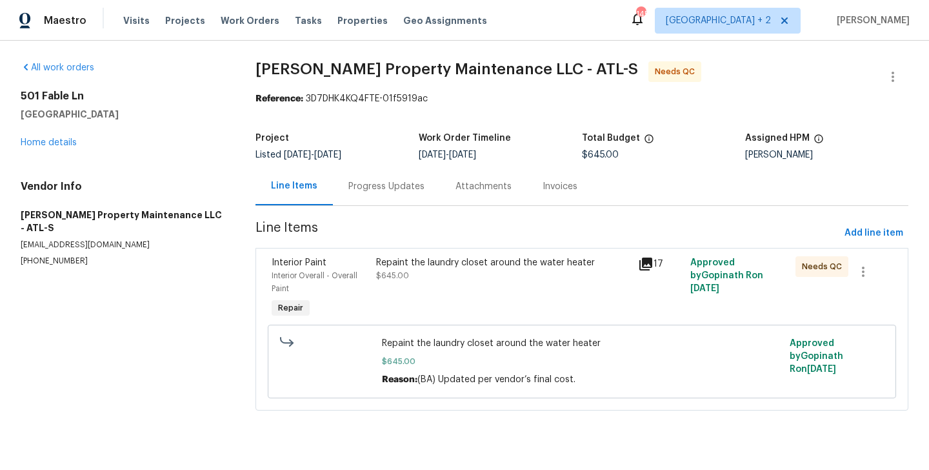
click at [387, 188] on div "Progress Updates" at bounding box center [386, 186] width 76 height 13
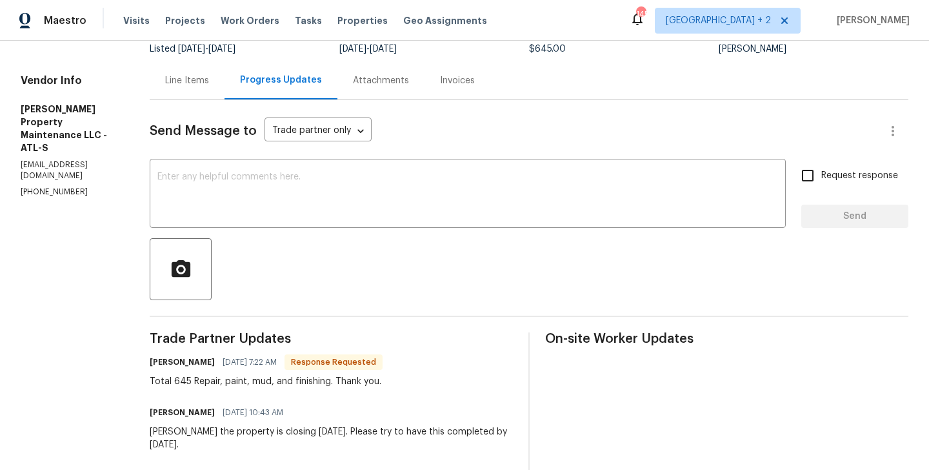
scroll to position [156, 0]
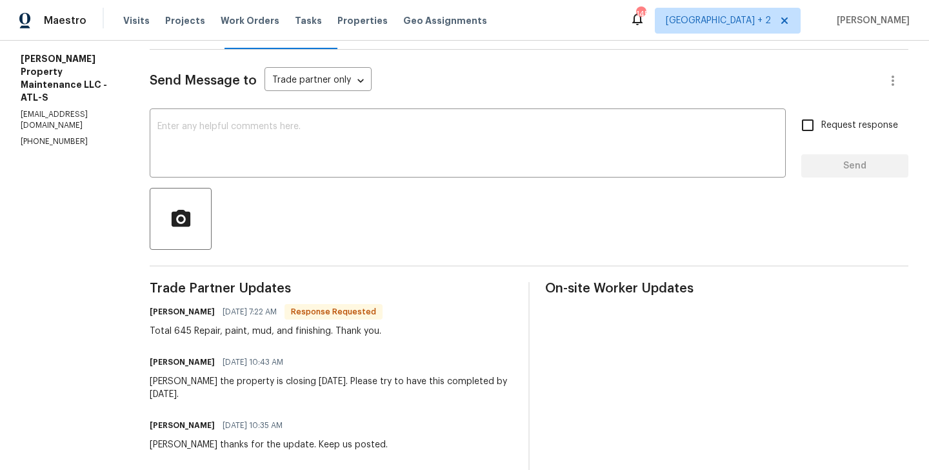
click at [167, 314] on h6 "[PERSON_NAME]" at bounding box center [182, 311] width 65 height 13
copy h6 "[PERSON_NAME]"
click at [247, 200] on div at bounding box center [529, 219] width 758 height 62
click at [247, 173] on div "x ​" at bounding box center [468, 145] width 636 height 66
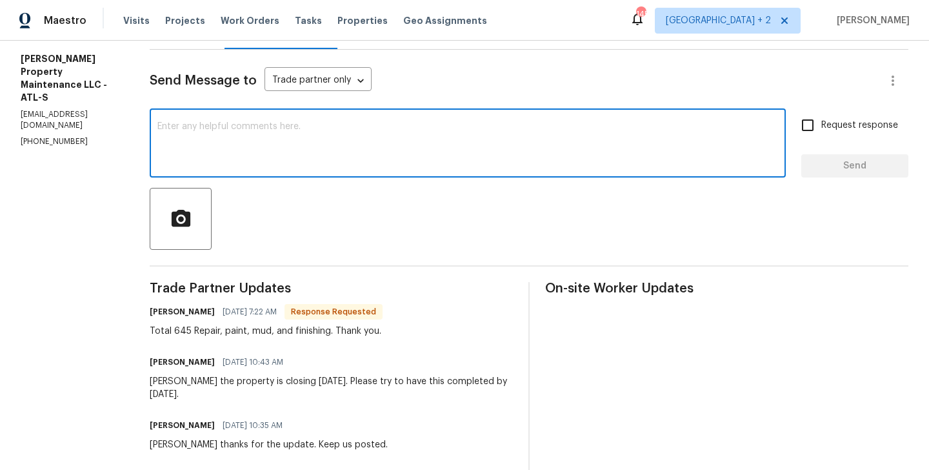
paste textarea "Daniel"
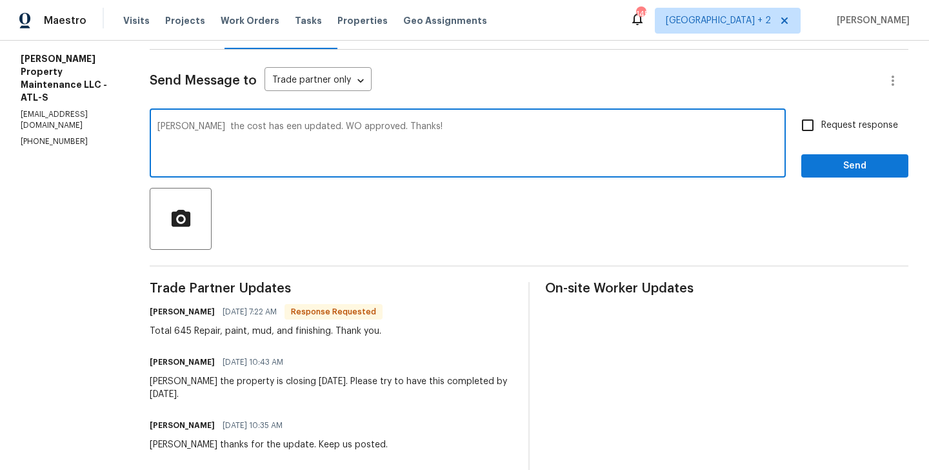
click at [249, 125] on textarea "Daniel the cost has een updated. WO approved. Thanks!" at bounding box center [467, 144] width 620 height 45
type textarea "Daniel the cost has been updated. WO approved. Thanks!"
click at [855, 170] on span "Send" at bounding box center [854, 166] width 86 height 16
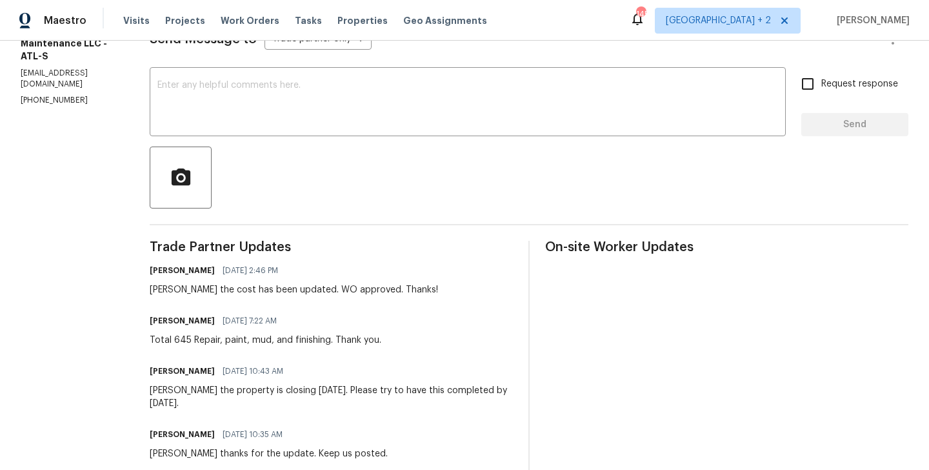
scroll to position [0, 0]
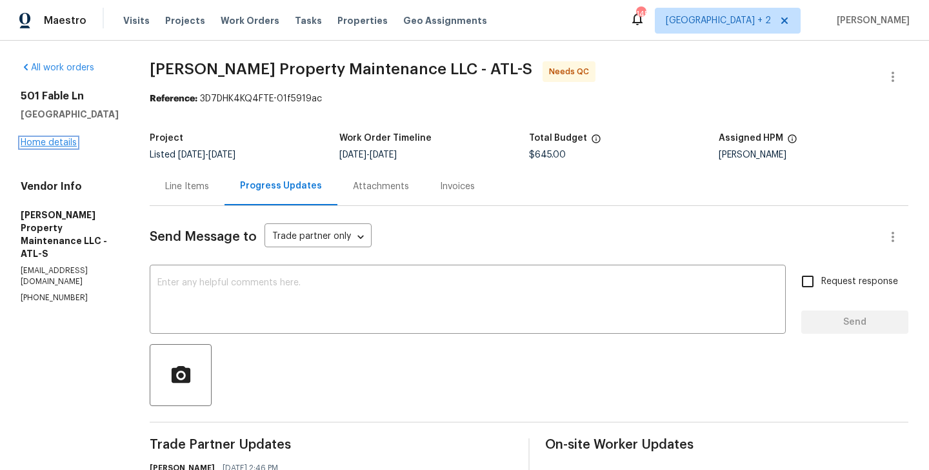
click at [50, 141] on link "Home details" at bounding box center [49, 142] width 56 height 9
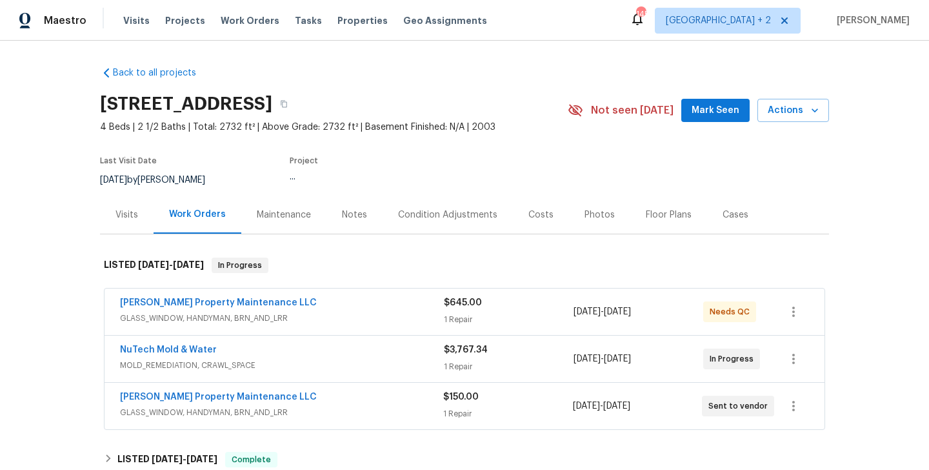
scroll to position [43, 0]
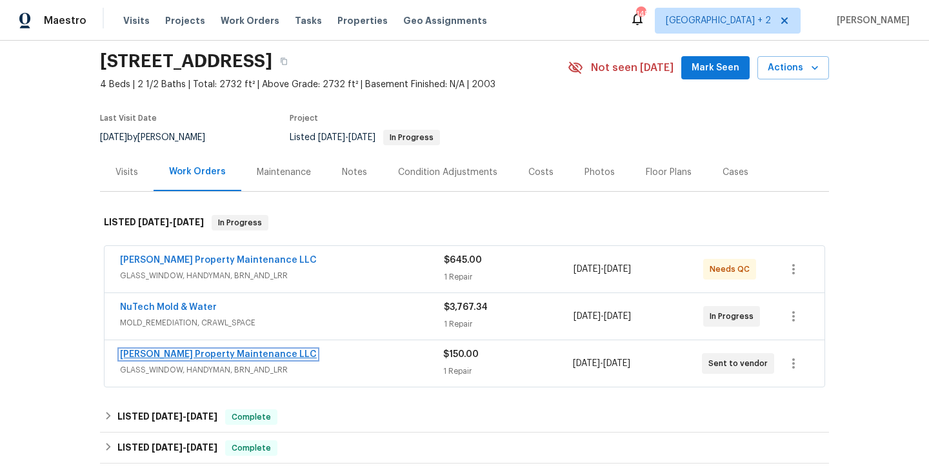
click at [233, 354] on link "Glen Property Maintenance LLC" at bounding box center [218, 354] width 197 height 9
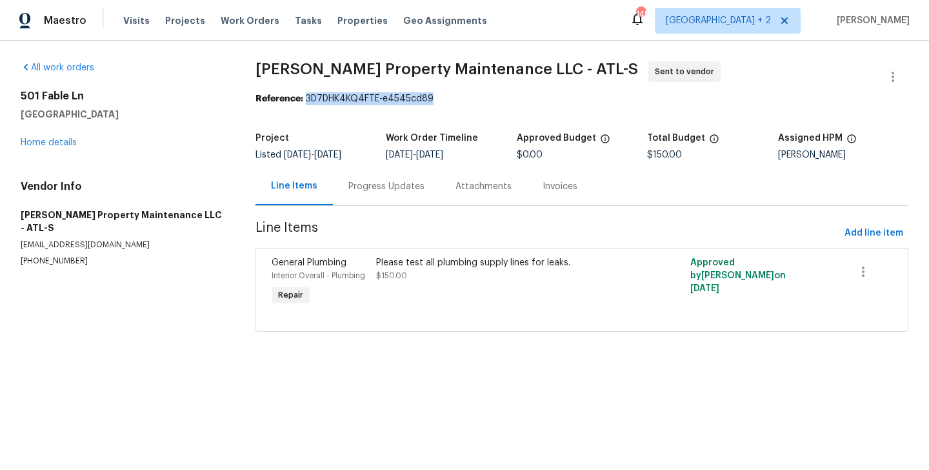
drag, startPoint x: 308, startPoint y: 103, endPoint x: 451, endPoint y: 103, distance: 143.2
click at [451, 103] on div "Reference: 3D7DHK4KQ4FTE-e4545cd89" at bounding box center [581, 98] width 653 height 13
copy div "3D7DHK4KQ4FTE-e4545cd89"
click at [69, 255] on p "(770) 235-8482" at bounding box center [123, 260] width 204 height 11
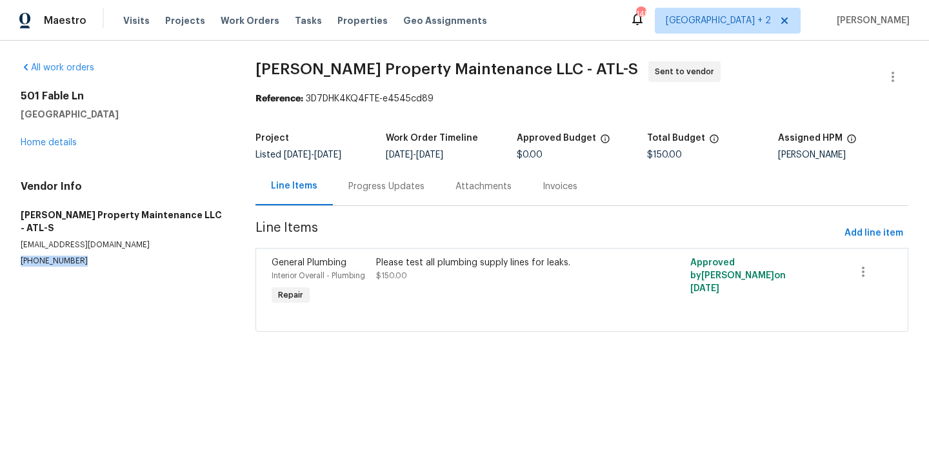
click at [69, 255] on p "(770) 235-8482" at bounding box center [123, 260] width 204 height 11
copy p "(770) 235-8482"
click at [62, 142] on link "Home details" at bounding box center [49, 142] width 56 height 9
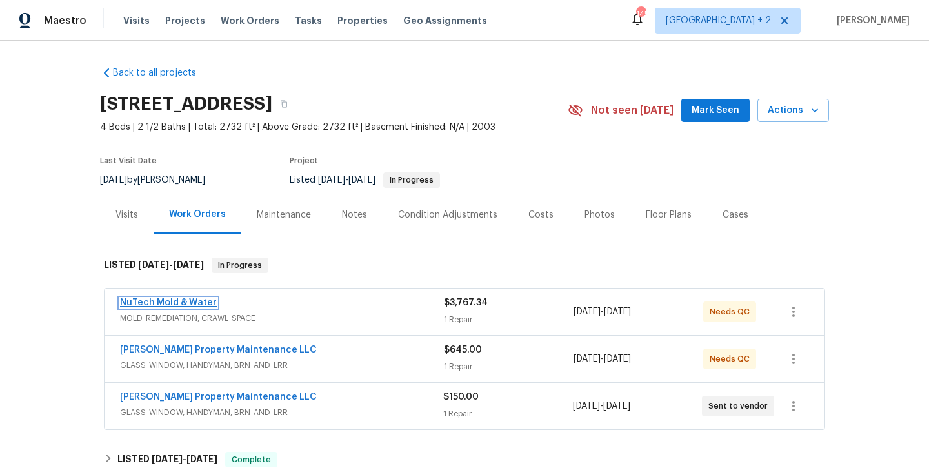
click at [193, 301] on link "NuTech Mold & Water" at bounding box center [168, 302] width 97 height 9
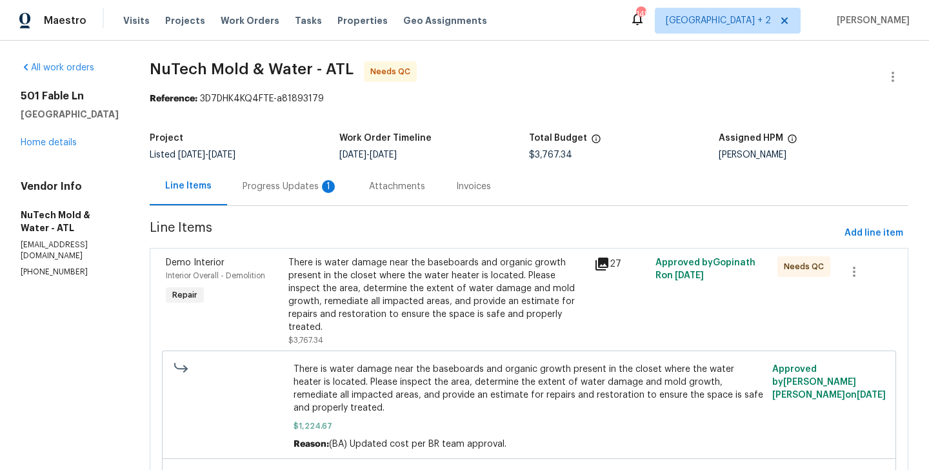
click at [292, 189] on div "Progress Updates 1" at bounding box center [289, 186] width 95 height 13
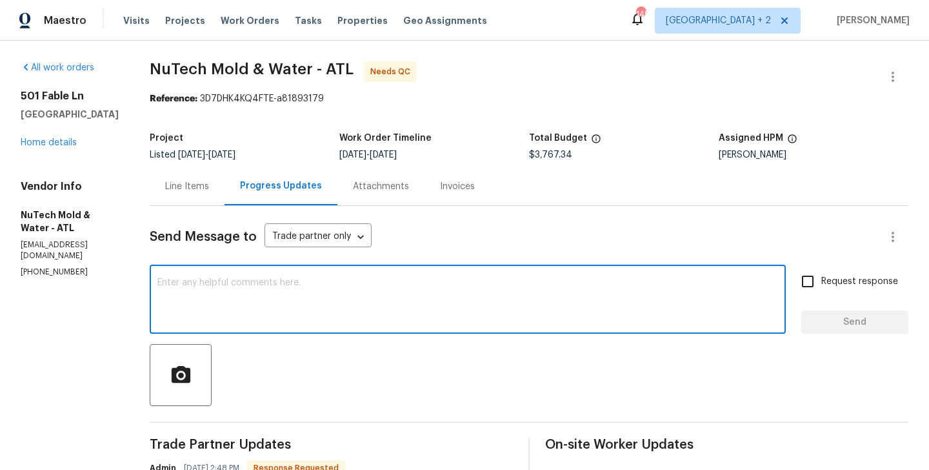
click at [230, 288] on textarea at bounding box center [467, 300] width 620 height 45
type textarea "Thanks Team. WO approved."
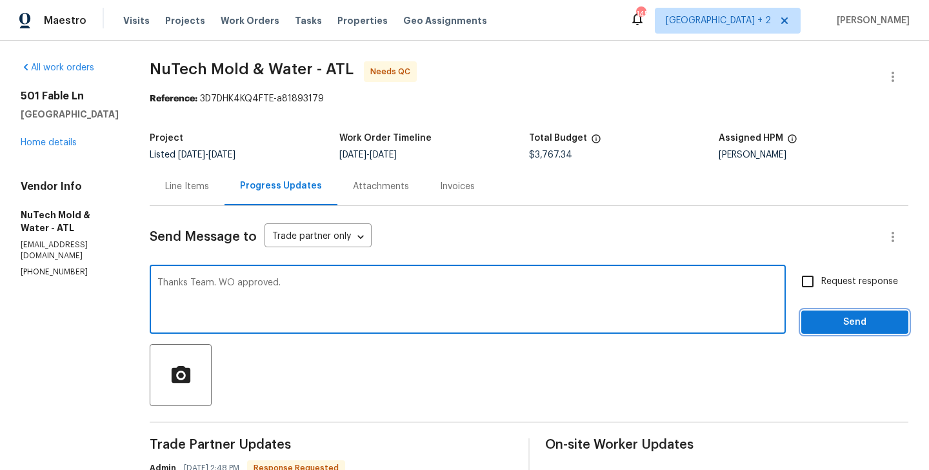
click at [840, 315] on span "Send" at bounding box center [854, 322] width 86 height 16
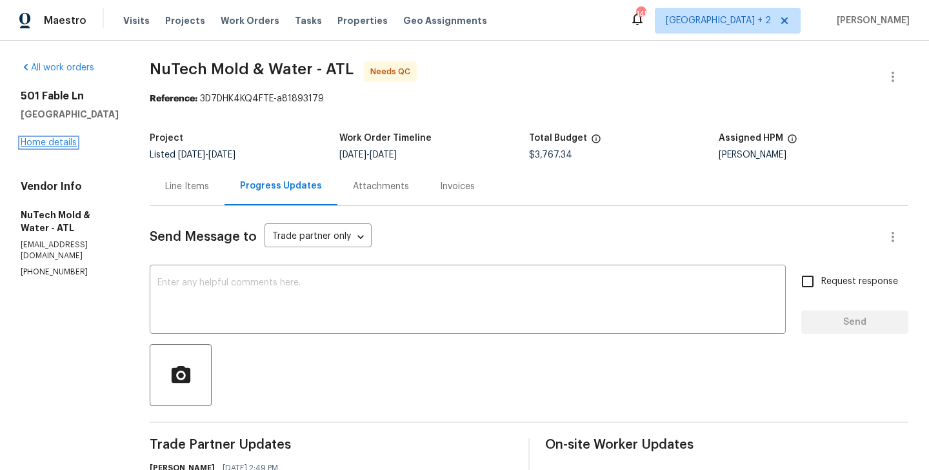
click at [44, 143] on link "Home details" at bounding box center [49, 142] width 56 height 9
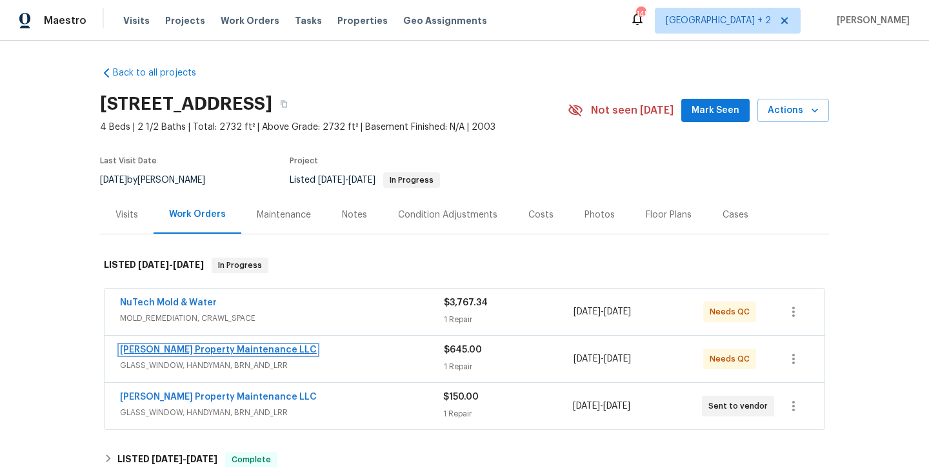
click at [240, 351] on link "Glen Property Maintenance LLC" at bounding box center [218, 349] width 197 height 9
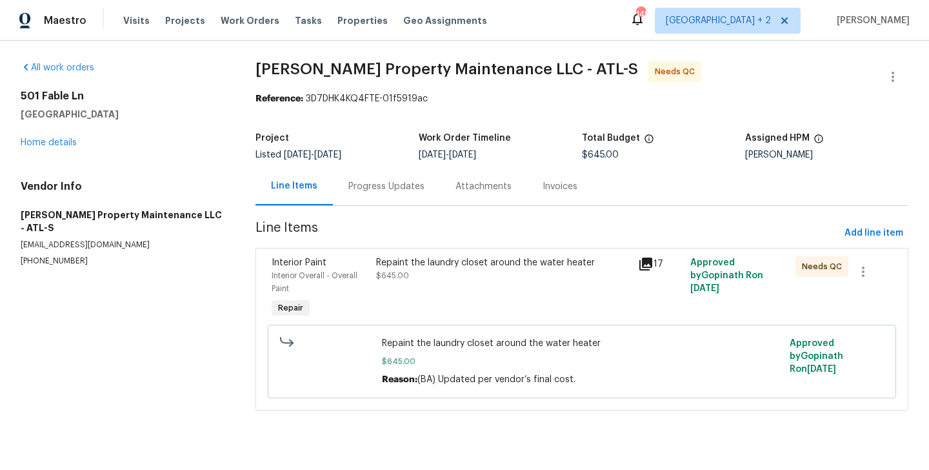
click at [361, 192] on div "Progress Updates" at bounding box center [386, 186] width 76 height 13
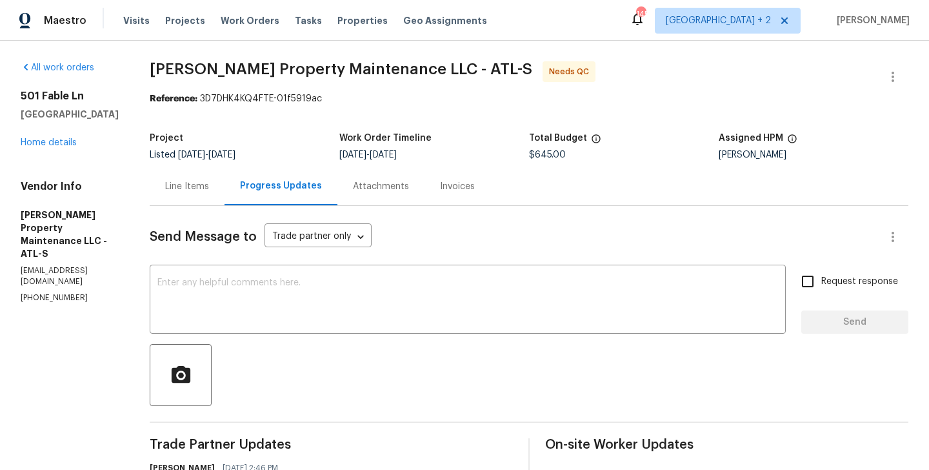
click at [190, 181] on div "Line Items" at bounding box center [187, 186] width 44 height 13
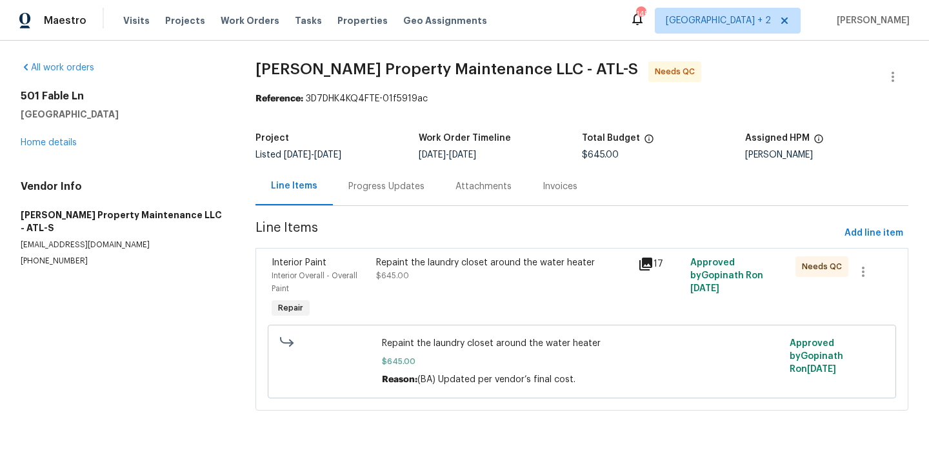
click at [450, 291] on div "Repaint the laundry closet around the water heater $645.00" at bounding box center [503, 288] width 262 height 72
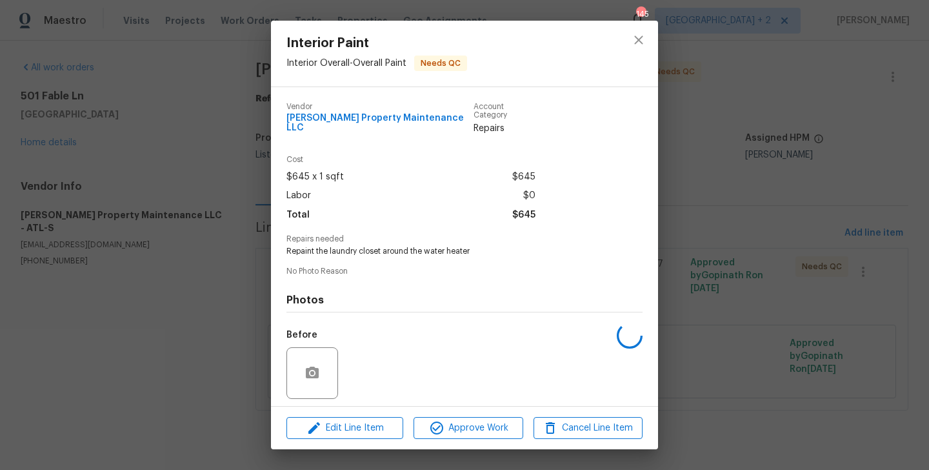
scroll to position [81, 0]
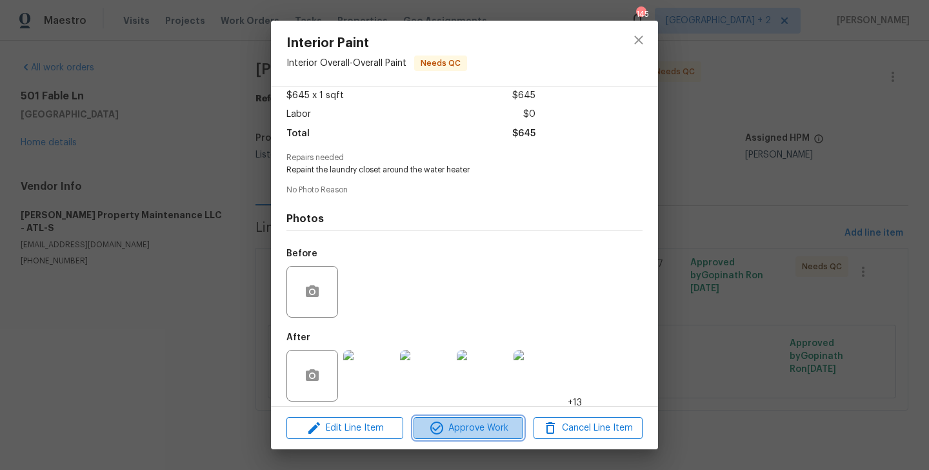
click at [450, 427] on span "Approve Work" at bounding box center [467, 428] width 101 height 16
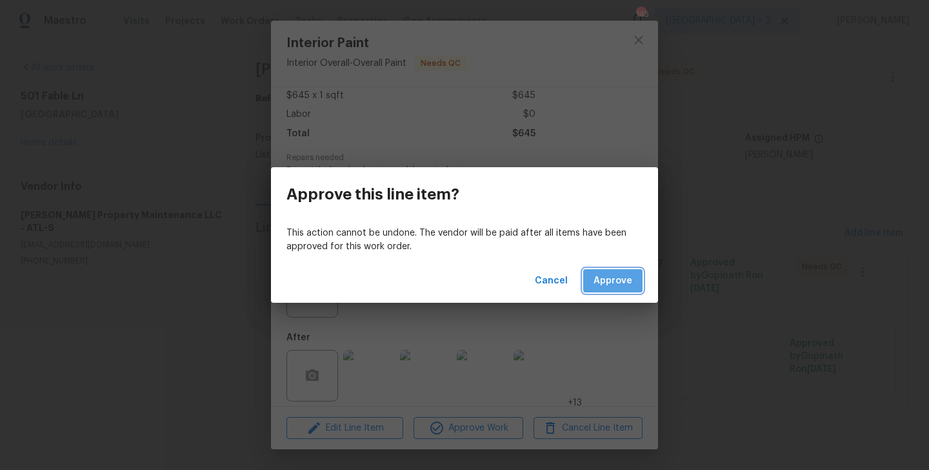
click at [615, 282] on span "Approve" at bounding box center [612, 281] width 39 height 16
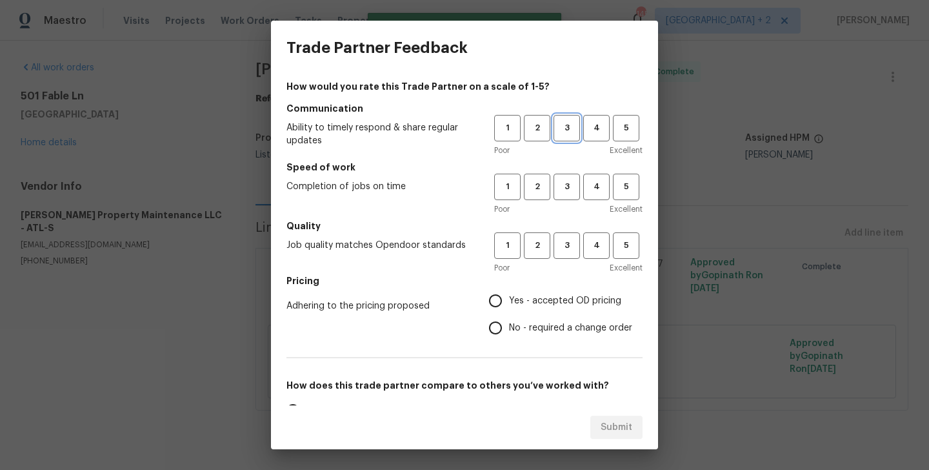
click at [562, 131] on span "3" at bounding box center [567, 128] width 24 height 15
click at [562, 179] on span "3" at bounding box center [567, 186] width 24 height 15
click at [565, 254] on button "3" at bounding box center [566, 245] width 26 height 26
click at [549, 327] on span "No - required a change order" at bounding box center [570, 328] width 123 height 14
click at [509, 327] on input "No - required a change order" at bounding box center [495, 327] width 27 height 27
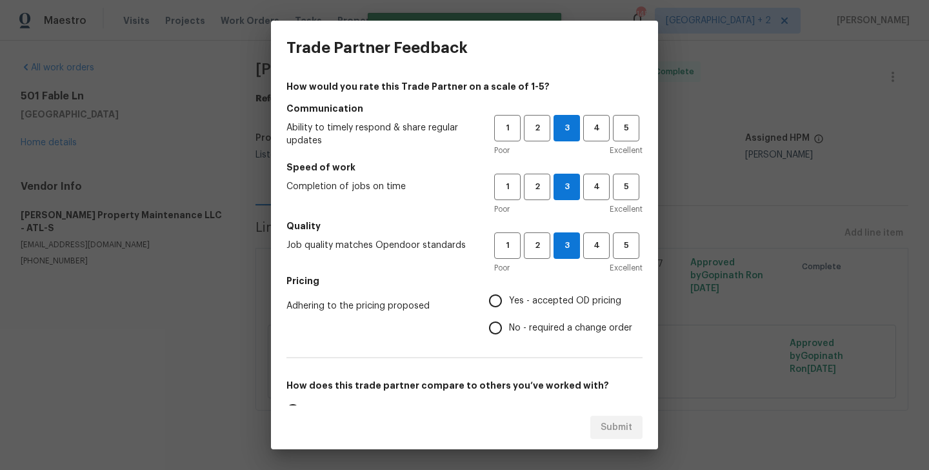
radio input "true"
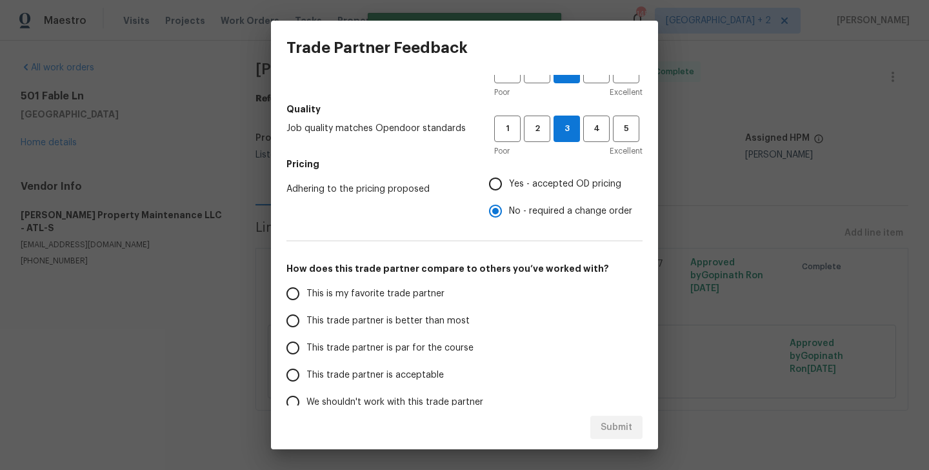
scroll to position [117, 0]
click at [446, 327] on label "This trade partner is better than most" at bounding box center [381, 319] width 204 height 27
click at [306, 327] on input "This trade partner is better than most" at bounding box center [292, 319] width 27 height 27
click at [626, 433] on span "Submit" at bounding box center [616, 427] width 32 height 16
radio input "true"
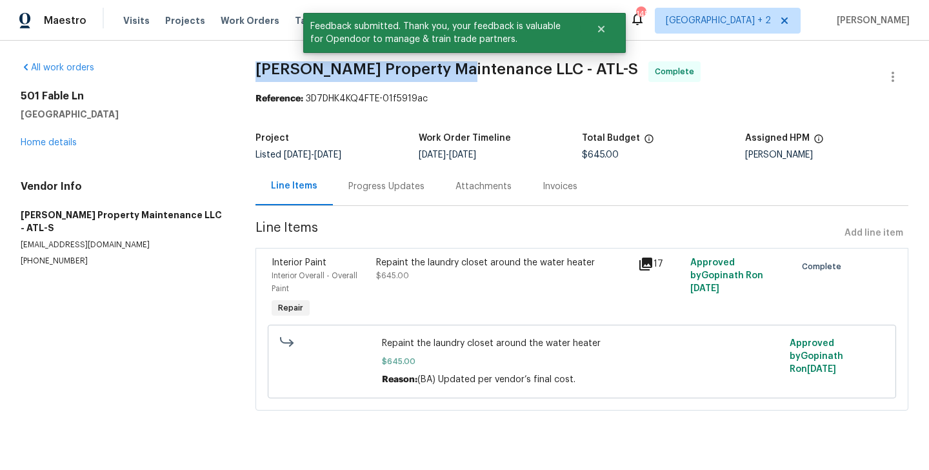
drag, startPoint x: 258, startPoint y: 75, endPoint x: 453, endPoint y: 75, distance: 195.4
click at [453, 75] on span "Glen Property Maintenance LLC - ATL-S" at bounding box center [446, 68] width 382 height 15
copy span "Glen Property Maintenance"
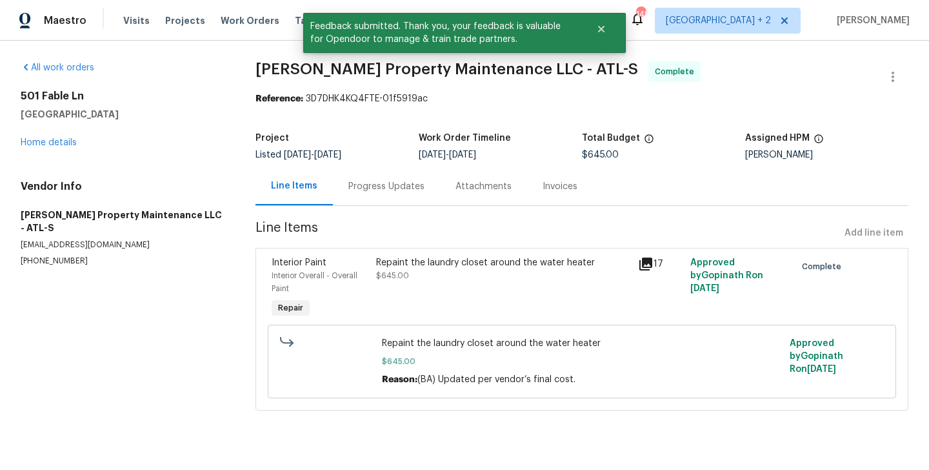
click at [379, 192] on div "Progress Updates" at bounding box center [386, 186] width 76 height 13
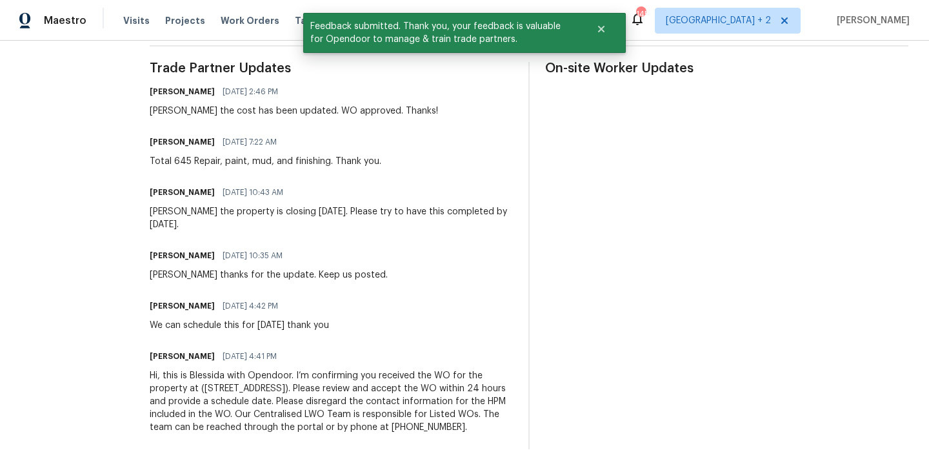
scroll to position [301, 0]
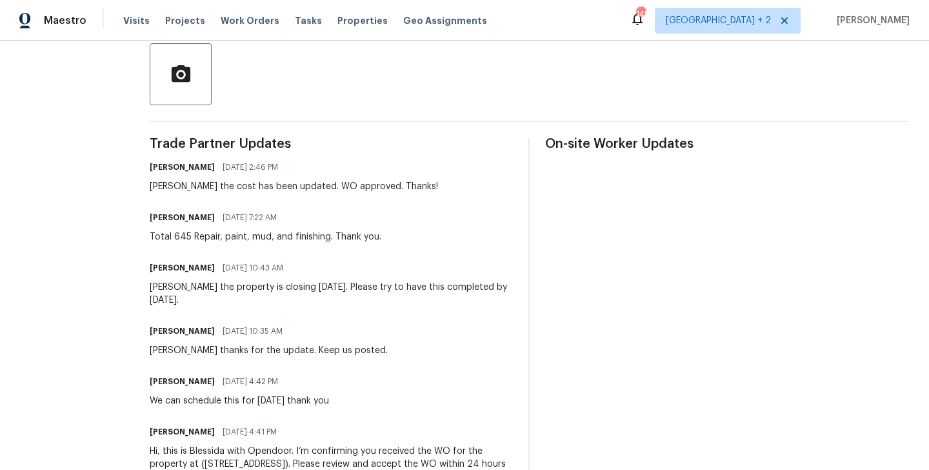
click at [339, 237] on div "Total 645 Repair, paint, mud, and finishing. Thank you." at bounding box center [266, 236] width 232 height 13
copy div "Total 645 Repair, paint, mud, and finishing. Thank you."
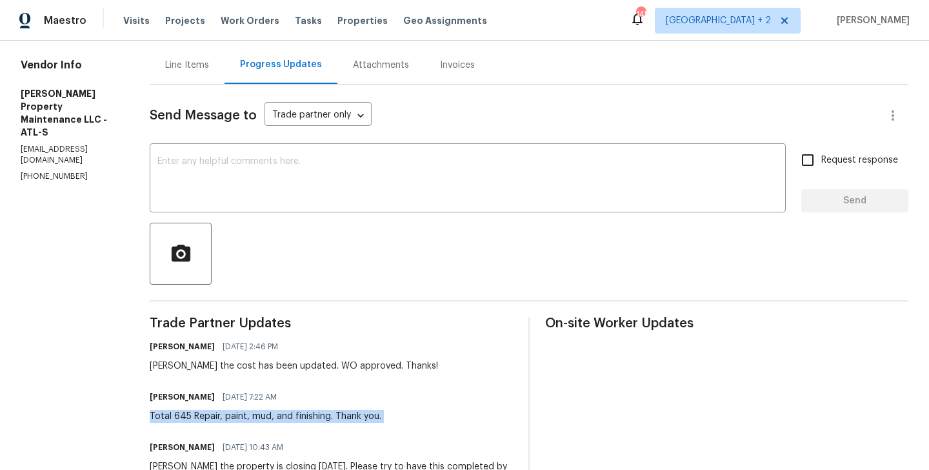
scroll to position [0, 0]
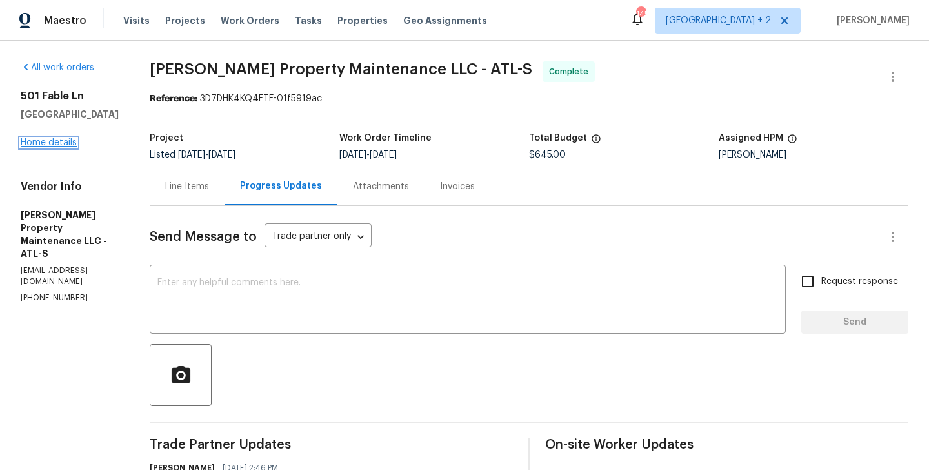
click at [50, 142] on link "Home details" at bounding box center [49, 142] width 56 height 9
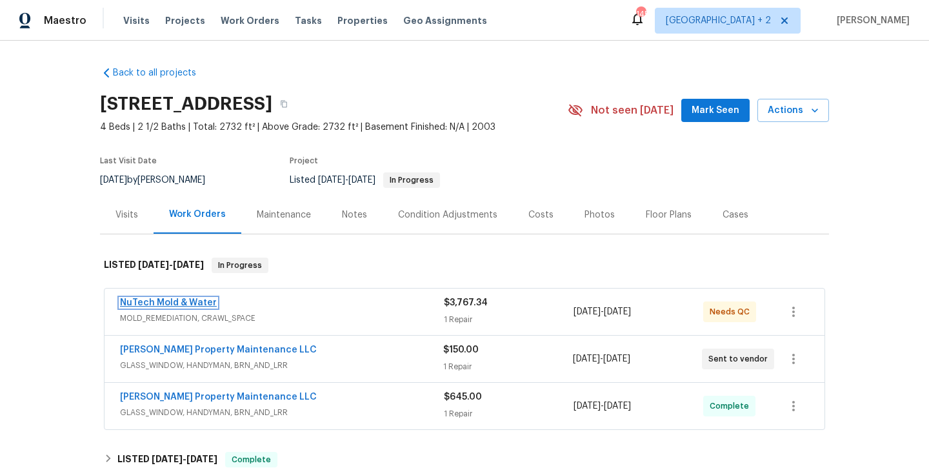
click at [202, 302] on link "NuTech Mold & Water" at bounding box center [168, 302] width 97 height 9
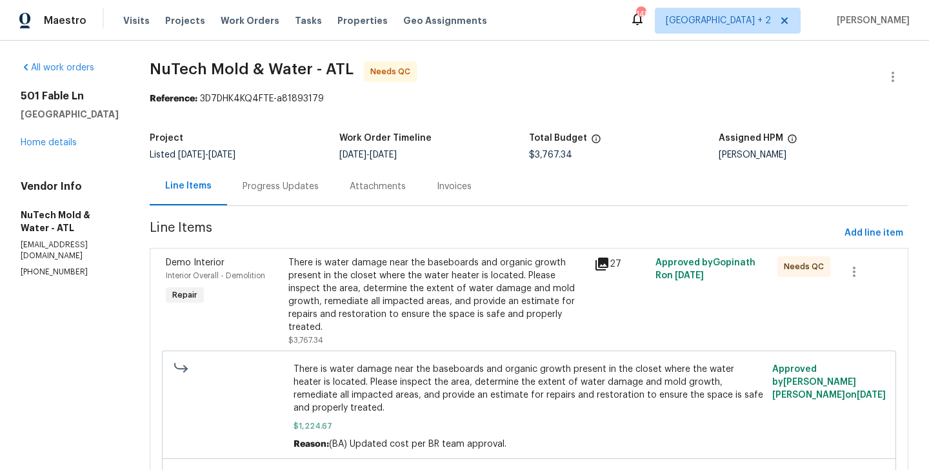
click at [426, 275] on div "There is water damage near the baseboards and organic growth present in the clo…" at bounding box center [437, 294] width 298 height 77
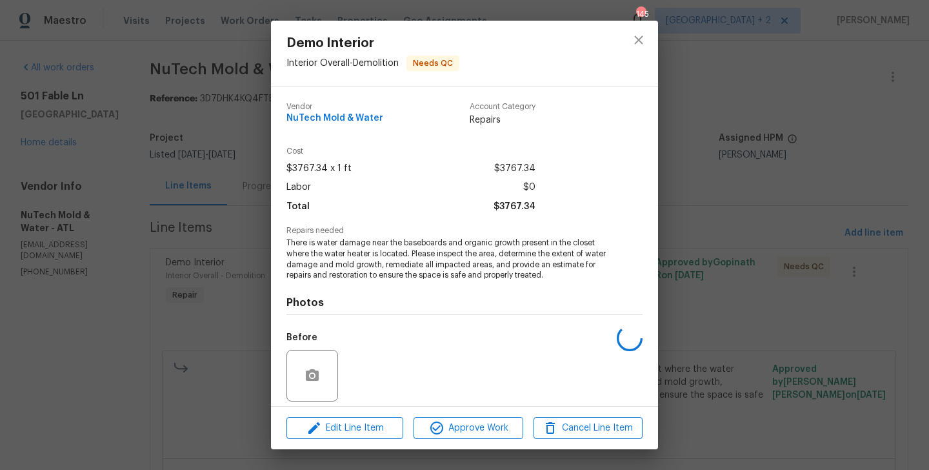
scroll to position [92, 0]
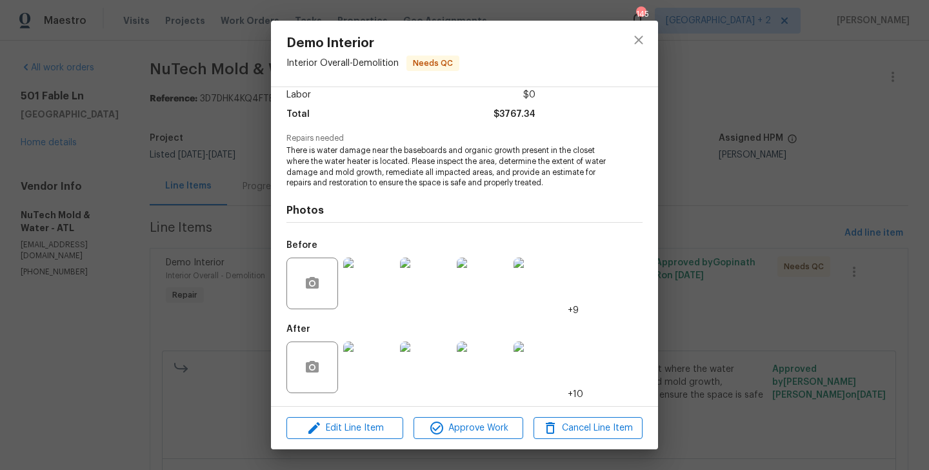
click at [368, 369] on img at bounding box center [369, 367] width 52 height 52
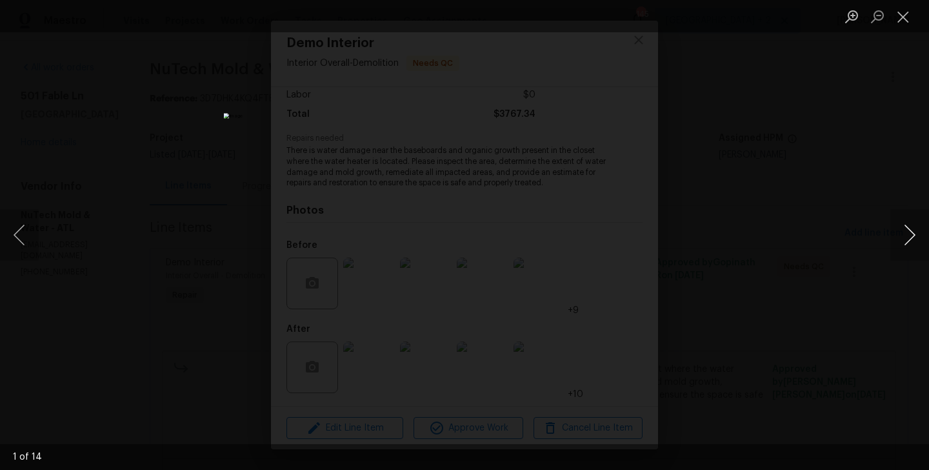
click at [911, 232] on button "Next image" at bounding box center [909, 235] width 39 height 52
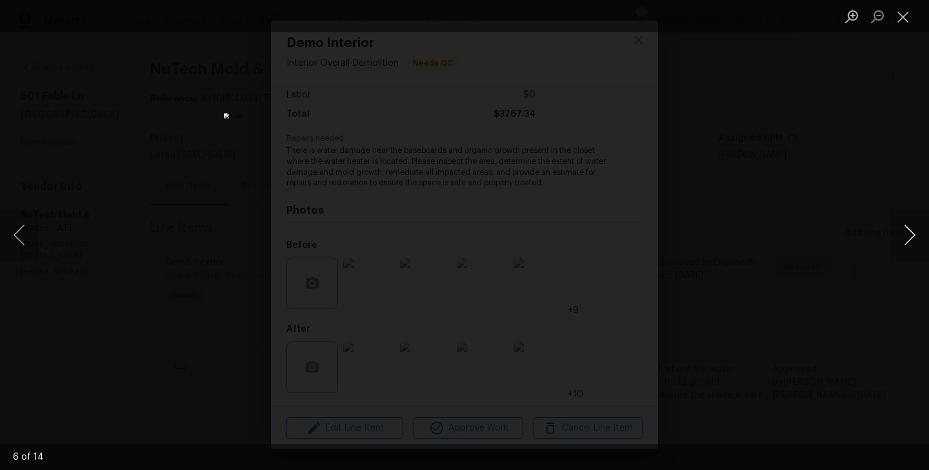
click at [911, 232] on button "Next image" at bounding box center [909, 235] width 39 height 52
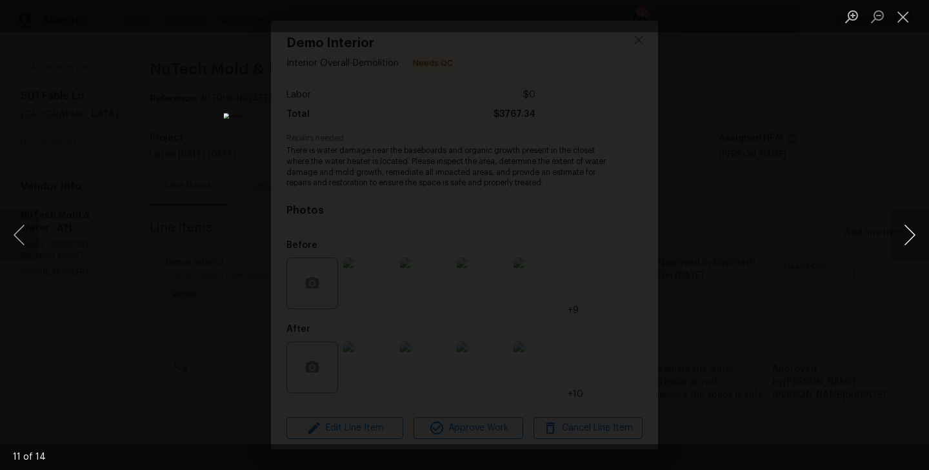
click at [911, 232] on button "Next image" at bounding box center [909, 235] width 39 height 52
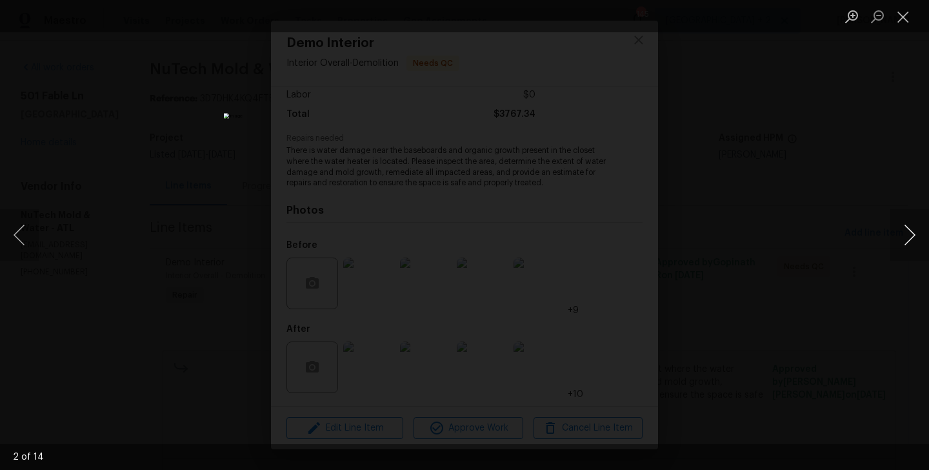
click at [911, 232] on button "Next image" at bounding box center [909, 235] width 39 height 52
click at [814, 241] on div "Lightbox" at bounding box center [464, 235] width 929 height 470
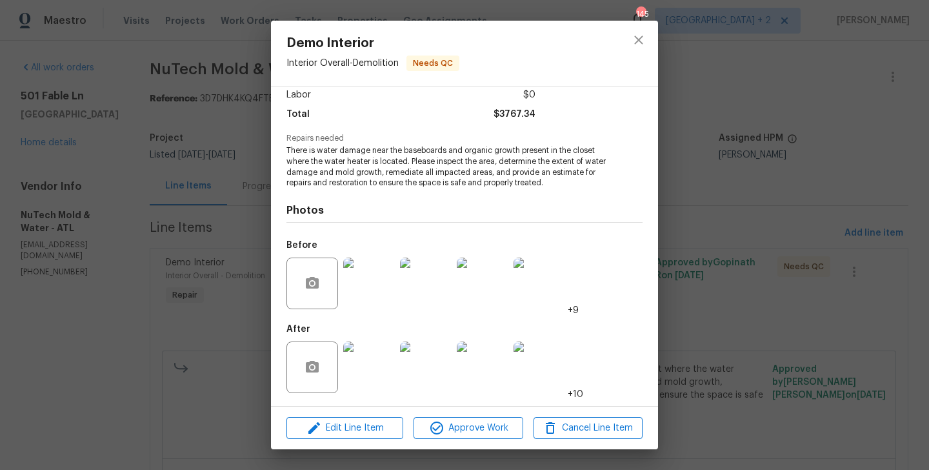
click at [814, 241] on div "Demo Interior Interior Overall - Demolition Needs QC Vendor NuTech Mold & Water…" at bounding box center [464, 235] width 929 height 470
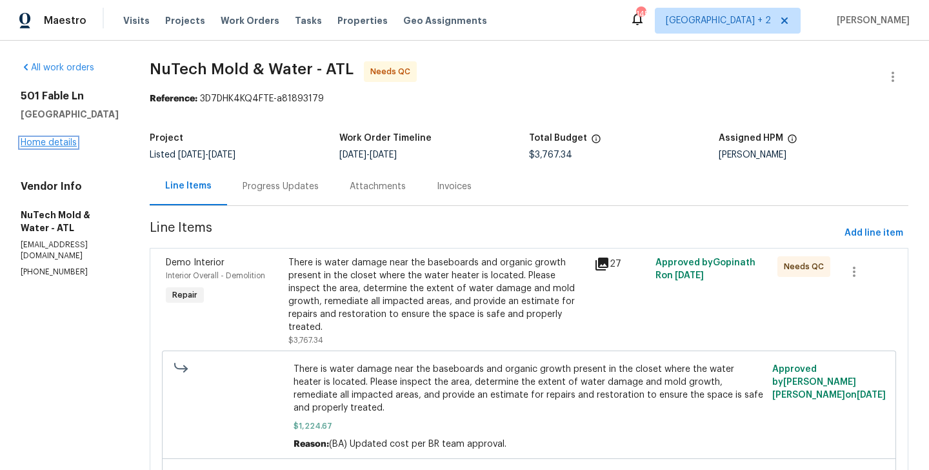
click at [56, 141] on link "Home details" at bounding box center [49, 142] width 56 height 9
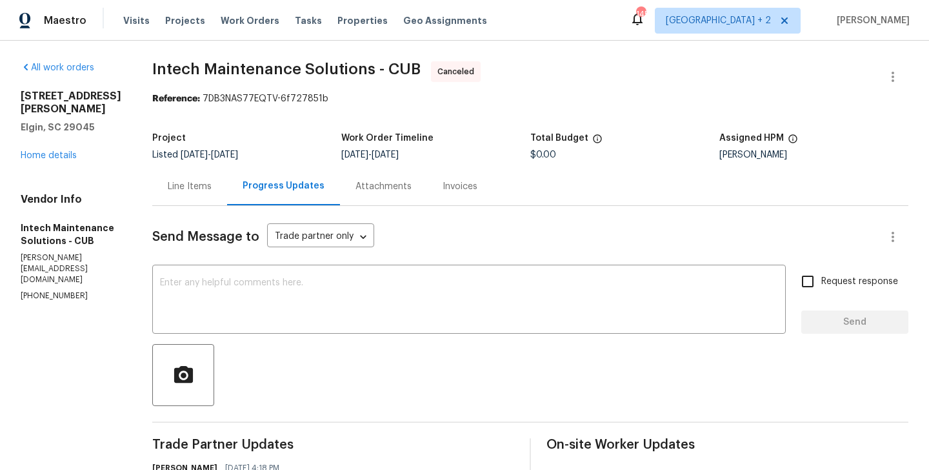
click at [37, 155] on link "Home details" at bounding box center [49, 155] width 56 height 9
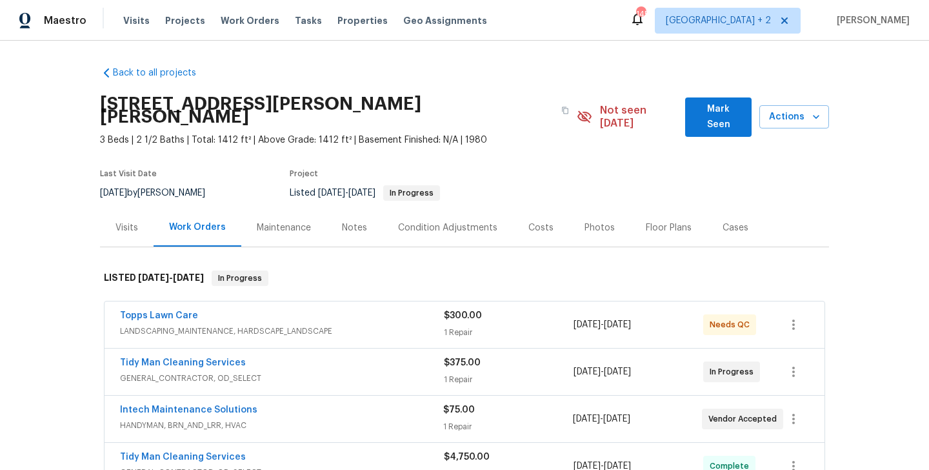
scroll to position [57, 0]
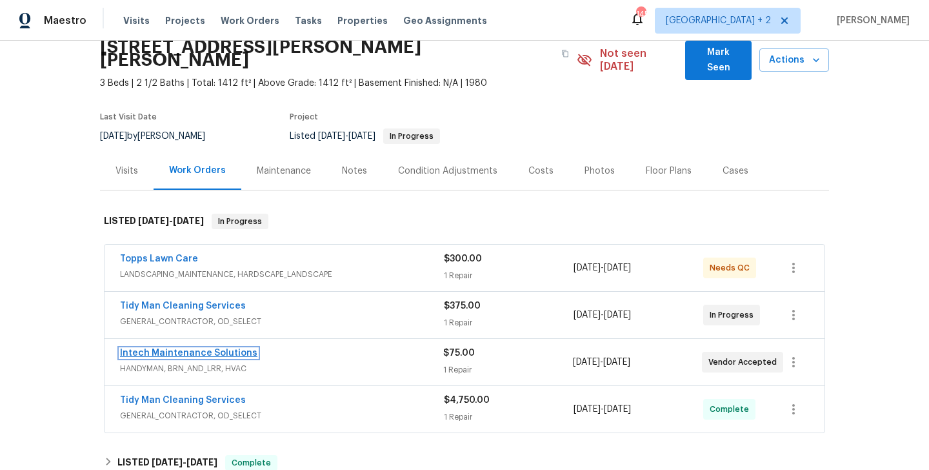
click at [203, 348] on link "Intech Maintenance Solutions" at bounding box center [188, 352] width 137 height 9
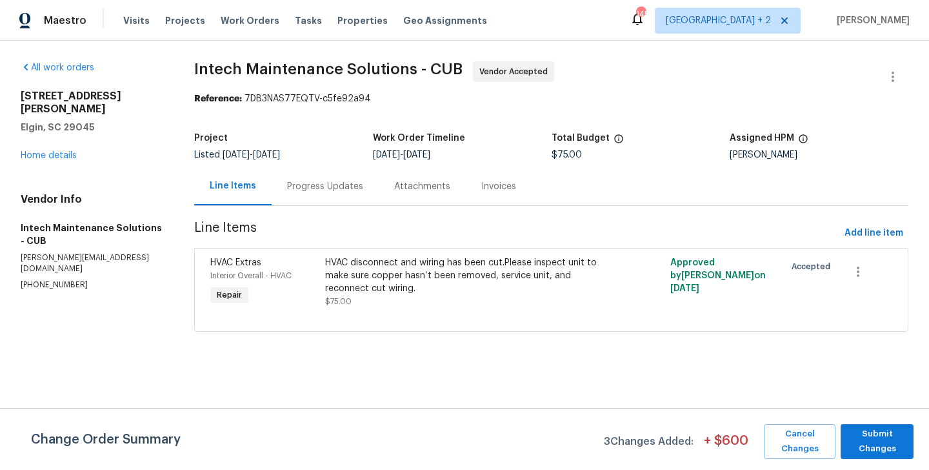
click at [337, 187] on div "Progress Updates" at bounding box center [325, 186] width 76 height 13
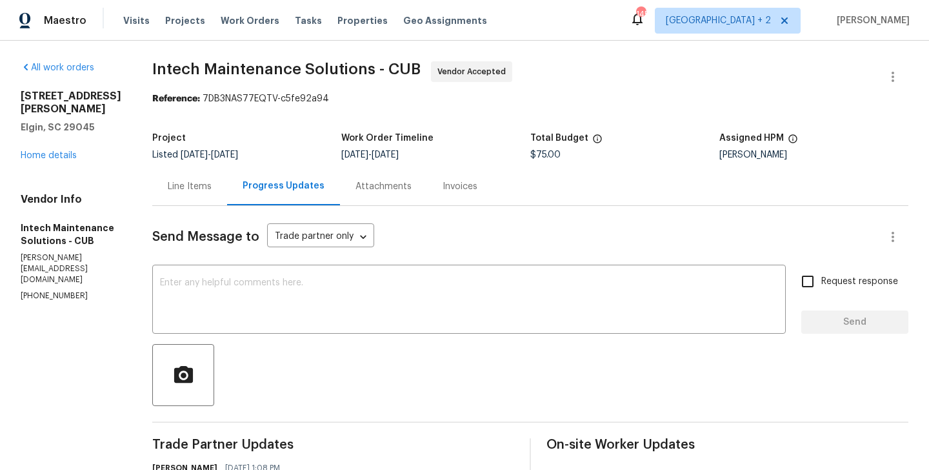
click at [55, 290] on p "[PHONE_NUMBER]" at bounding box center [71, 295] width 101 height 11
copy p "[PHONE_NUMBER]"
click at [281, 302] on textarea at bounding box center [469, 300] width 618 height 45
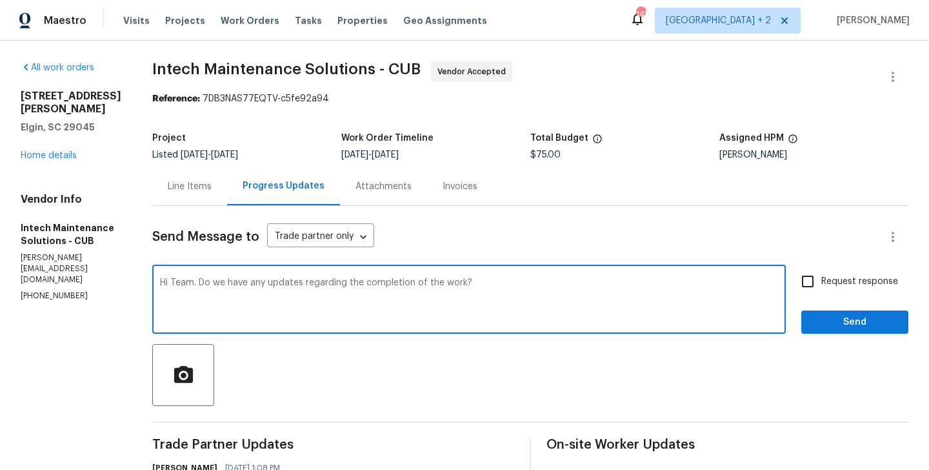
type textarea "Hi Team. Do we have any updates regarding the completion of the work?"
click at [843, 294] on label "Request response" at bounding box center [846, 281] width 104 height 27
click at [821, 294] on input "Request response" at bounding box center [807, 281] width 27 height 27
checkbox input "true"
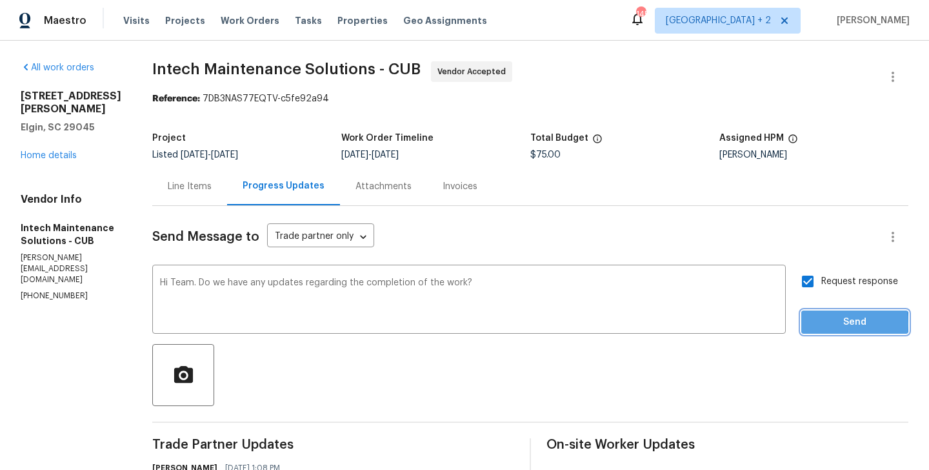
click at [802, 323] on button "Send" at bounding box center [854, 322] width 107 height 24
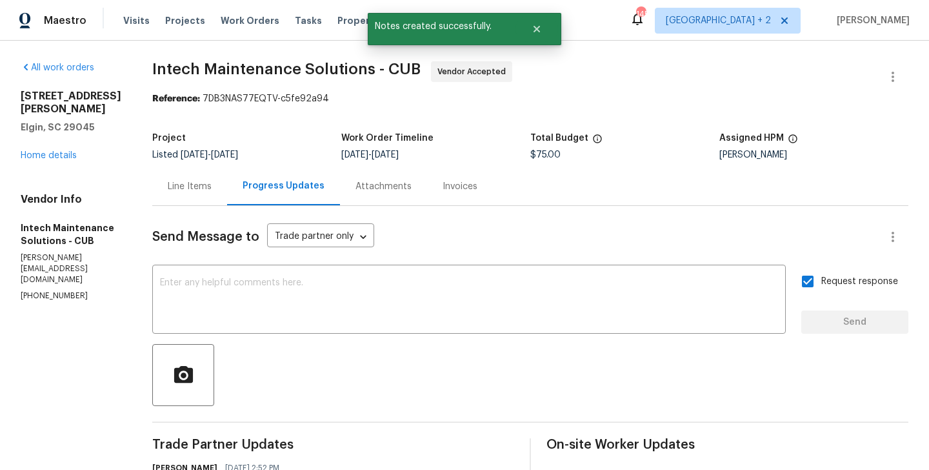
click at [44, 257] on p "[PERSON_NAME][EMAIL_ADDRESS][DOMAIN_NAME]" at bounding box center [71, 268] width 101 height 33
copy p "[PERSON_NAME][EMAIL_ADDRESS][DOMAIN_NAME]"
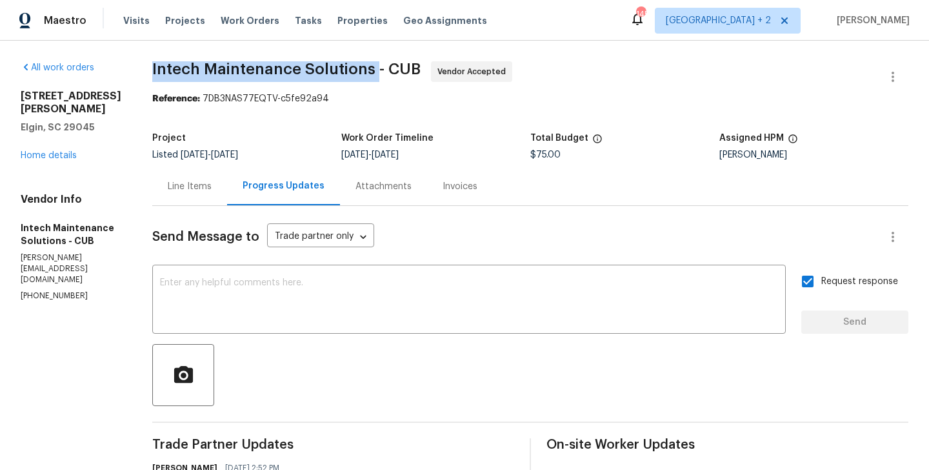
drag, startPoint x: 134, startPoint y: 77, endPoint x: 356, endPoint y: 75, distance: 221.9
click at [356, 75] on span "Intech Maintenance Solutions - CUB Vendor Accepted" at bounding box center [514, 76] width 725 height 31
copy span "Intech Maintenance Solutions"
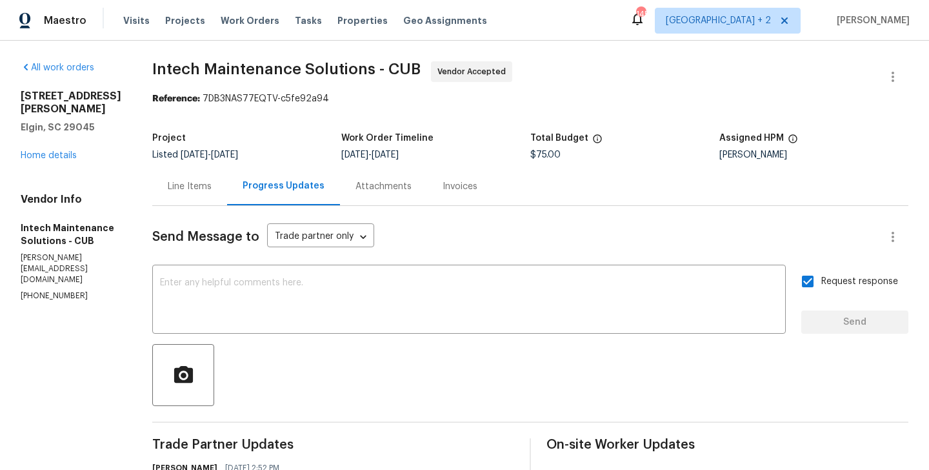
click at [59, 148] on div "[STREET_ADDRESS][PERSON_NAME][PERSON_NAME] Home details" at bounding box center [71, 126] width 101 height 72
click at [57, 151] on link "Home details" at bounding box center [49, 155] width 56 height 9
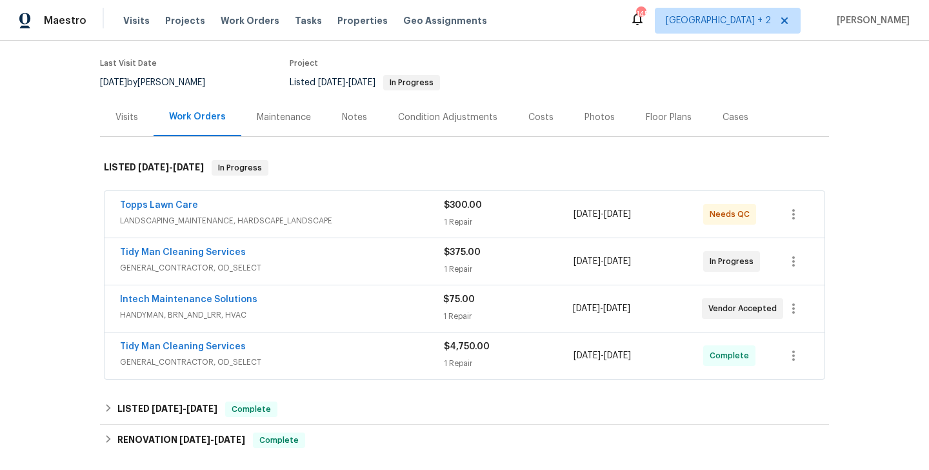
scroll to position [156, 0]
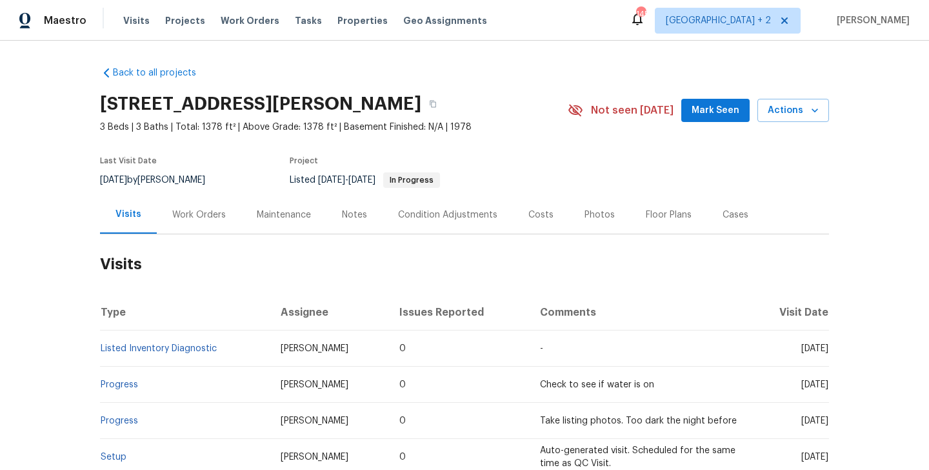
click at [222, 197] on div "Work Orders" at bounding box center [199, 214] width 84 height 38
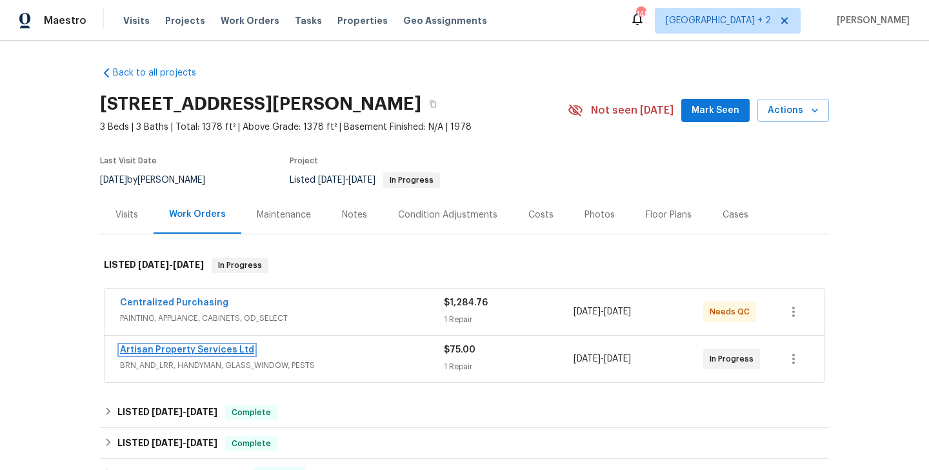
click at [229, 348] on link "Artisan Property Services Ltd" at bounding box center [187, 349] width 134 height 9
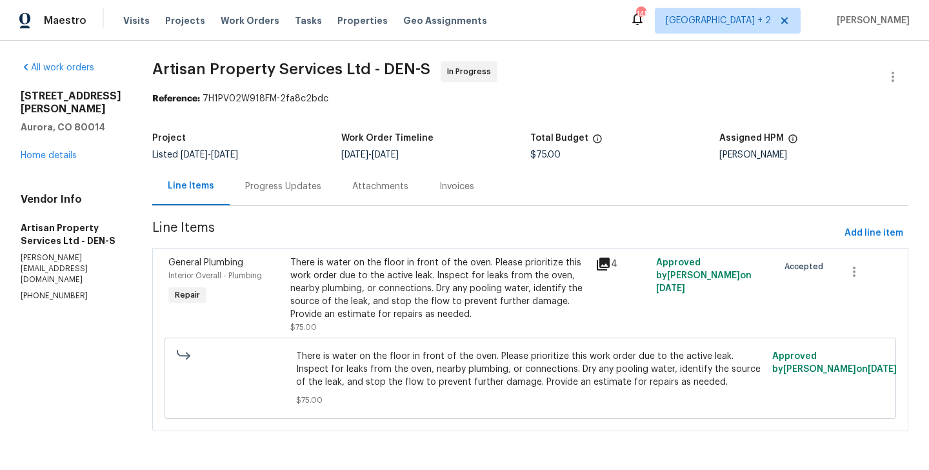
click at [258, 188] on div "Progress Updates" at bounding box center [283, 186] width 76 height 13
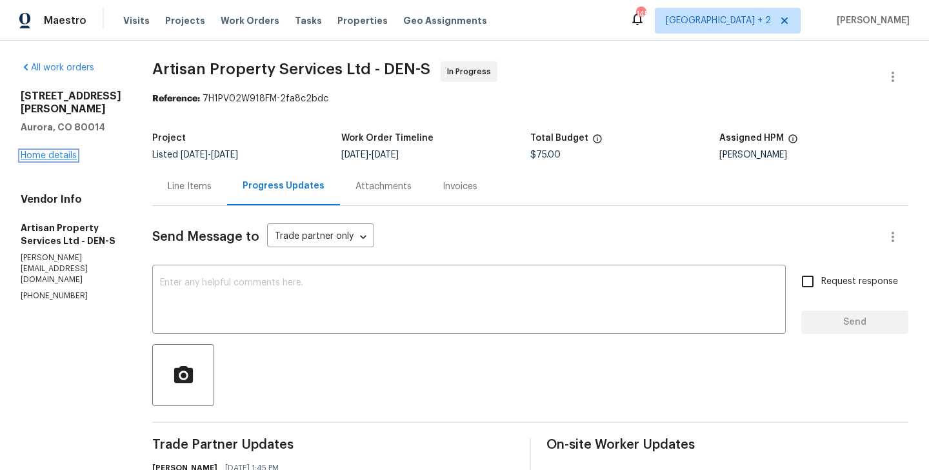
click at [52, 160] on link "Home details" at bounding box center [49, 155] width 56 height 9
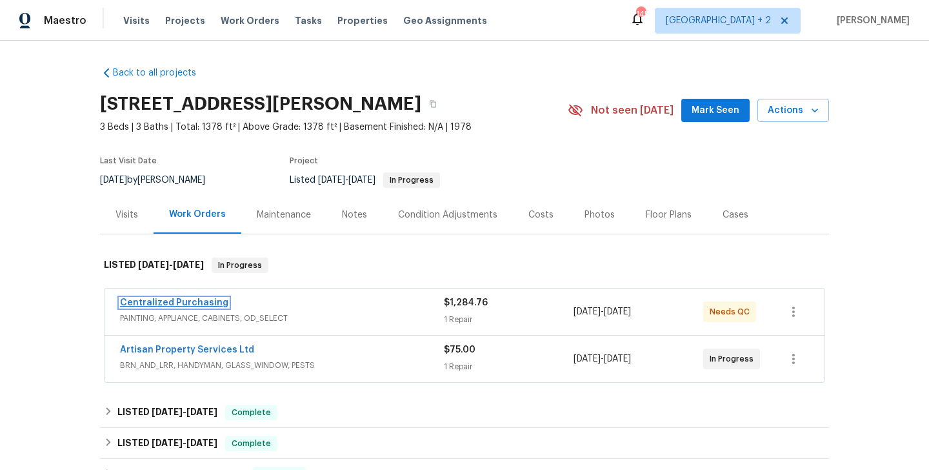
click at [189, 301] on link "Centralized Purchasing" at bounding box center [174, 302] width 108 height 9
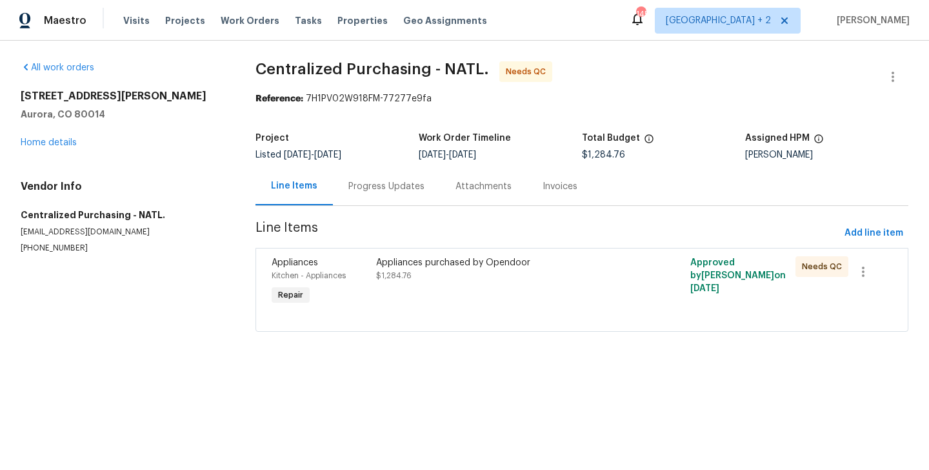
click at [352, 199] on div "Progress Updates" at bounding box center [386, 186] width 107 height 38
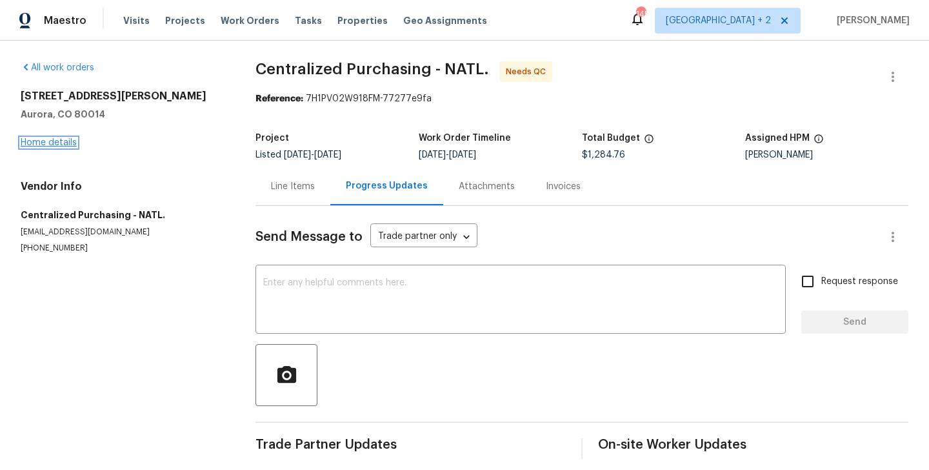
click at [61, 145] on link "Home details" at bounding box center [49, 142] width 56 height 9
